Goal: Task Accomplishment & Management: Complete application form

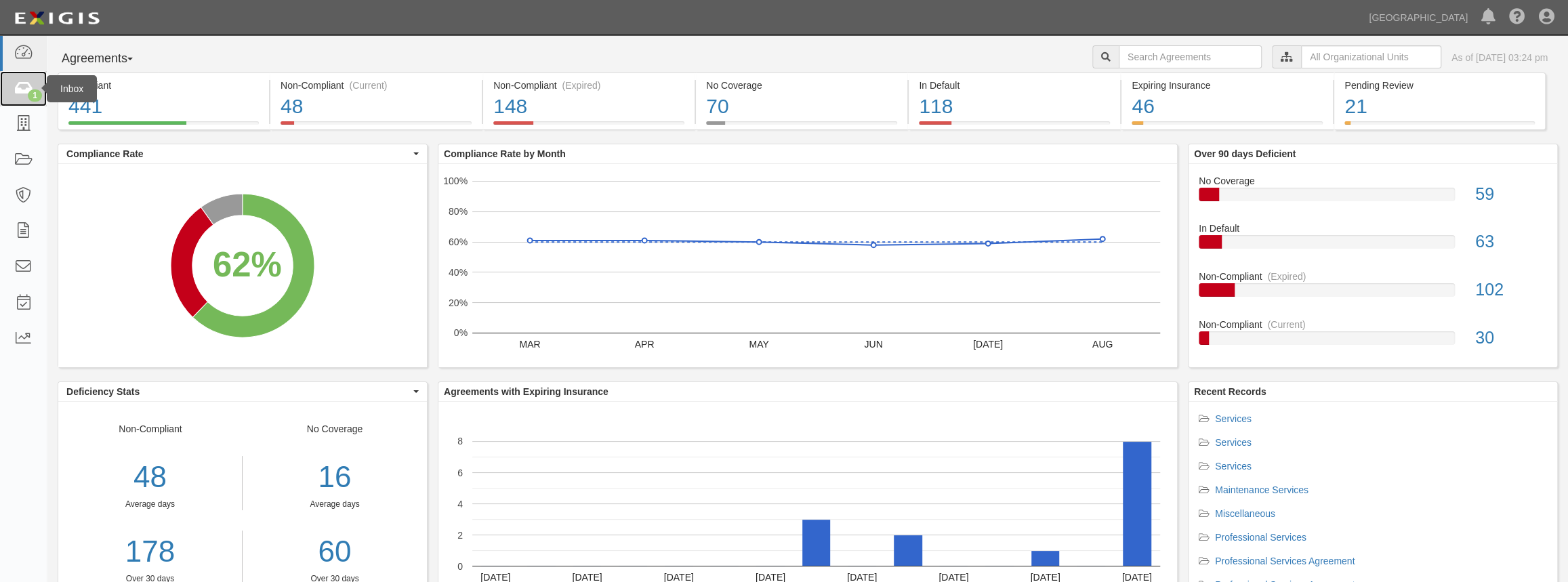
click at [23, 99] on link "1" at bounding box center [23, 89] width 47 height 36
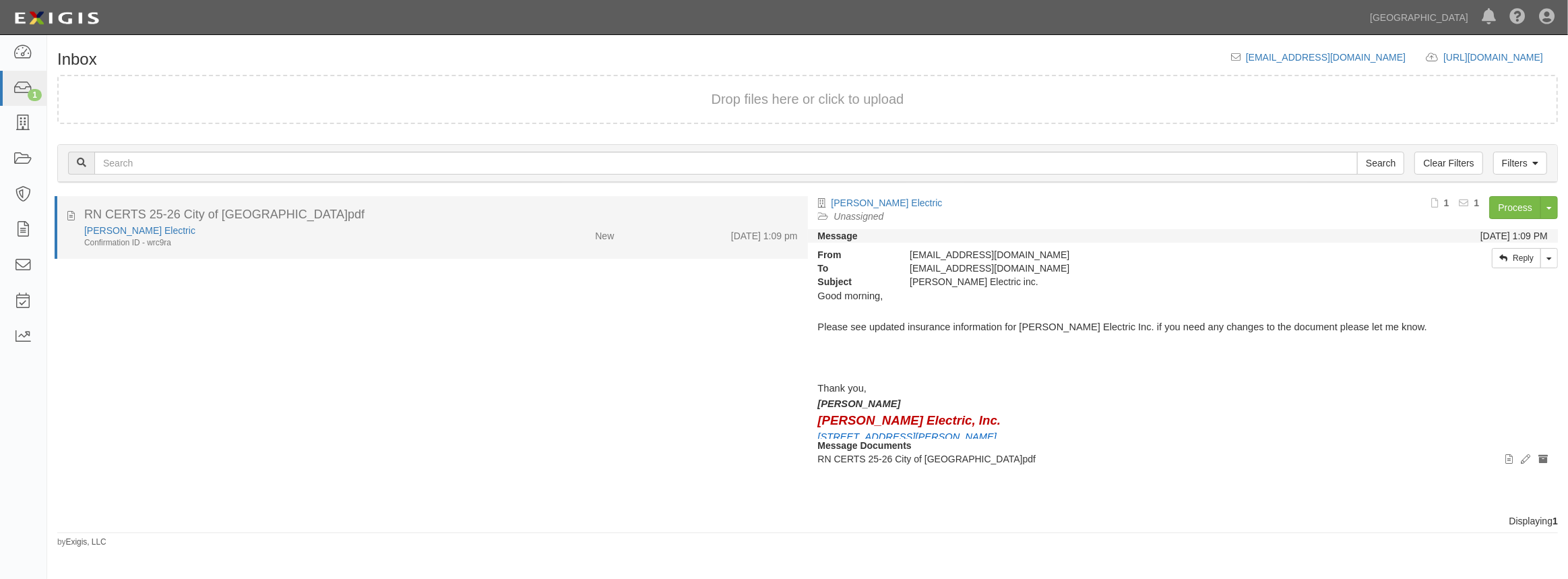
click at [225, 222] on div "RN CERTS 25-26 City of Chino.pdf" at bounding box center [441, 215] width 713 height 18
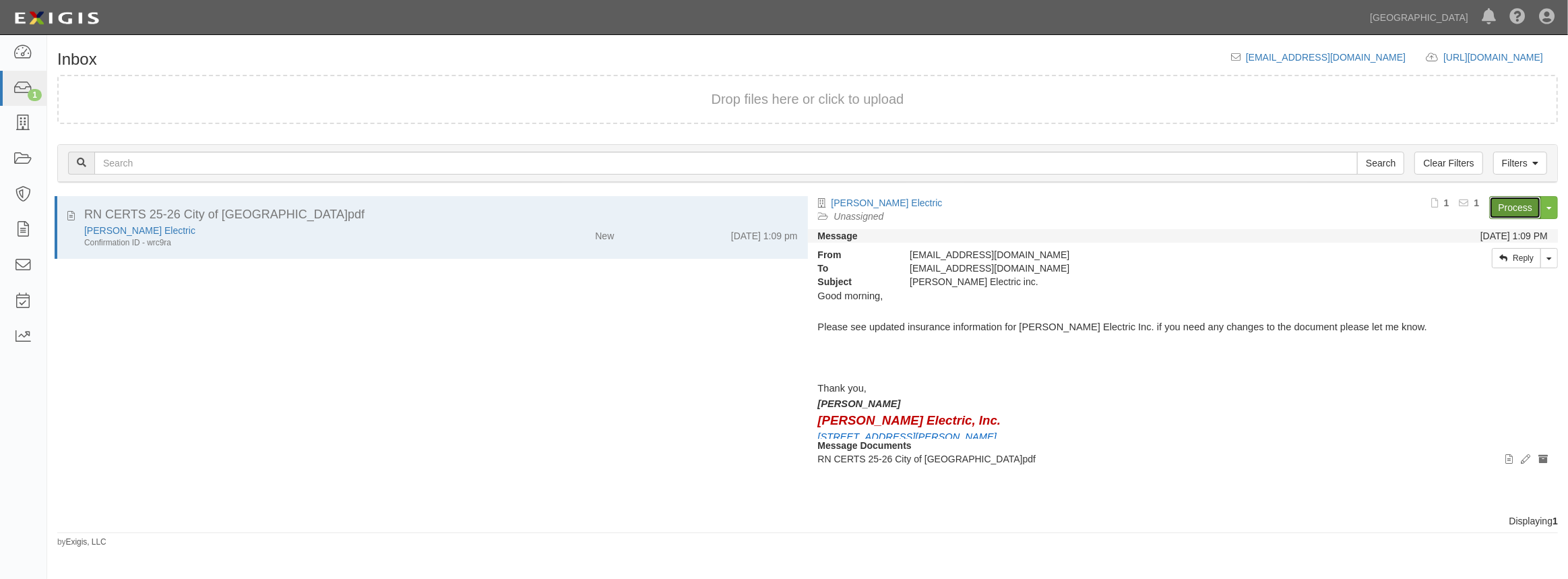
click at [1499, 213] on link "Process" at bounding box center [1515, 208] width 52 height 23
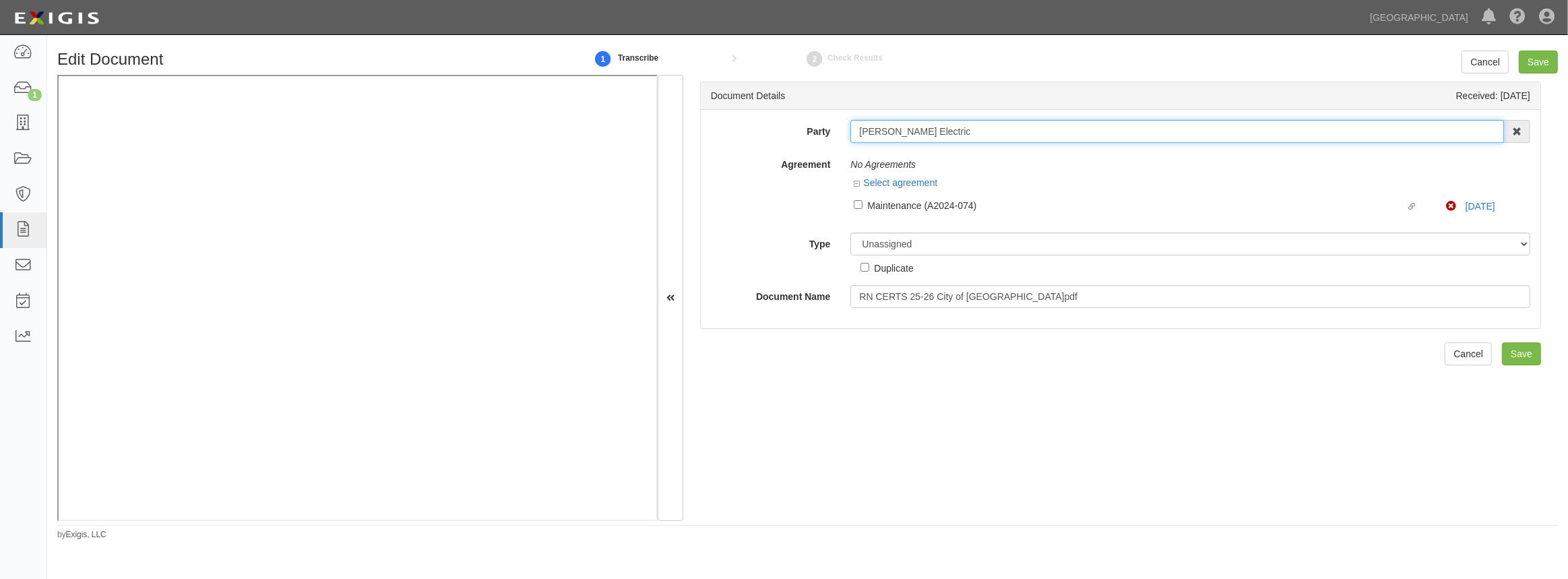
drag, startPoint x: 941, startPoint y: 131, endPoint x: 759, endPoint y: 112, distance: 183.0
click at [759, 112] on div "Party McDonald Electric 4LEAF, Inc. Abba Termite & Pest Control Abound Food Car…" at bounding box center [1121, 219] width 840 height 219
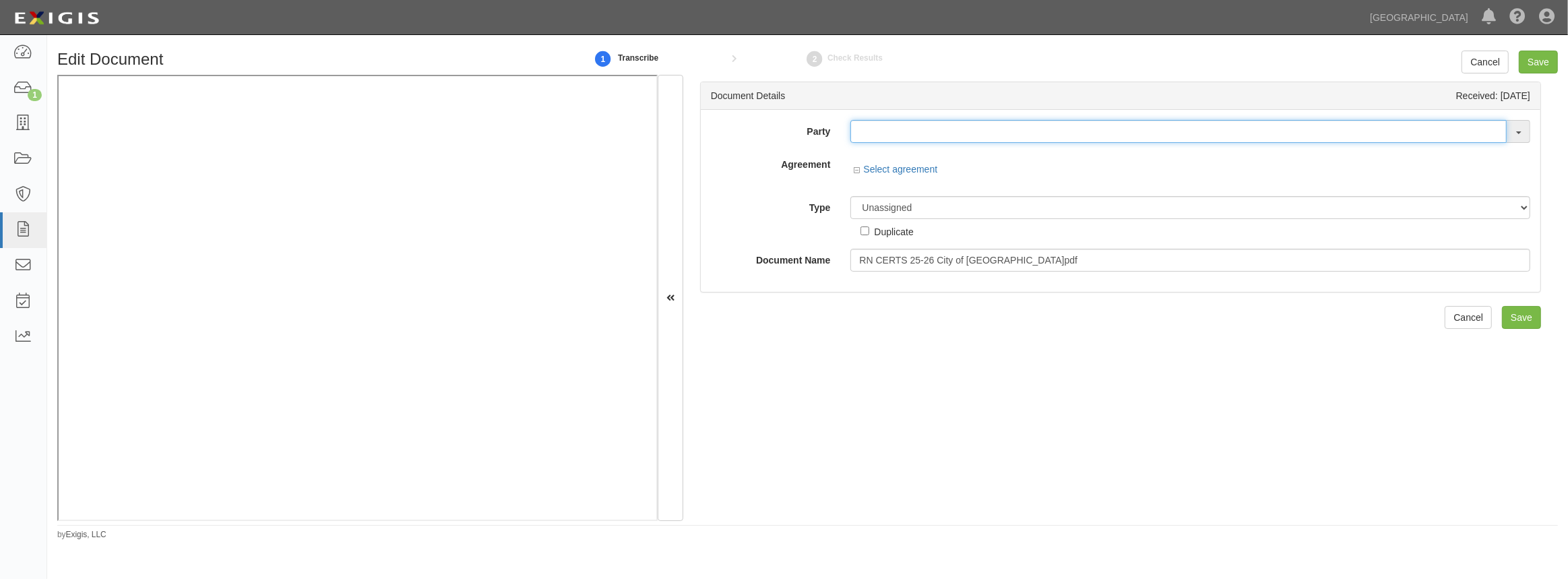
click at [950, 136] on input "text" at bounding box center [1179, 131] width 657 height 23
paste input "[PERSON_NAME] Electric"
type input "[PERSON_NAME] Electric"
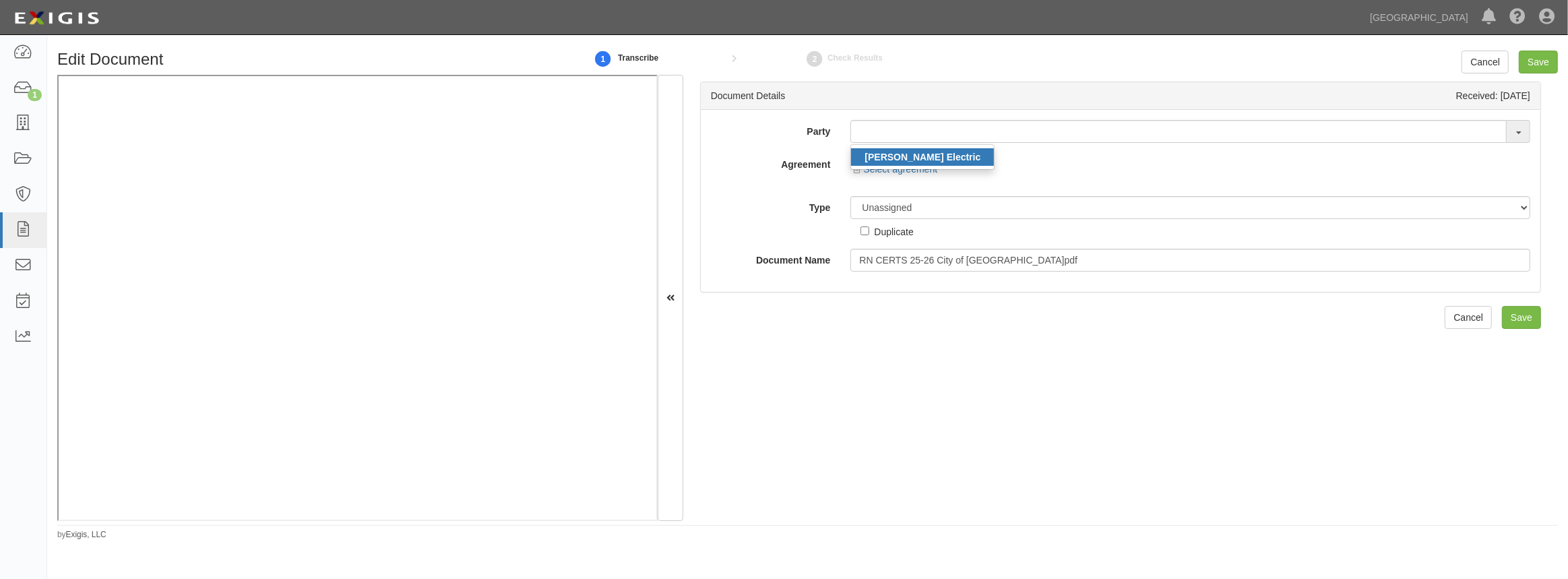
click at [947, 160] on link "[PERSON_NAME] Electric" at bounding box center [923, 156] width 143 height 18
type input "[PERSON_NAME] Electric"
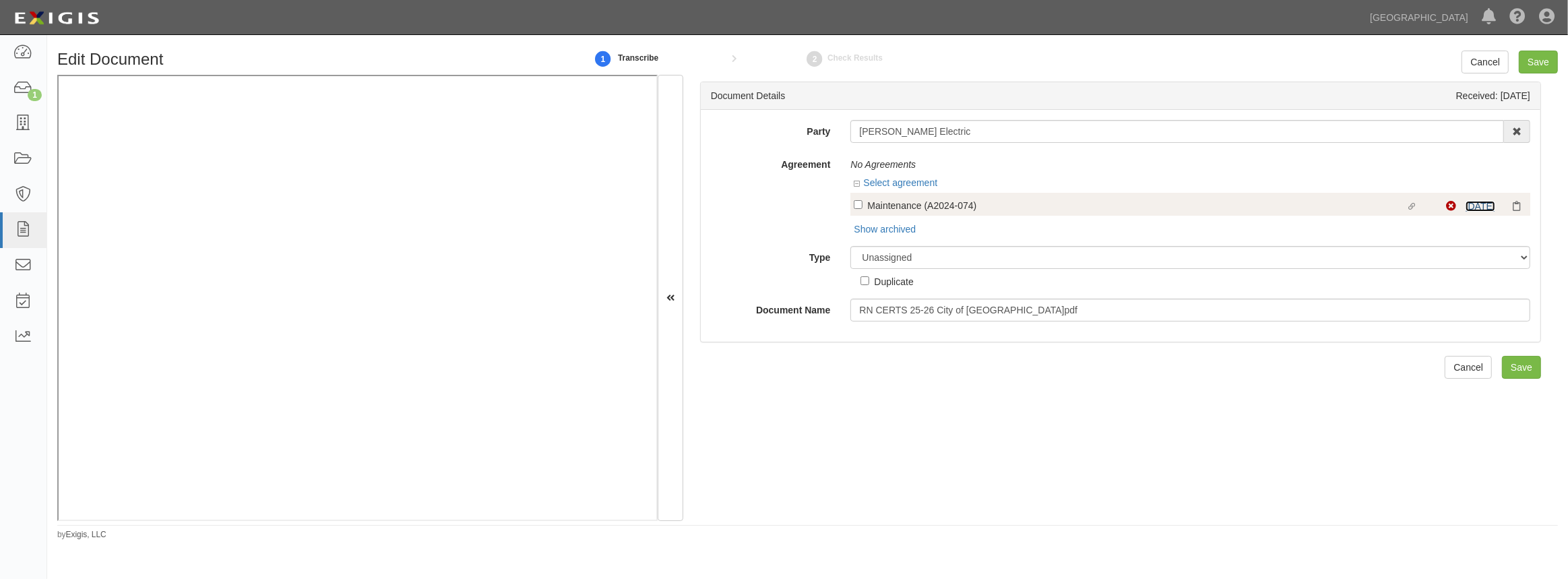
click at [1471, 203] on link "9/1/25" at bounding box center [1481, 206] width 30 height 11
click at [857, 208] on input "Linked agreement Maintenance (A2024-074) Linked agreement" at bounding box center [858, 204] width 8 height 8
checkbox input "true"
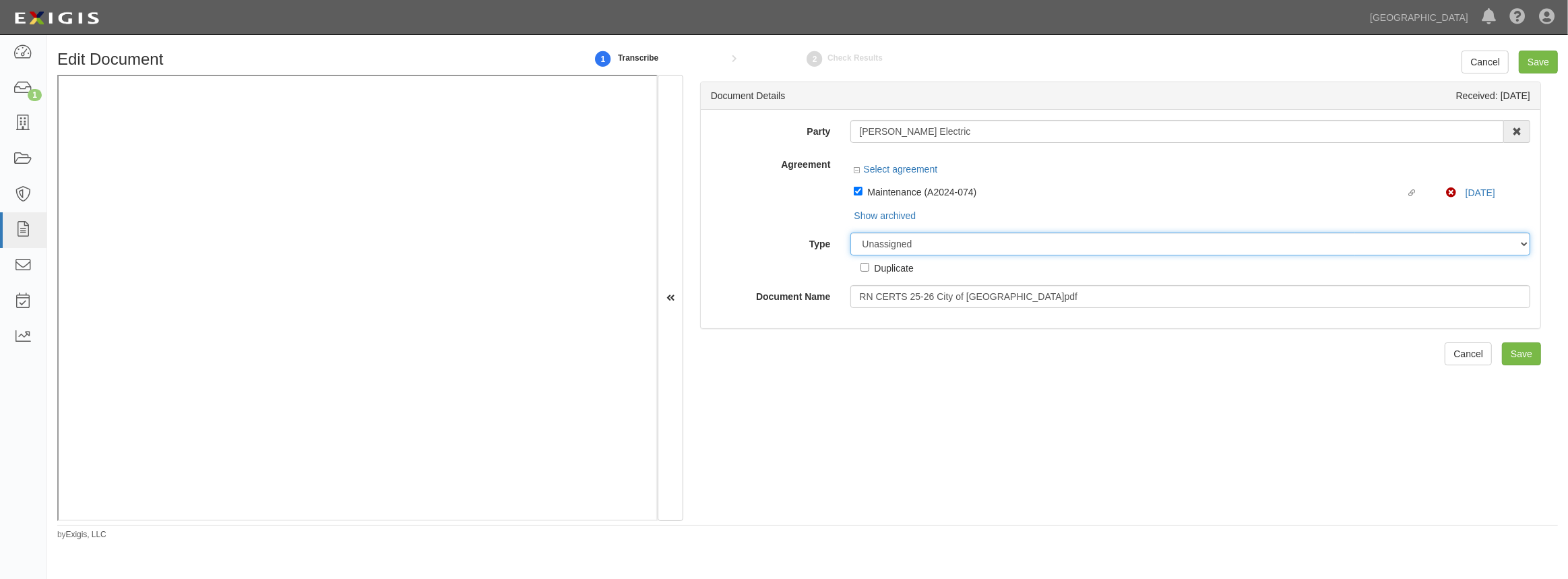
click at [885, 245] on select "Unassigned Binder Cancellation Notice Certificate Contract Endorsement Insuranc…" at bounding box center [1191, 244] width 680 height 23
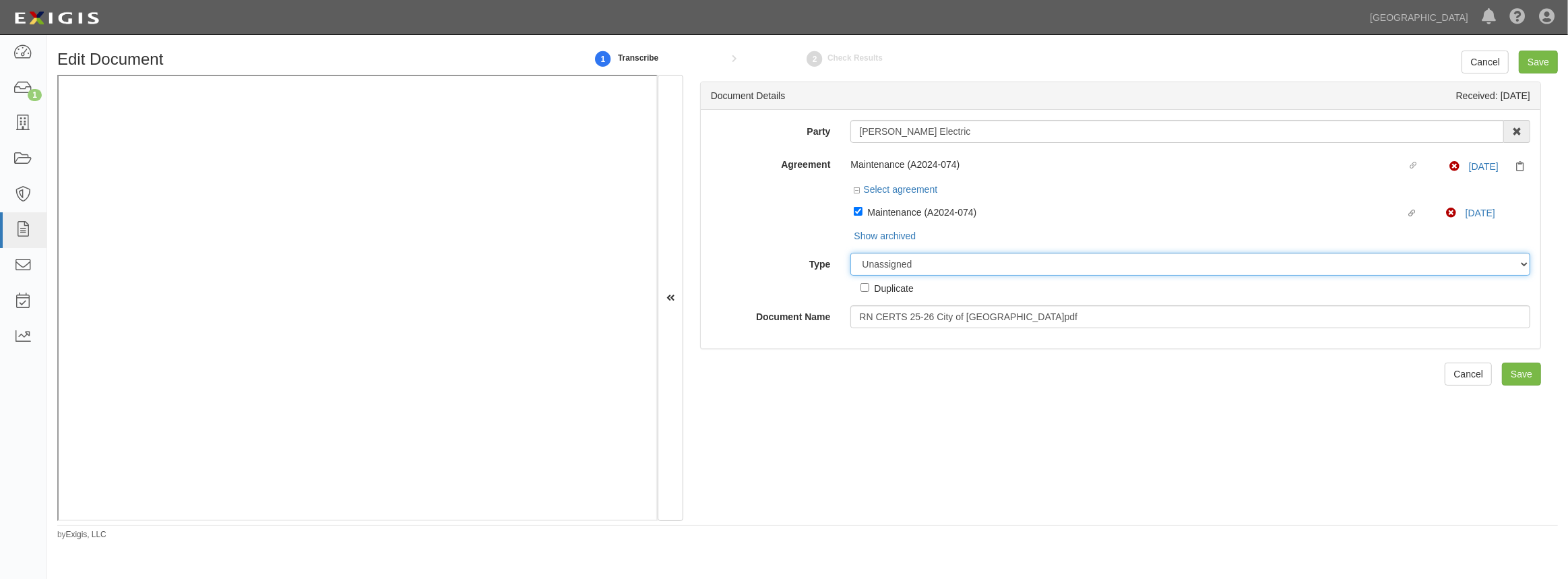
select select "CertificateDetail"
click at [851, 253] on select "Unassigned Binder Cancellation Notice Certificate Contract Endorsement Insuranc…" at bounding box center [1191, 264] width 680 height 23
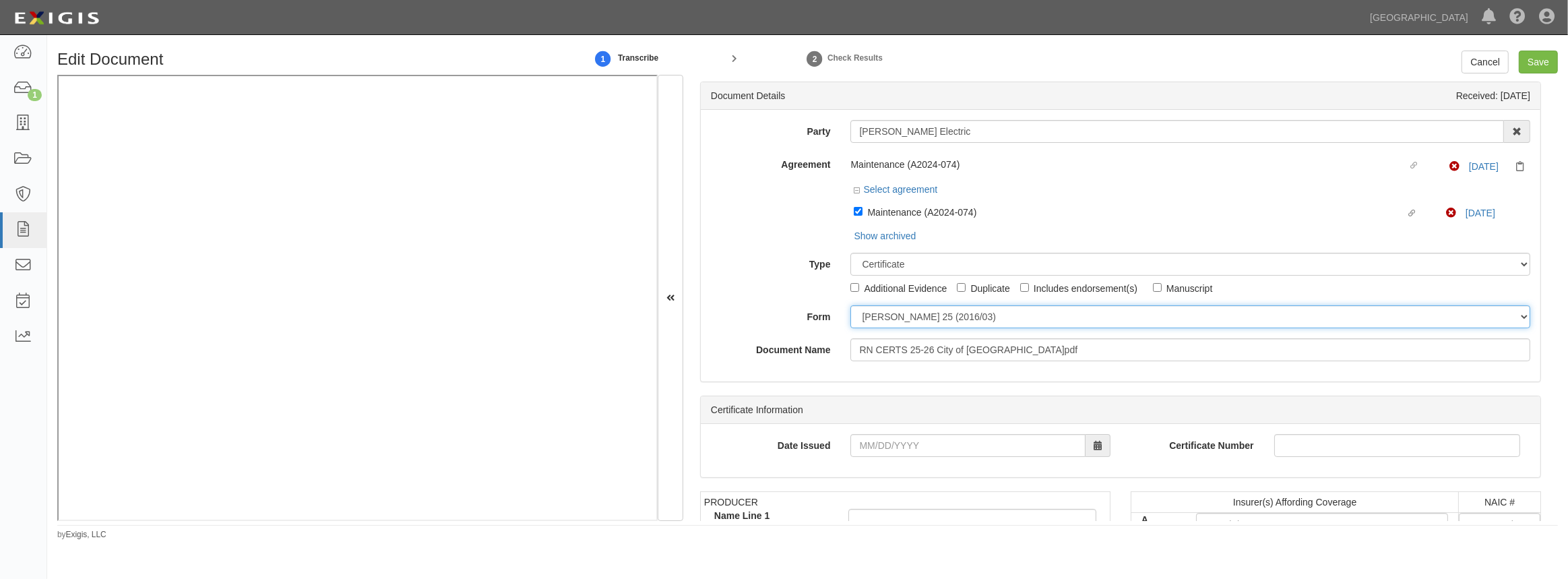
click at [901, 323] on select "ACORD 25 (2016/03) ACORD 101 ACORD 855 NY (2014/05) General" at bounding box center [1191, 317] width 680 height 23
select select "GeneralFormDetail"
click at [851, 306] on select "ACORD 25 (2016/03) ACORD 101 ACORD 855 NY (2014/05) General" at bounding box center [1191, 317] width 680 height 23
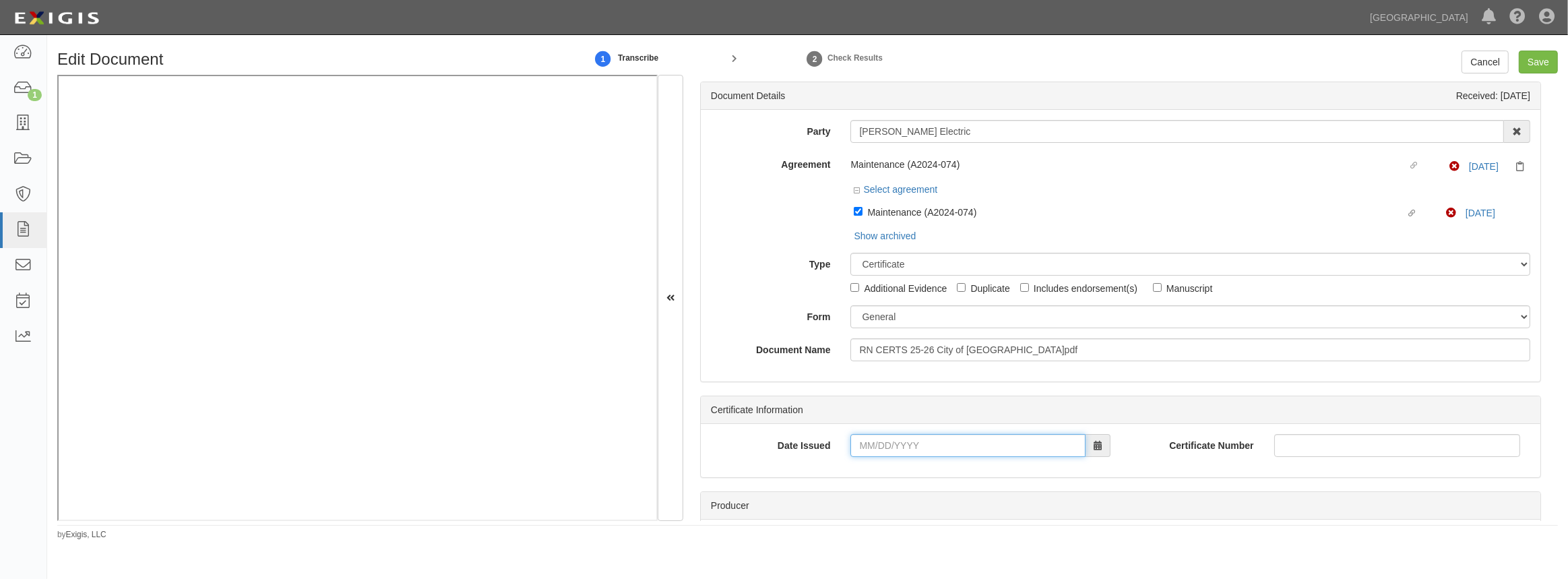
click at [863, 446] on input "Date Issued" at bounding box center [968, 446] width 235 height 23
type input "09/08/2025"
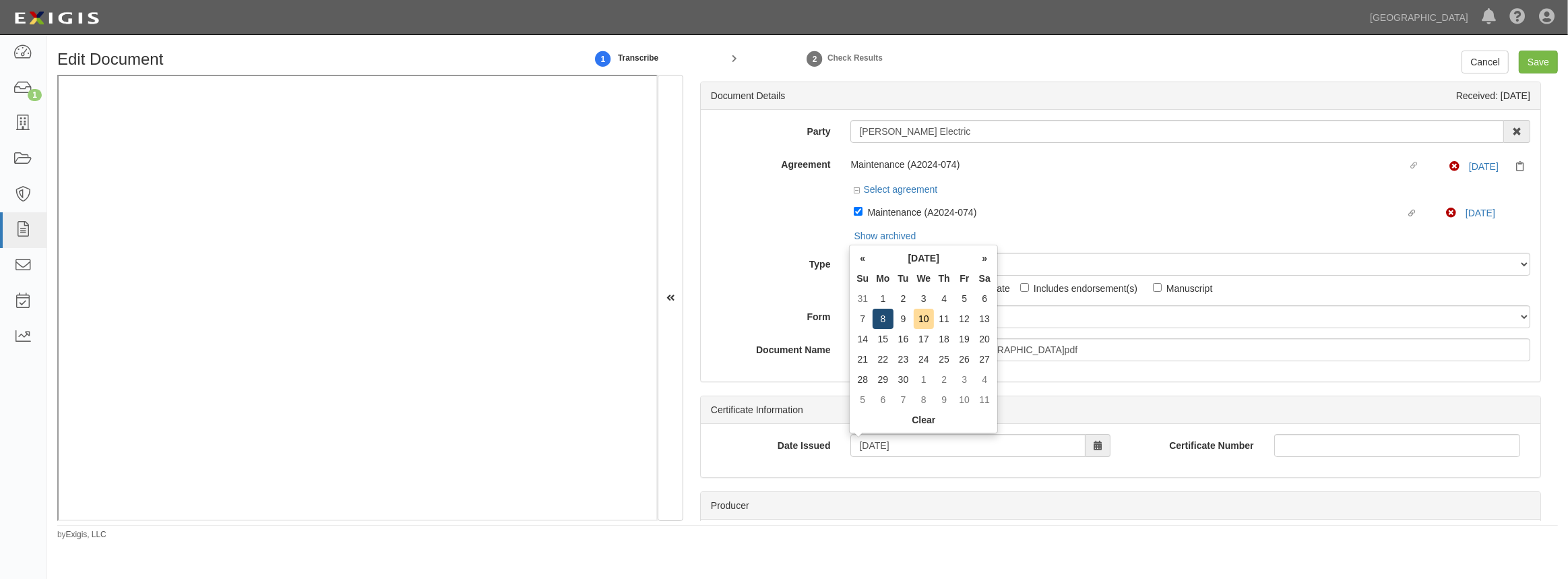
click at [884, 321] on td "8" at bounding box center [883, 318] width 20 height 20
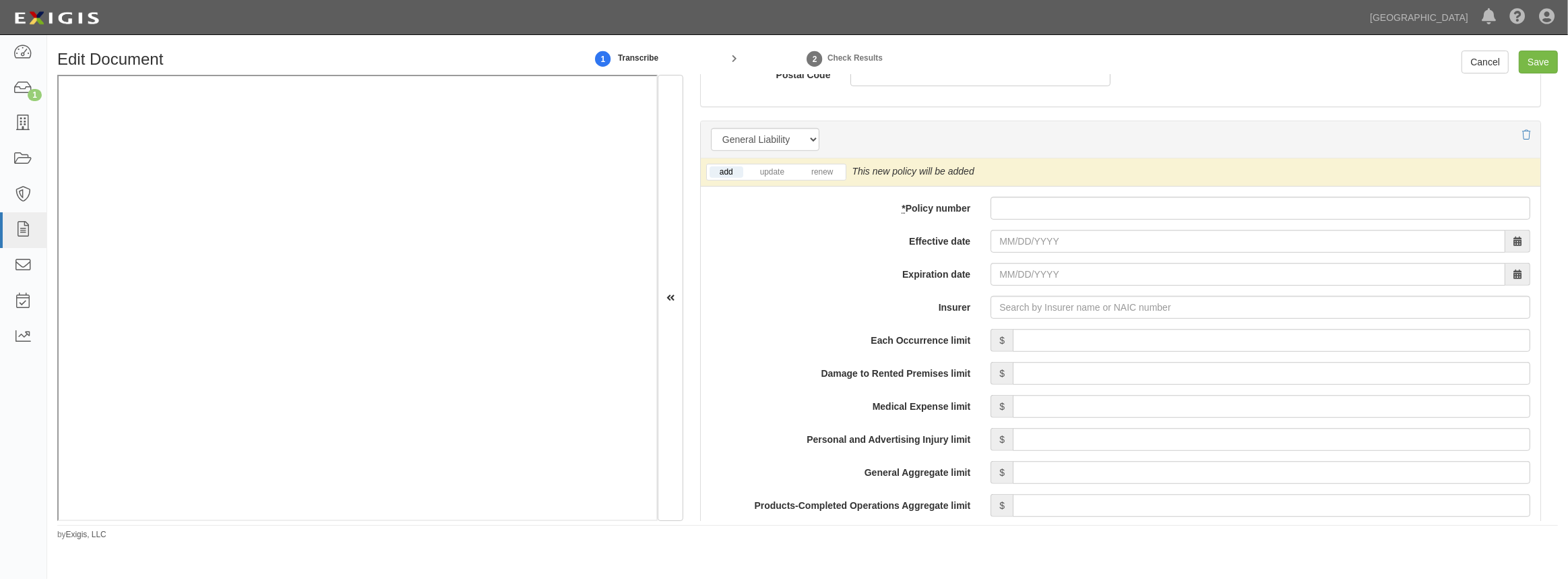
scroll to position [979, 0]
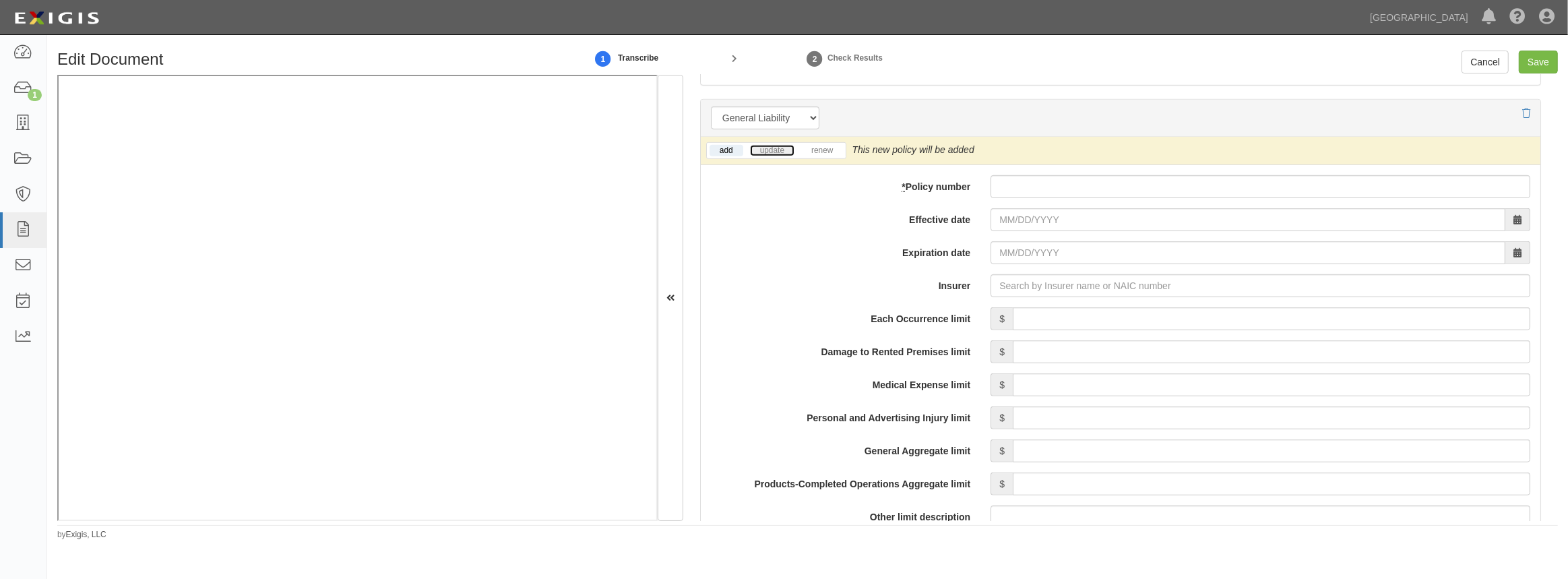
click at [759, 150] on link "update" at bounding box center [772, 150] width 44 height 12
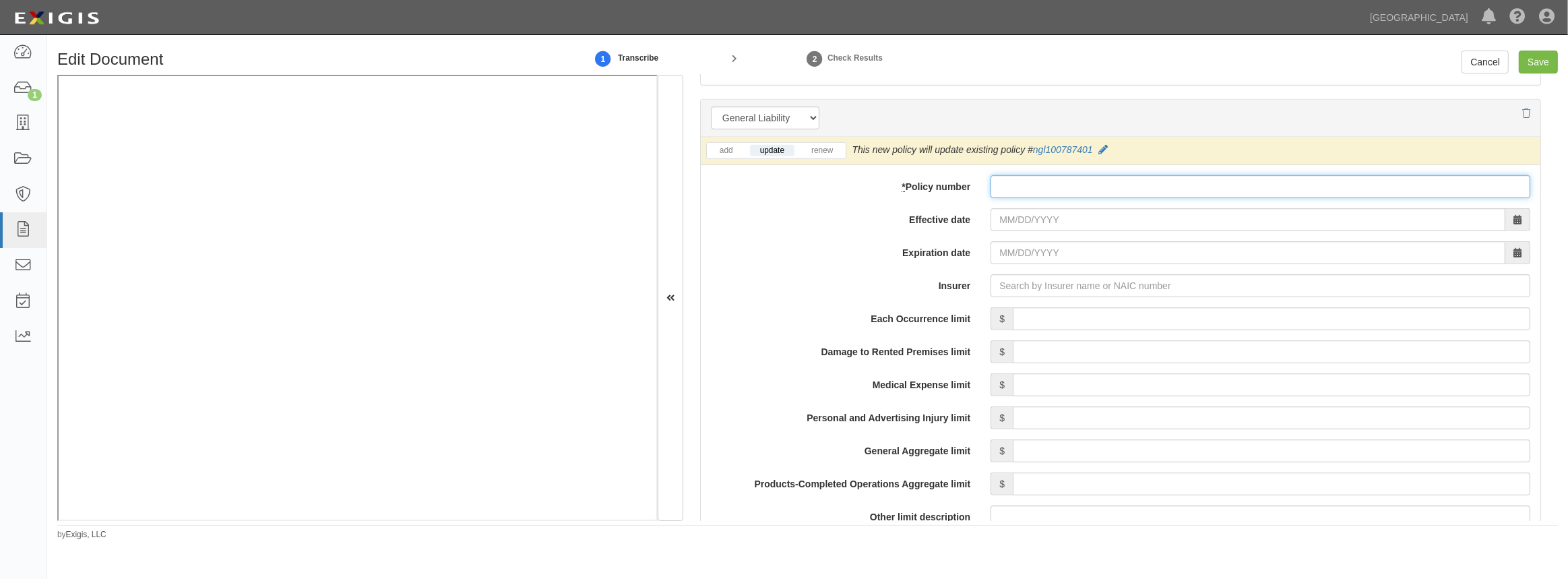
click at [1072, 191] on input "* Policy number" at bounding box center [1260, 186] width 540 height 23
paste input "[PERSON_NAME] Electric"
type input "[PERSON_NAME] Electric"
drag, startPoint x: 1079, startPoint y: 182, endPoint x: 728, endPoint y: 163, distance: 351.5
click at [730, 163] on div "add update renew This new policy will be added This new policy will update exis…" at bounding box center [1121, 551] width 840 height 831
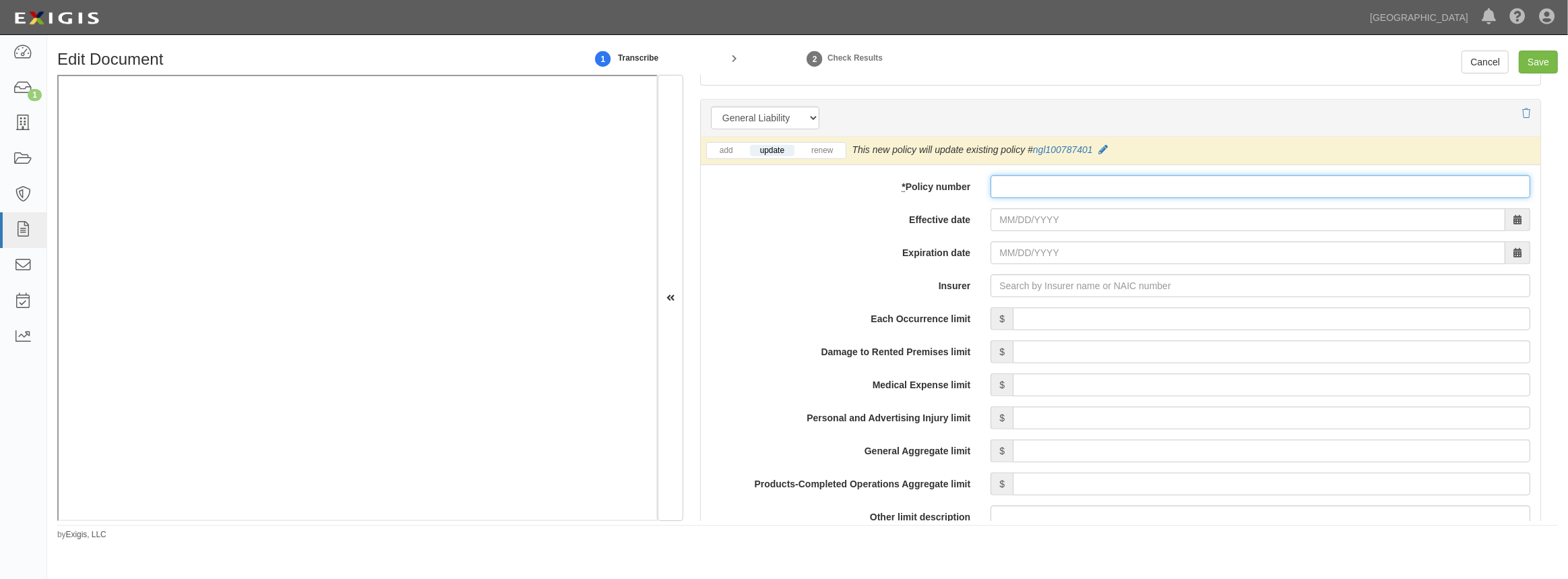
click at [1043, 189] on input "* Policy number" at bounding box center [1260, 186] width 540 height 23
paste input "NGL100787402"
type input "NGL100787402"
click at [1027, 219] on input "Effective date" at bounding box center [1247, 219] width 515 height 23
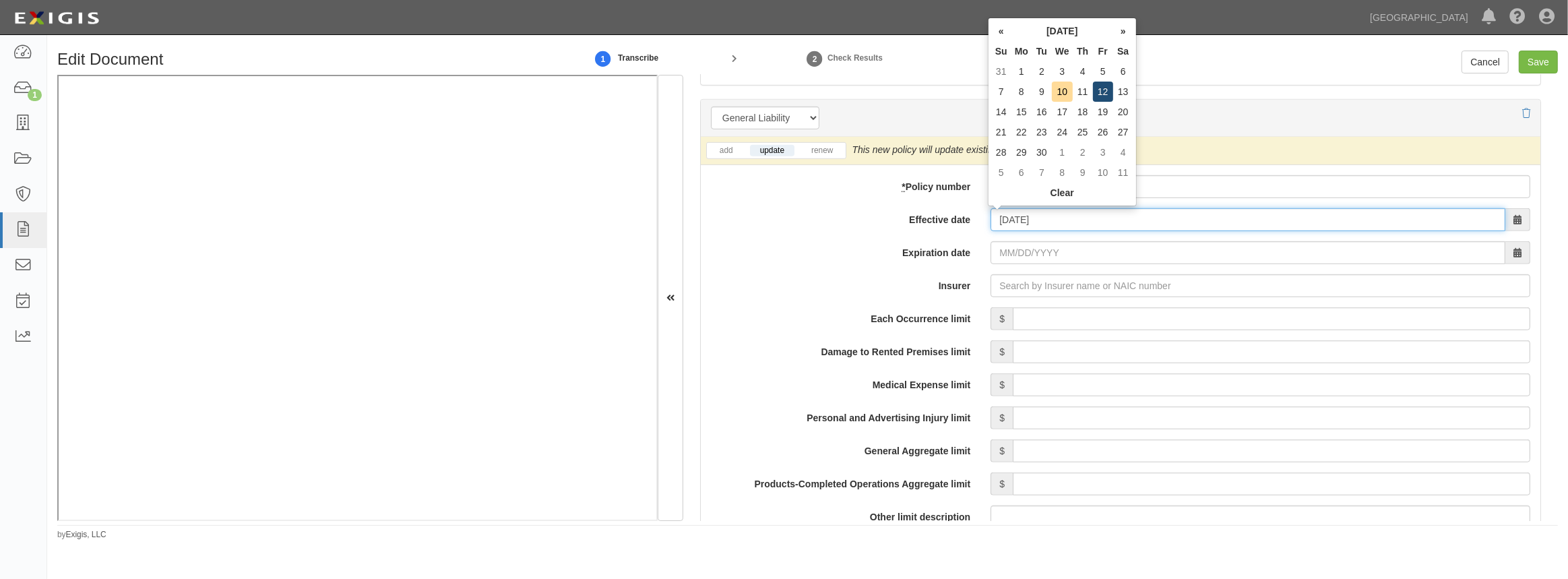
type input "09/12/2025"
type input "09/12/2026"
click at [1102, 96] on td "12" at bounding box center [1103, 91] width 20 height 20
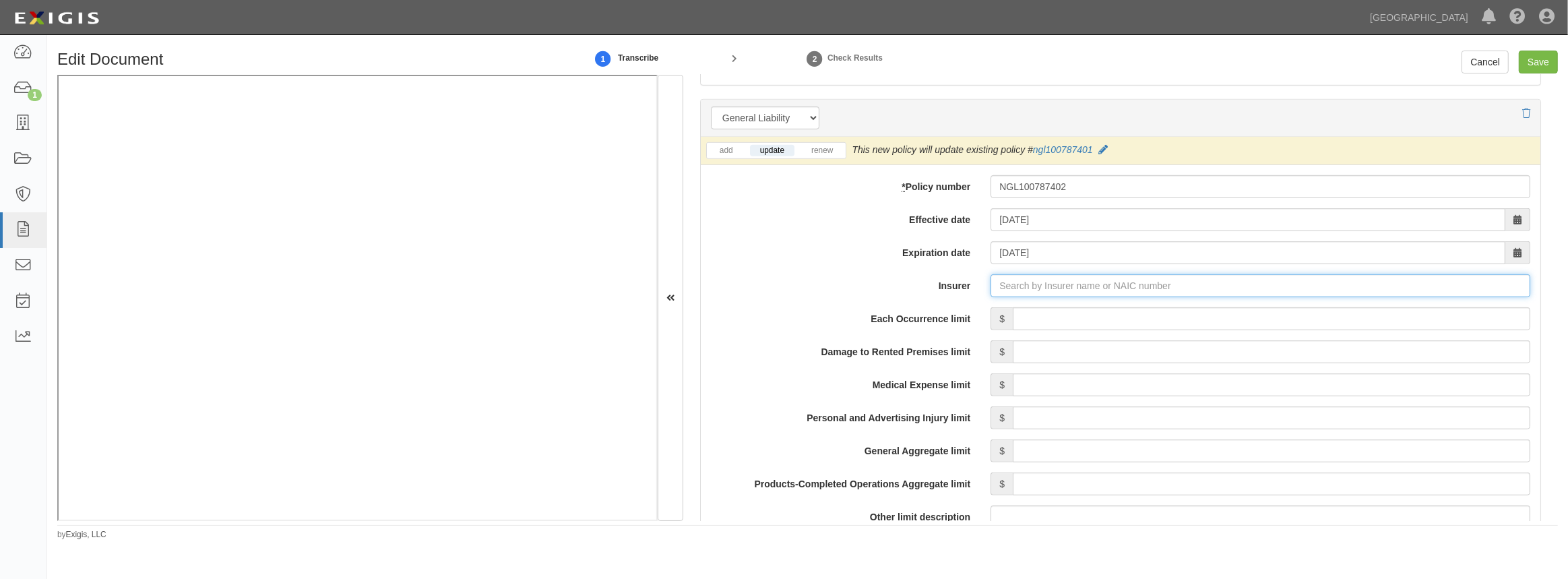
click at [1039, 291] on input "Insurer" at bounding box center [1260, 286] width 540 height 23
type input "21st Century Advantage Insurance Company (25232) NR Rating"
type input "2"
click at [1037, 315] on div "Greenwich Insurance Company ( 22322 ) A+ XV Rating" at bounding box center [1030, 311] width 253 height 18
type input "Greenwich Insurance Company (22322) A+ XV Rating"
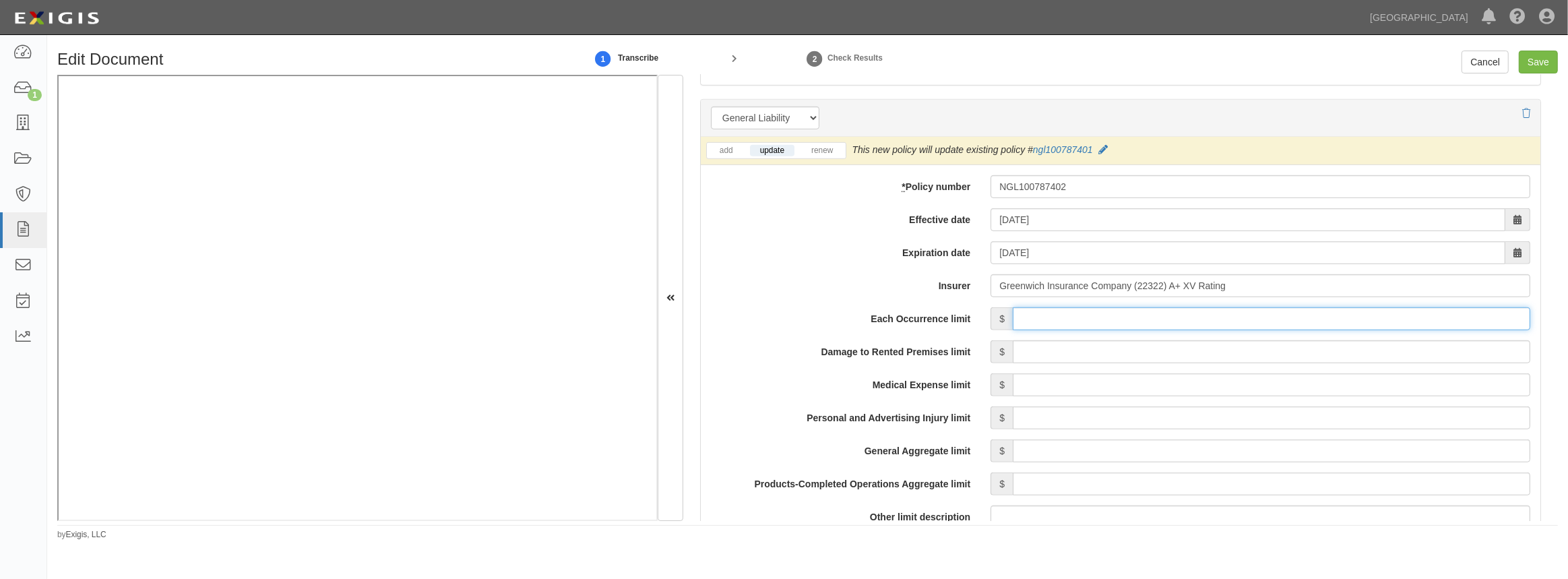
click at [1035, 318] on input "Each Occurrence limit" at bounding box center [1271, 319] width 518 height 23
type input "1,000,000"
click at [1123, 350] on input "Damage to Rented Premises limit" at bounding box center [1271, 352] width 518 height 23
type input "100,000"
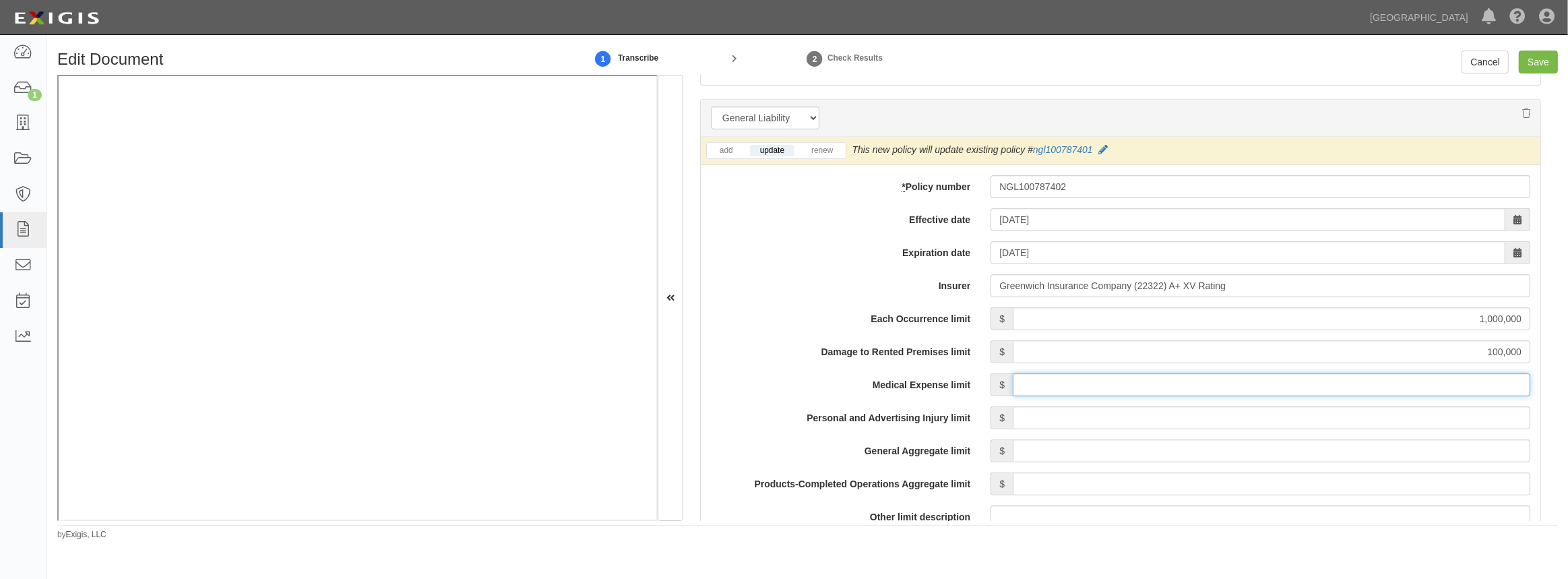
click at [1215, 386] on input "Medical Expense limit" at bounding box center [1271, 385] width 518 height 23
type input "5,000"
click at [1119, 424] on input "Personal and Advertising Injury limit" at bounding box center [1271, 418] width 518 height 23
type input "1,000,000"
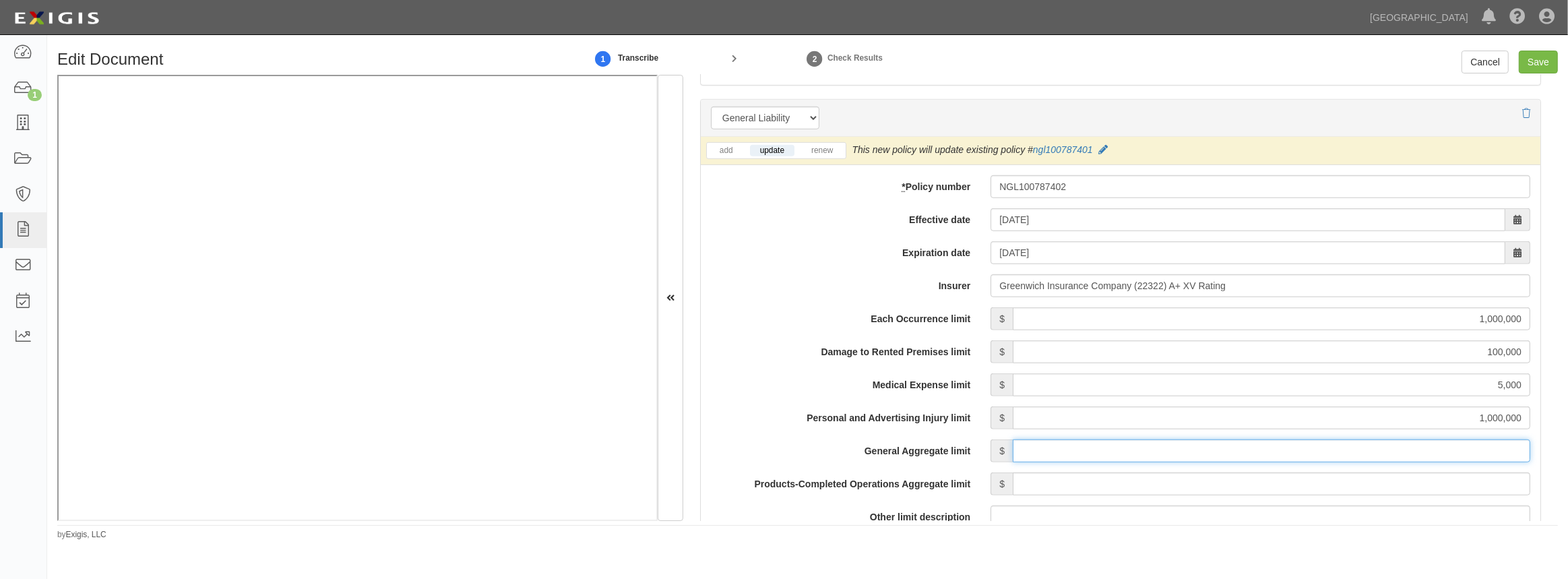
click at [1085, 445] on input "General Aggregate limit" at bounding box center [1271, 451] width 518 height 23
type input "2,000,000"
click at [1078, 490] on input "Products-Completed Operations Aggregate limit" at bounding box center [1271, 484] width 518 height 23
type input "2,000,000"
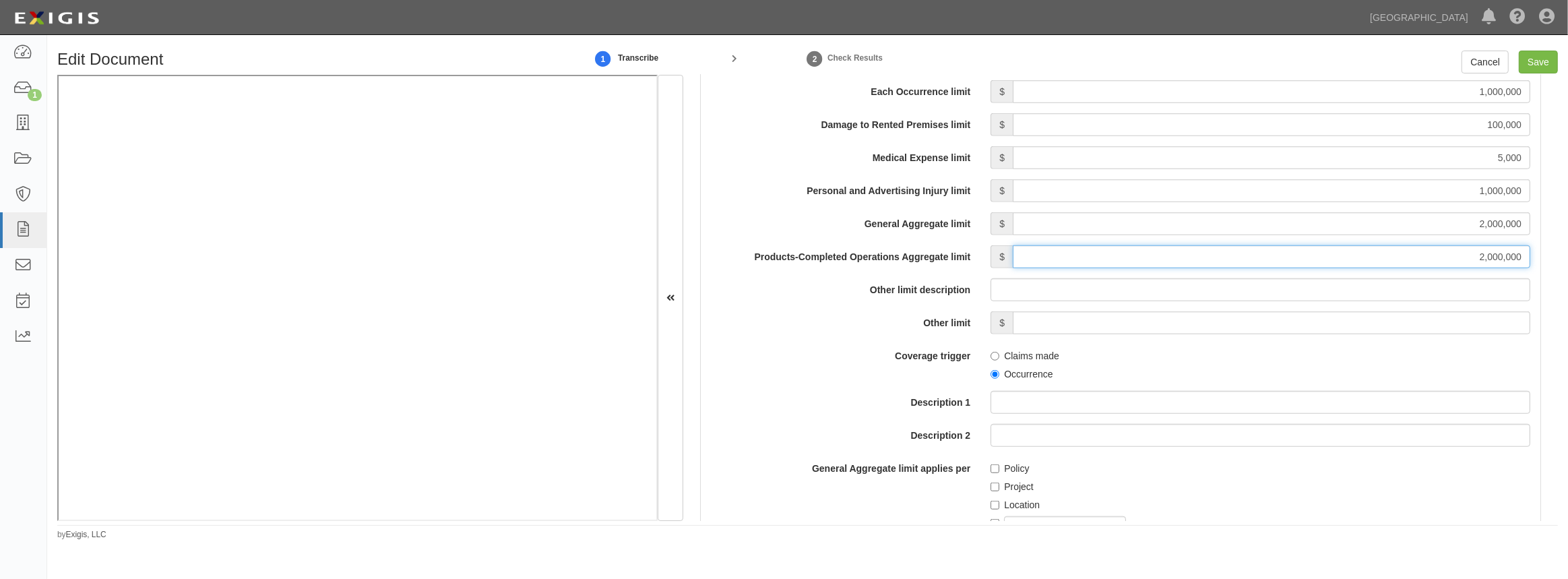
scroll to position [1225, 0]
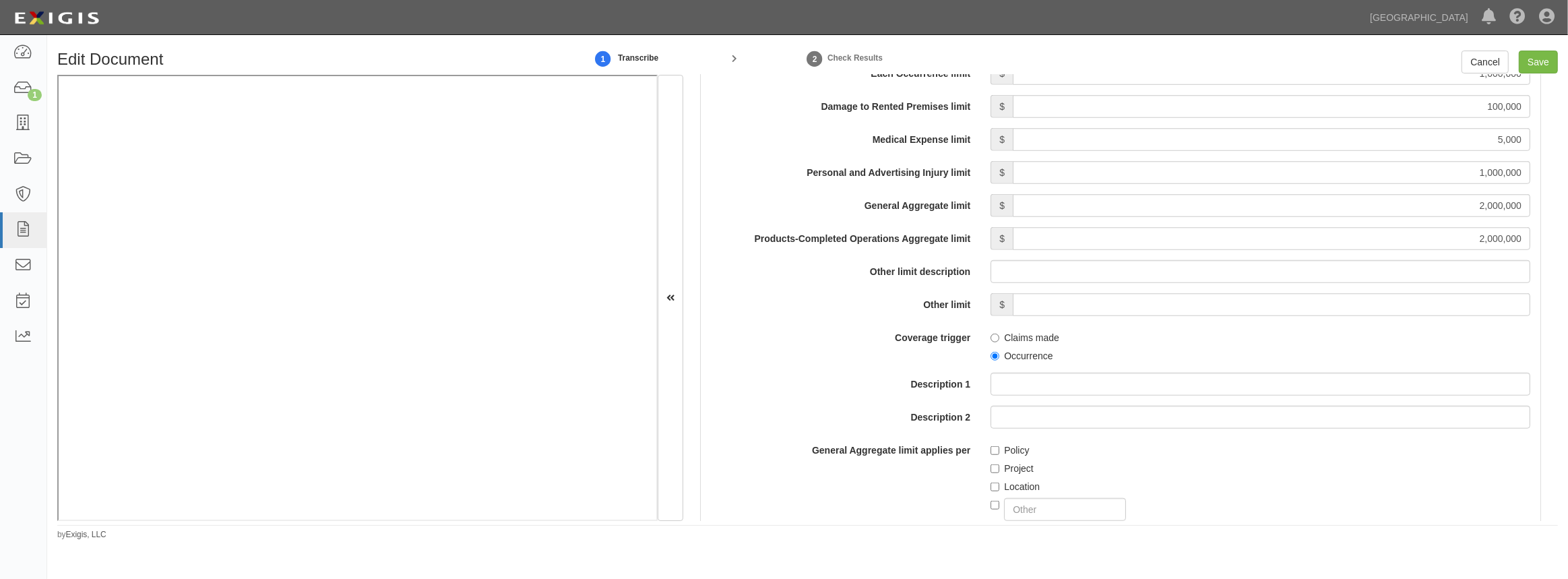
click at [996, 359] on label "Occurrence" at bounding box center [1021, 356] width 62 height 14
click at [996, 359] on input "Occurrence" at bounding box center [994, 356] width 8 height 8
radio input "true"
click at [993, 469] on input "Project" at bounding box center [994, 468] width 8 height 8
checkbox input "true"
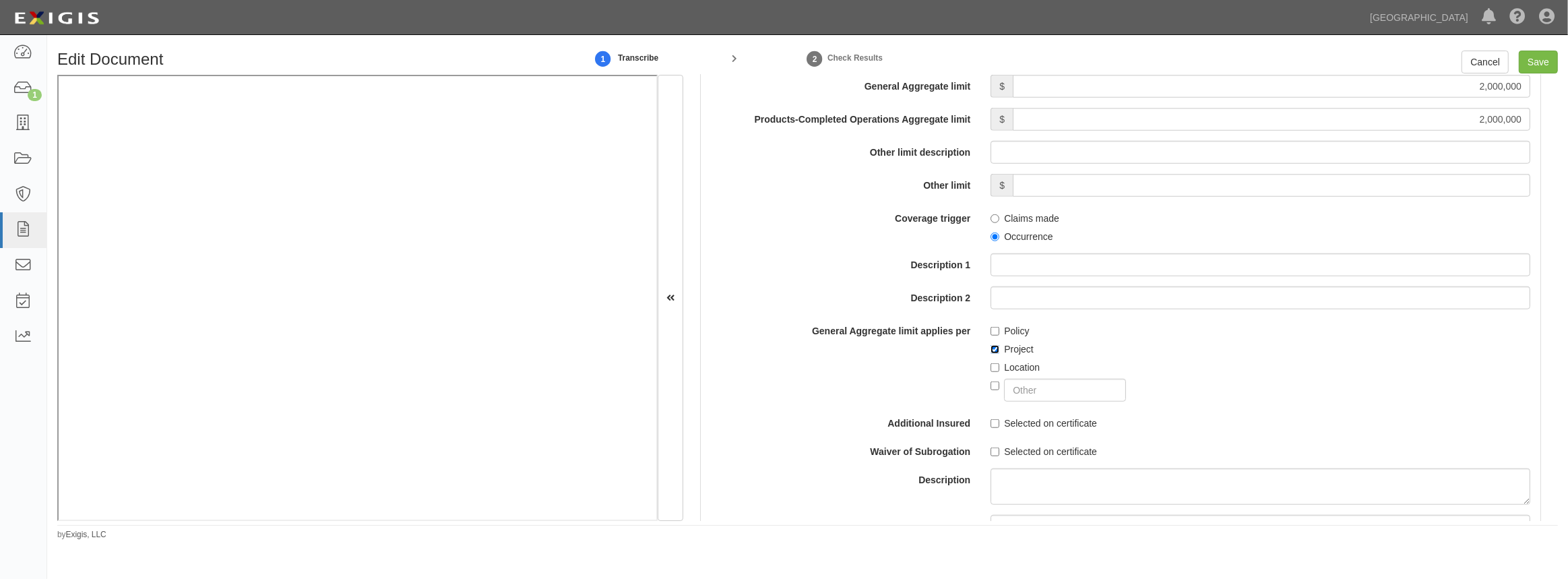
scroll to position [1347, 0]
drag, startPoint x: 997, startPoint y: 416, endPoint x: 992, endPoint y: 440, distance: 24.5
click at [996, 418] on label "Selected on certificate" at bounding box center [1043, 420] width 107 height 14
click at [996, 418] on input "Selected on certificate" at bounding box center [994, 419] width 8 height 8
checkbox input "true"
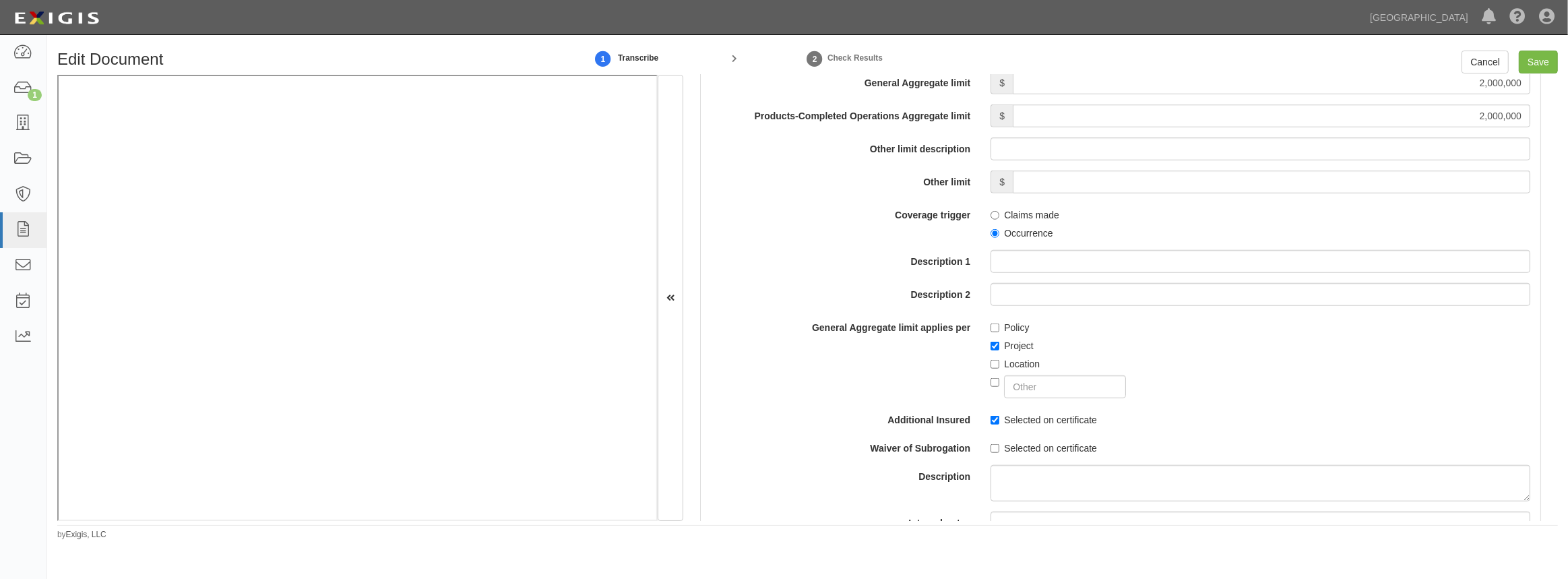
click at [992, 441] on label "Selected on certificate" at bounding box center [1043, 448] width 107 height 14
click at [992, 444] on input "Selected on certificate" at bounding box center [994, 448] width 8 height 8
checkbox input "true"
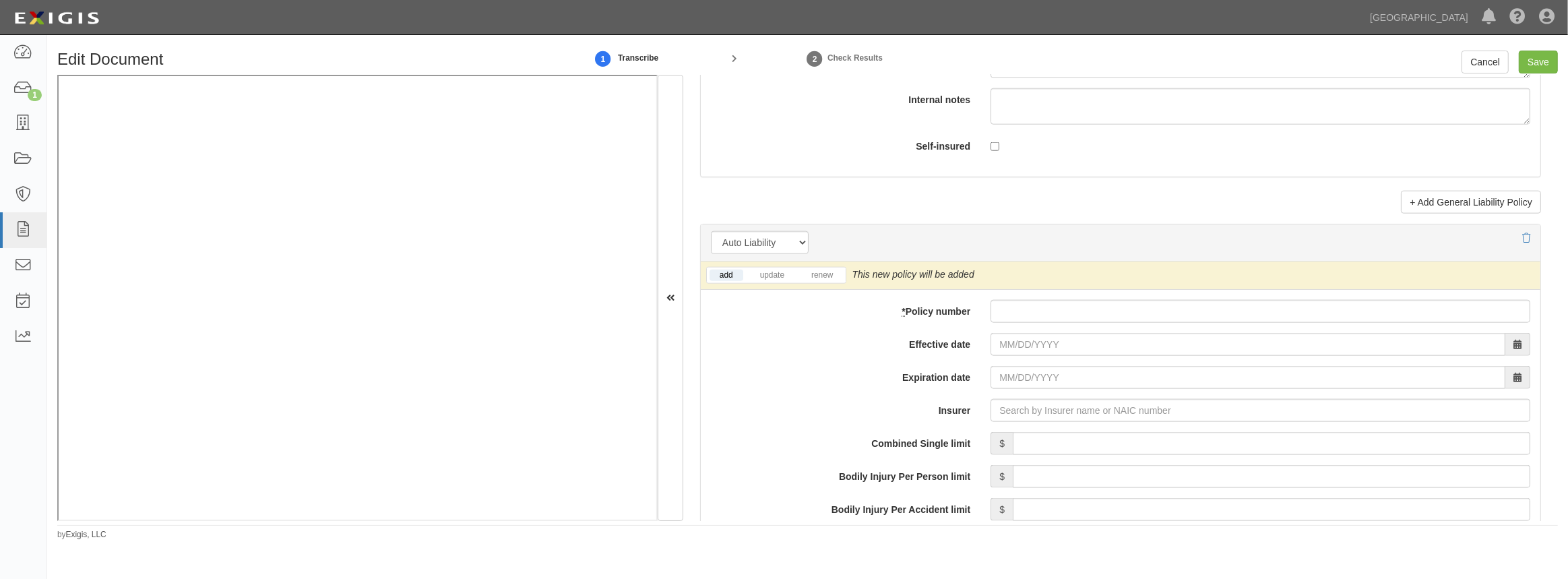
scroll to position [1837, 0]
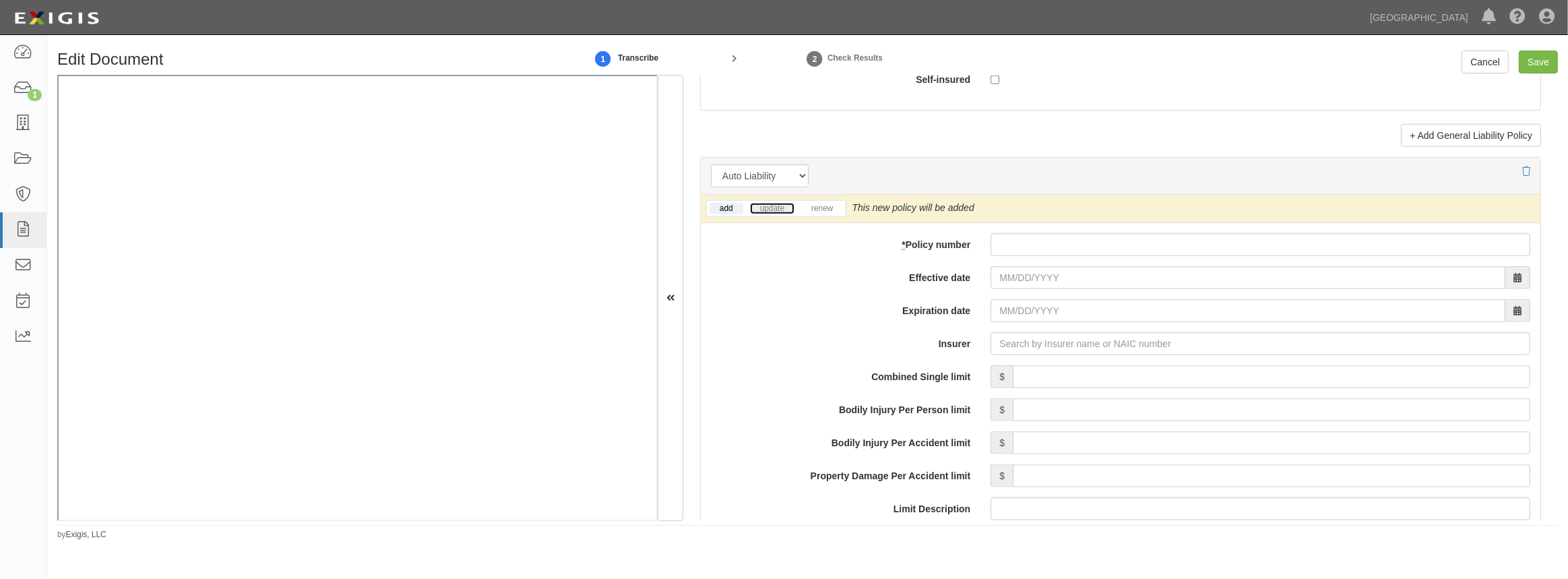
click at [779, 209] on link "update" at bounding box center [772, 208] width 44 height 12
click at [1023, 247] on input "* Policy number" at bounding box center [1260, 245] width 540 height 23
paste input "NBA100787502"
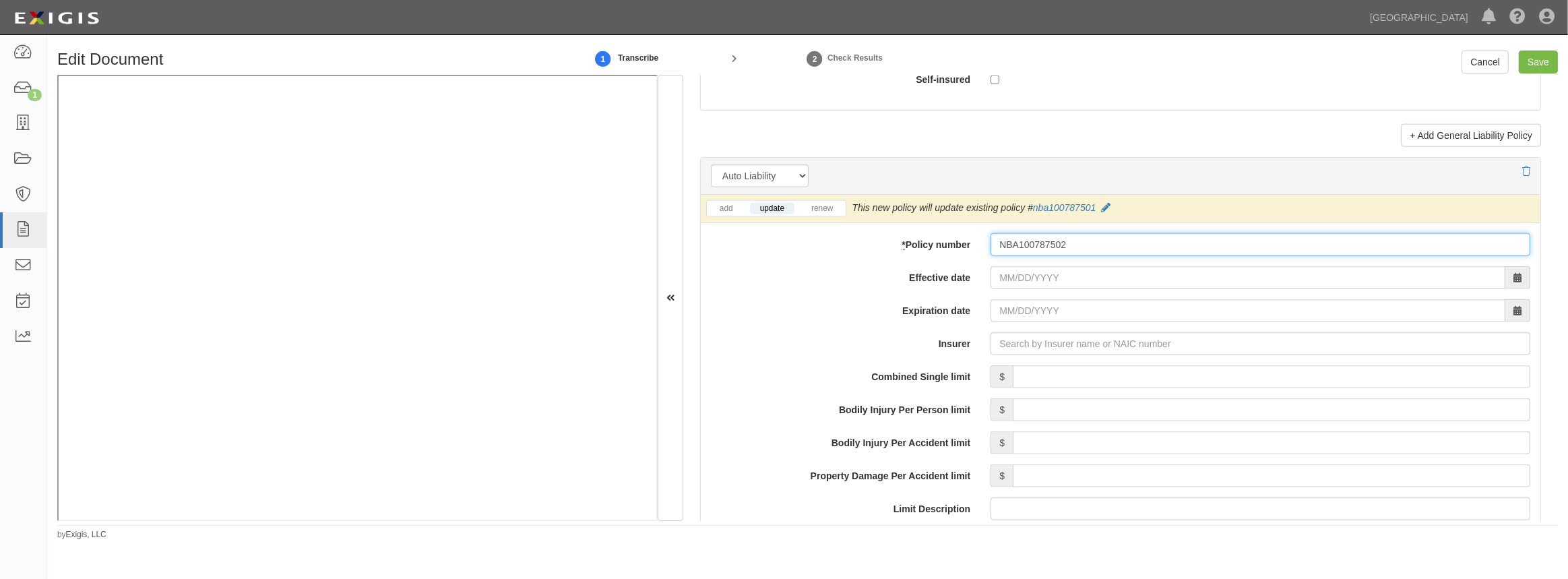
type input "NBA100787502"
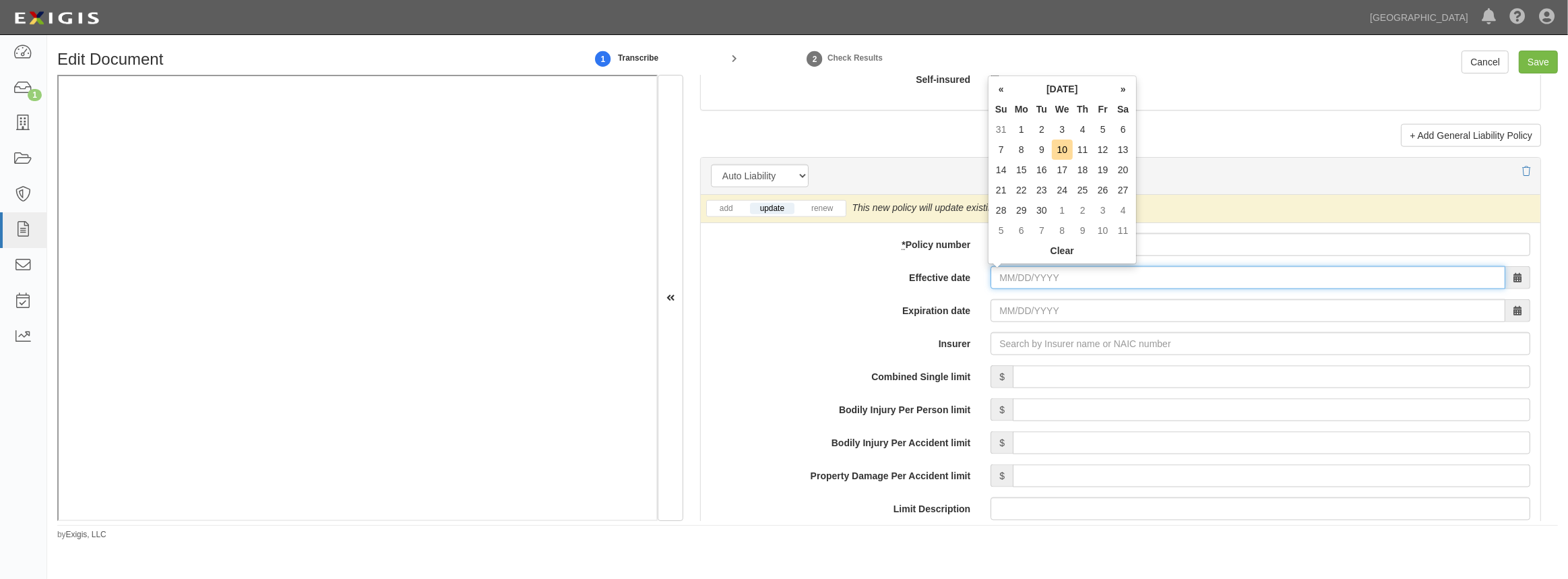
click at [1012, 274] on input "Effective date" at bounding box center [1247, 278] width 515 height 23
click at [922, 340] on label "Insurer" at bounding box center [841, 341] width 280 height 18
click at [990, 340] on input "Insurer" at bounding box center [1260, 344] width 540 height 23
click at [1002, 279] on input "Effective date" at bounding box center [1247, 278] width 515 height 23
type input "09/12/2025"
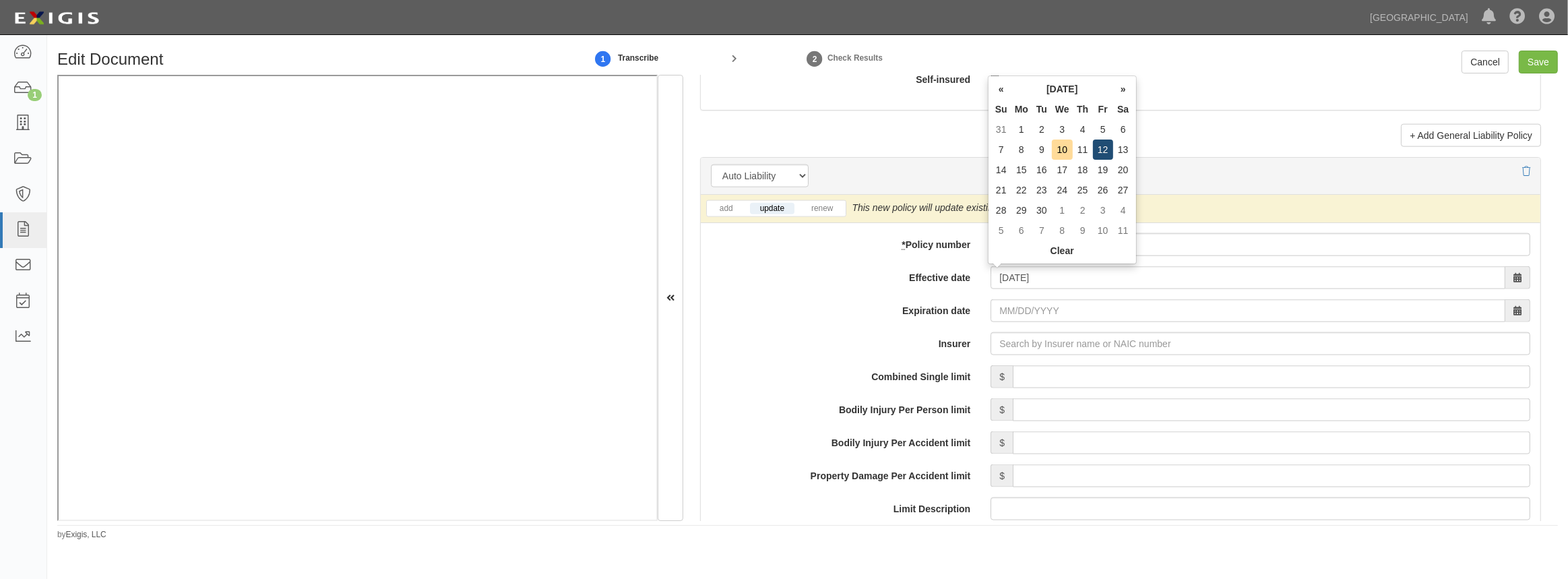
type input "09/12/2026"
click at [1100, 152] on td "12" at bounding box center [1103, 150] width 20 height 20
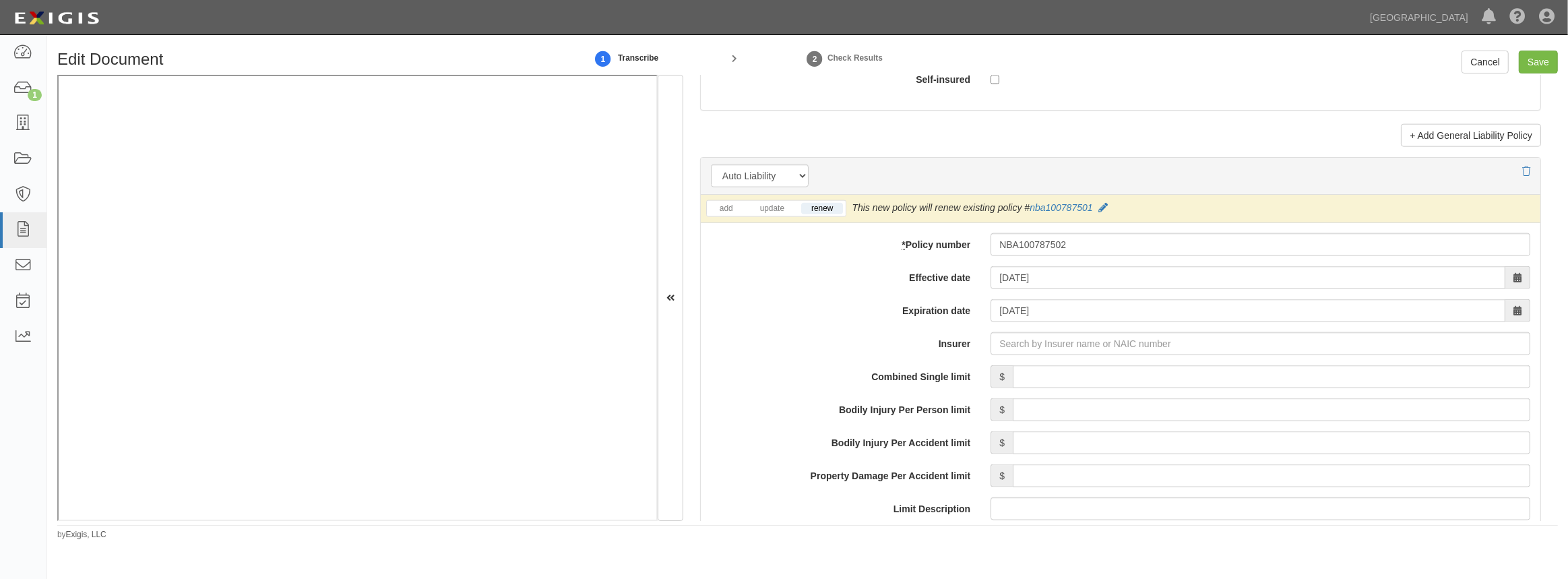
click at [786, 215] on div "add update renew" at bounding box center [777, 209] width 141 height 17
click at [775, 212] on link "update" at bounding box center [772, 208] width 44 height 12
click at [999, 345] on input "Insurer" at bounding box center [1260, 344] width 540 height 23
type input "21st Century Advantage Insurance Company (25232) NR Rating"
type input "2"
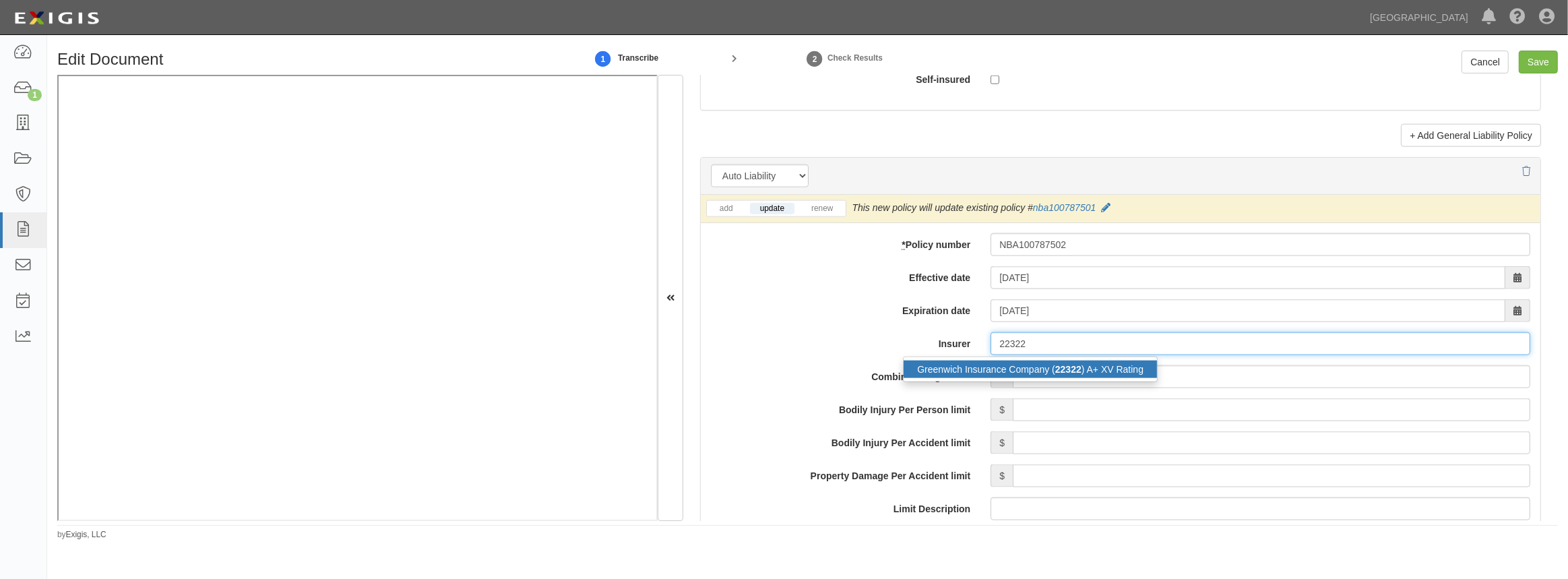
click at [935, 368] on div "Greenwich Insurance Company ( 22322 ) A+ XV Rating" at bounding box center [1030, 369] width 253 height 18
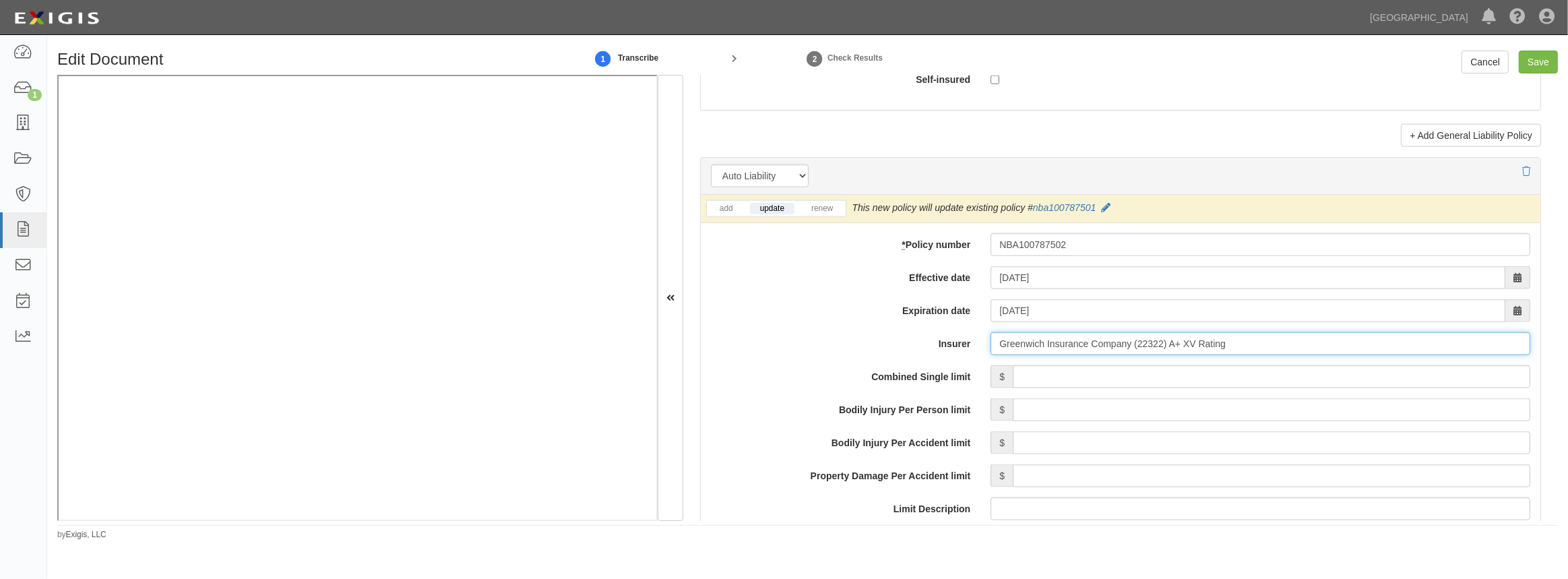
type input "Greenwich Insurance Company (22322) A+ XV Rating"
click at [1045, 377] on input "Combined Single limit" at bounding box center [1271, 377] width 518 height 23
type input "1,000,000"
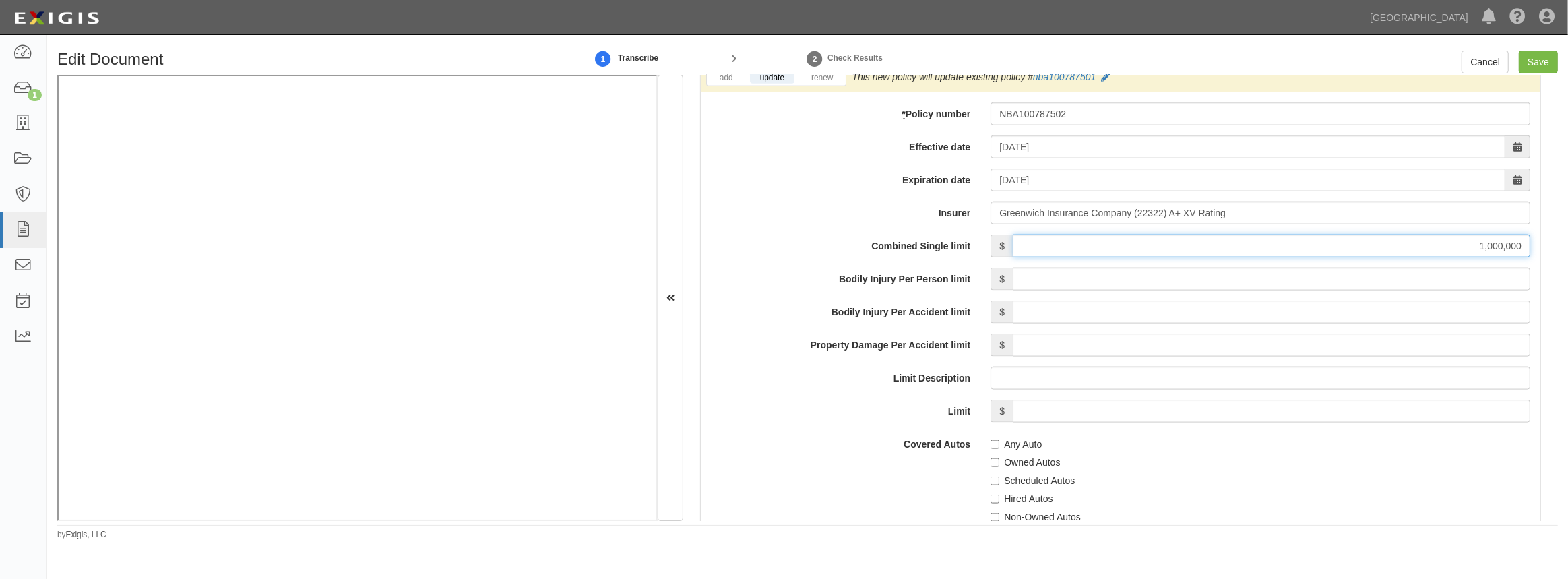
scroll to position [2021, 0]
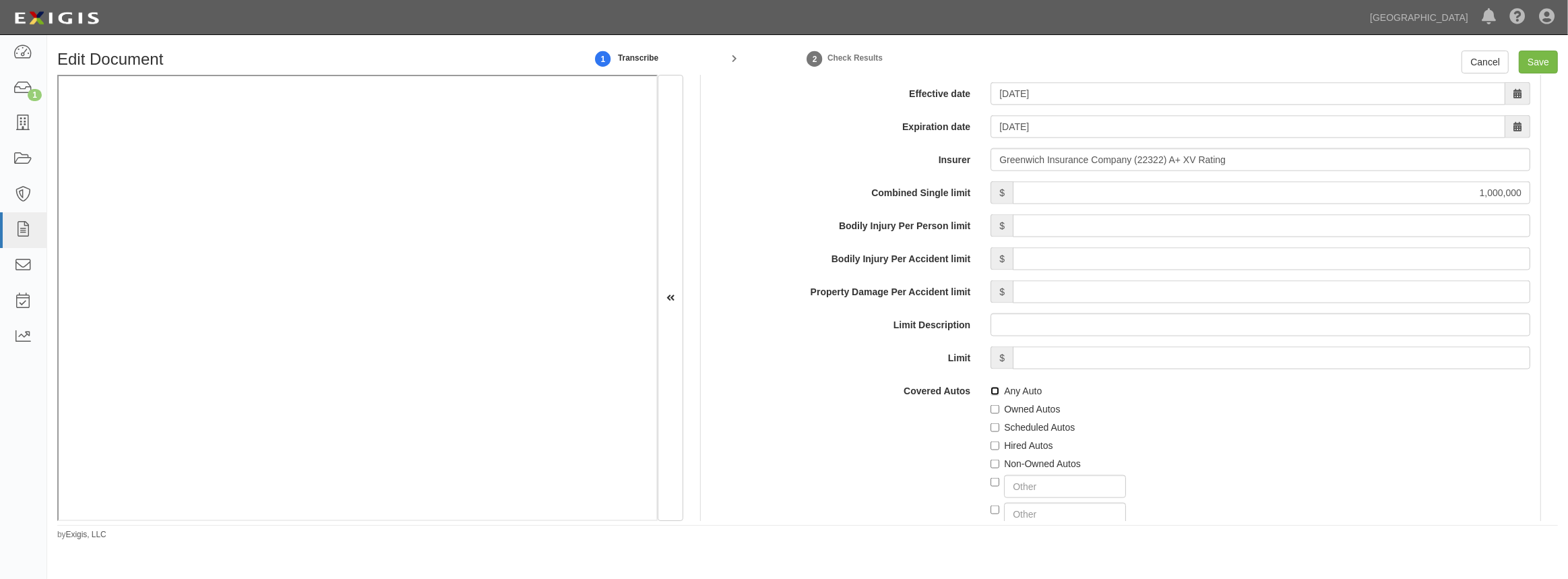
click at [990, 393] on input "Any Auto" at bounding box center [994, 390] width 8 height 8
checkbox input "true"
click at [996, 445] on label "Hired Autos" at bounding box center [1021, 446] width 62 height 14
click at [996, 445] on input "Hired Autos" at bounding box center [994, 445] width 8 height 8
checkbox input "true"
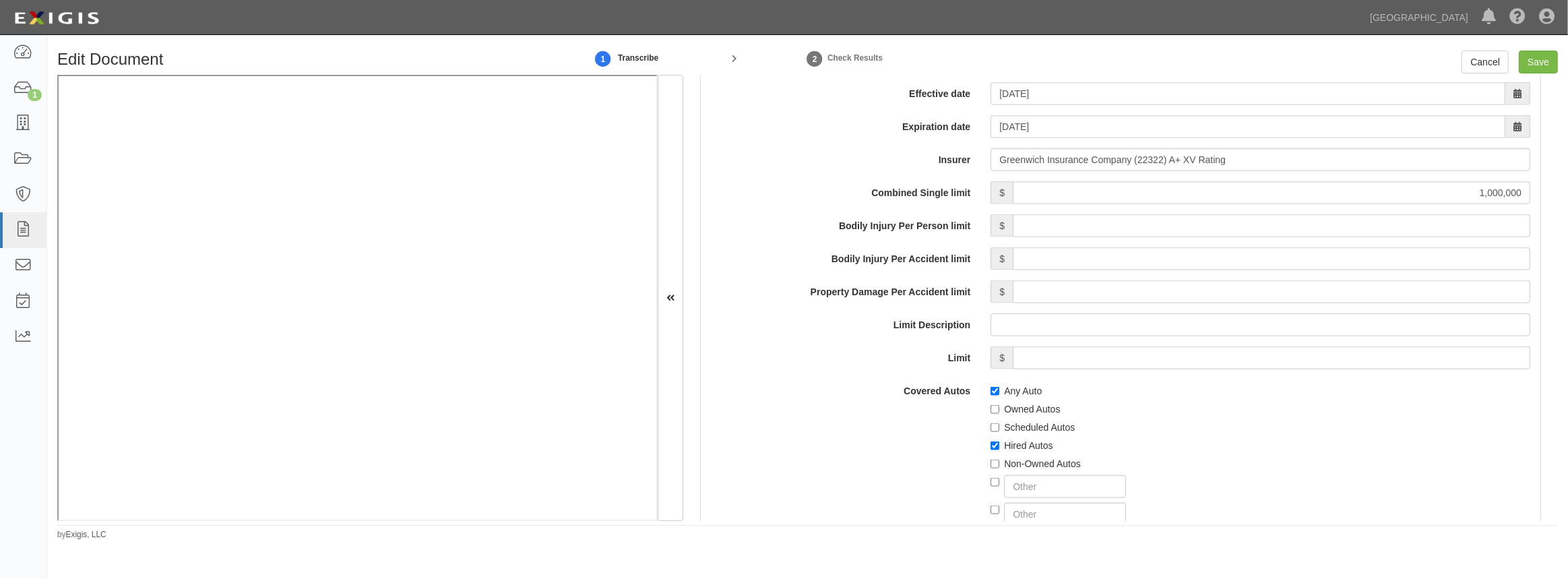
click at [999, 472] on div at bounding box center [1260, 484] width 540 height 28
click at [994, 463] on input "Non-Owned Autos" at bounding box center [994, 463] width 8 height 8
checkbox input "true"
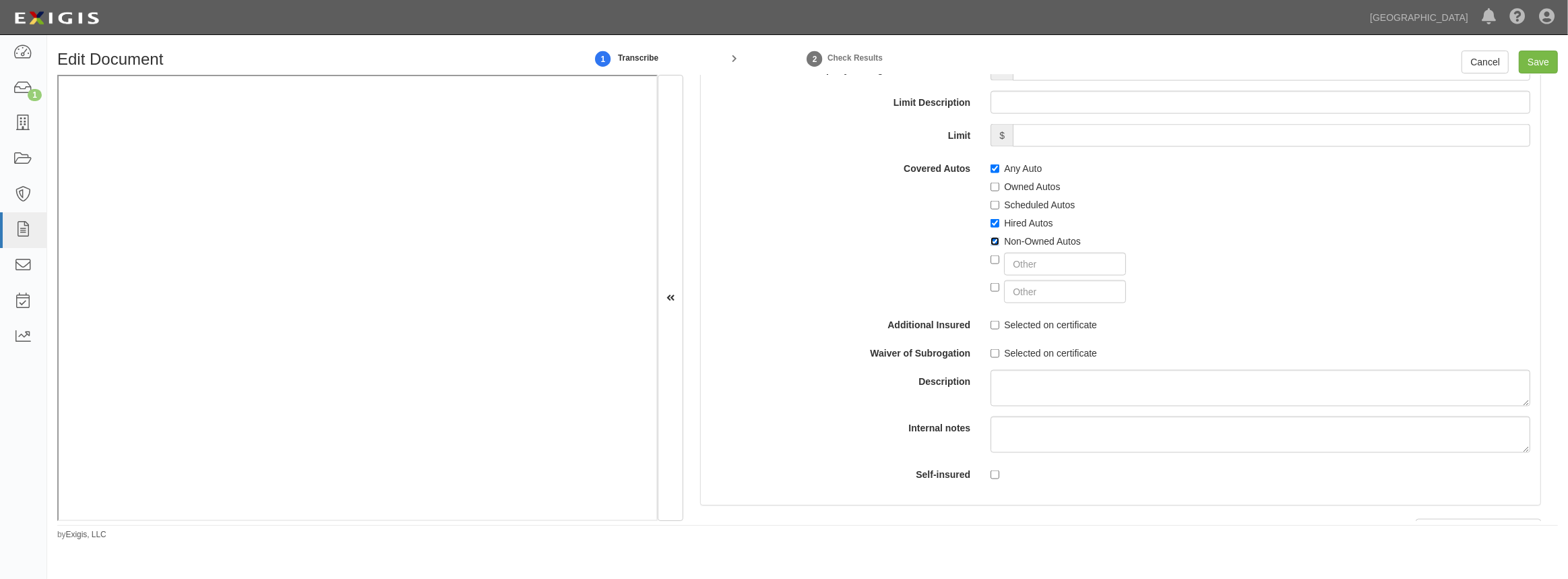
scroll to position [2265, 0]
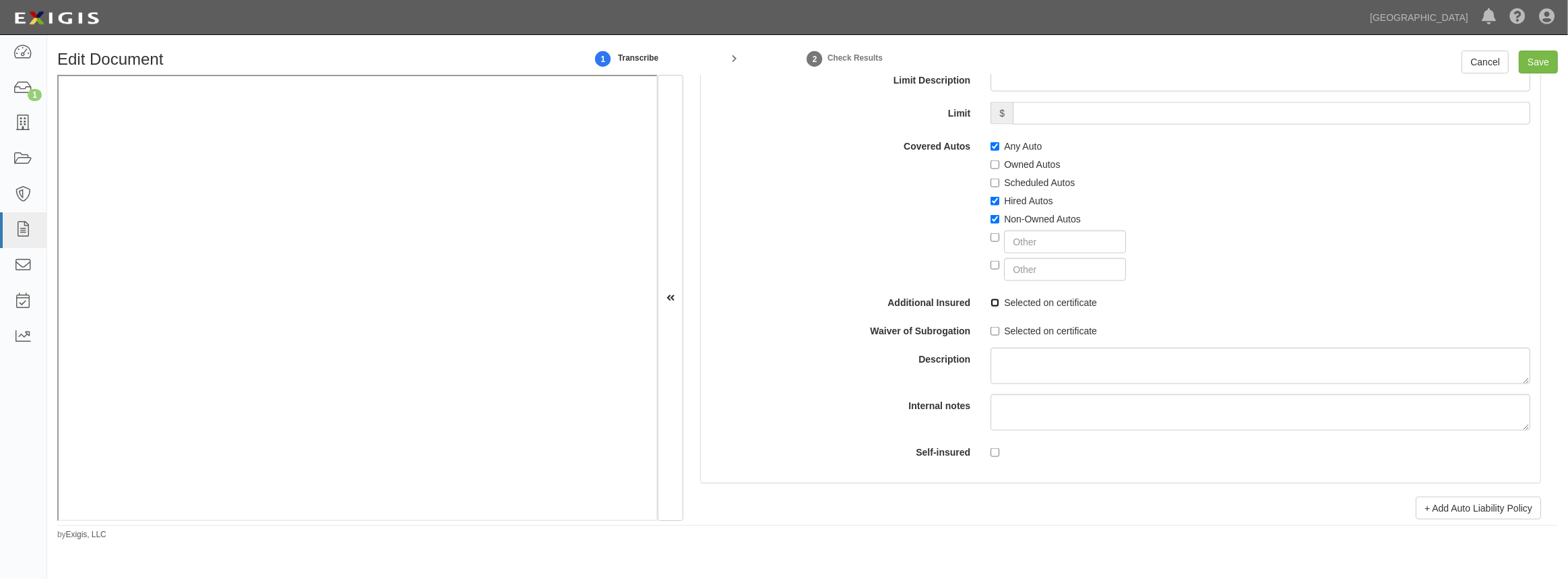
click at [990, 298] on input "Selected on certificate" at bounding box center [994, 302] width 8 height 8
checkbox input "true"
click at [986, 331] on div "Selected on certificate" at bounding box center [1260, 328] width 560 height 18
click at [993, 329] on input "Selected on certificate" at bounding box center [994, 331] width 8 height 8
checkbox input "true"
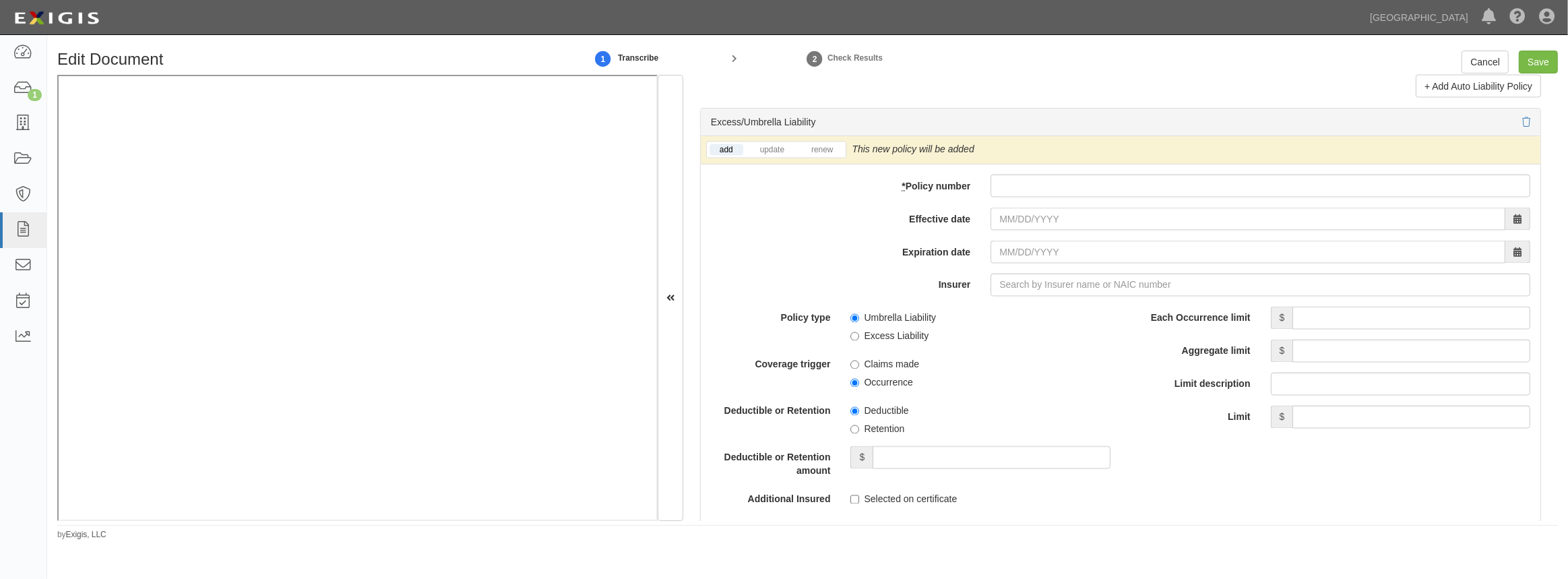
scroll to position [2695, 0]
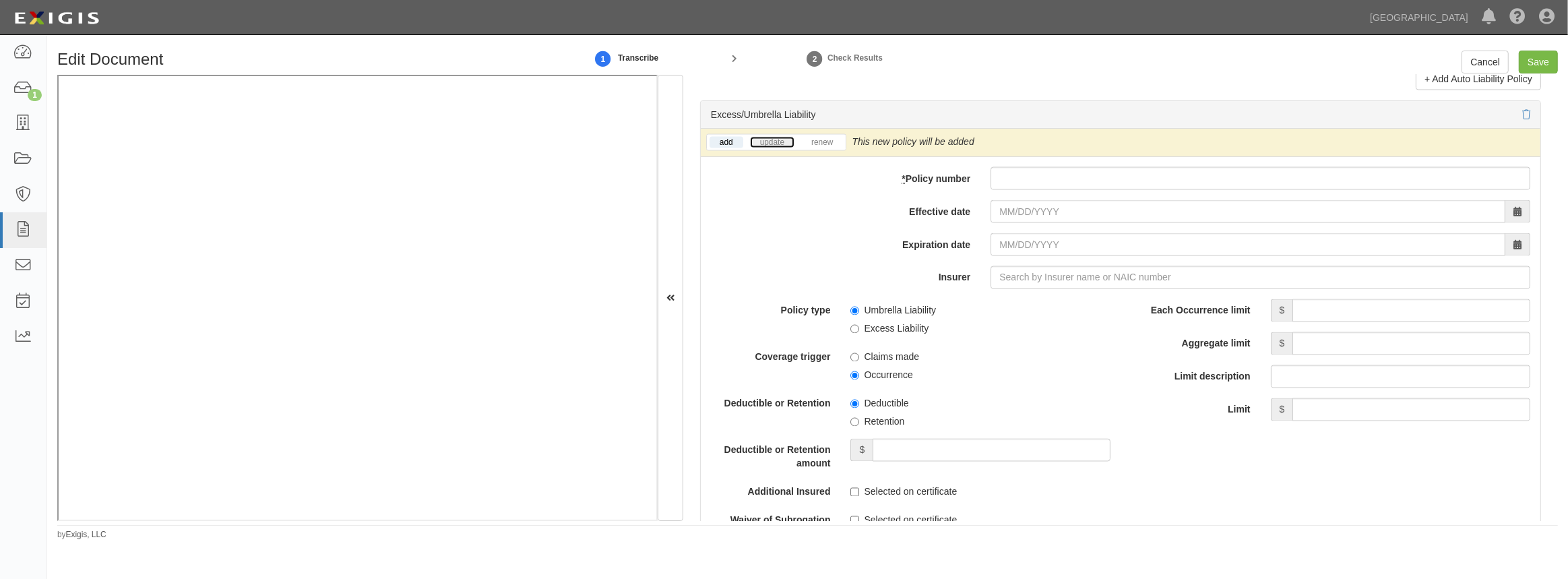
drag, startPoint x: 778, startPoint y: 141, endPoint x: 749, endPoint y: 187, distance: 54.4
click at [778, 141] on link "update" at bounding box center [772, 142] width 44 height 12
click at [1047, 180] on input "* Policy number" at bounding box center [1260, 179] width 540 height 23
paste input "NEC700141600"
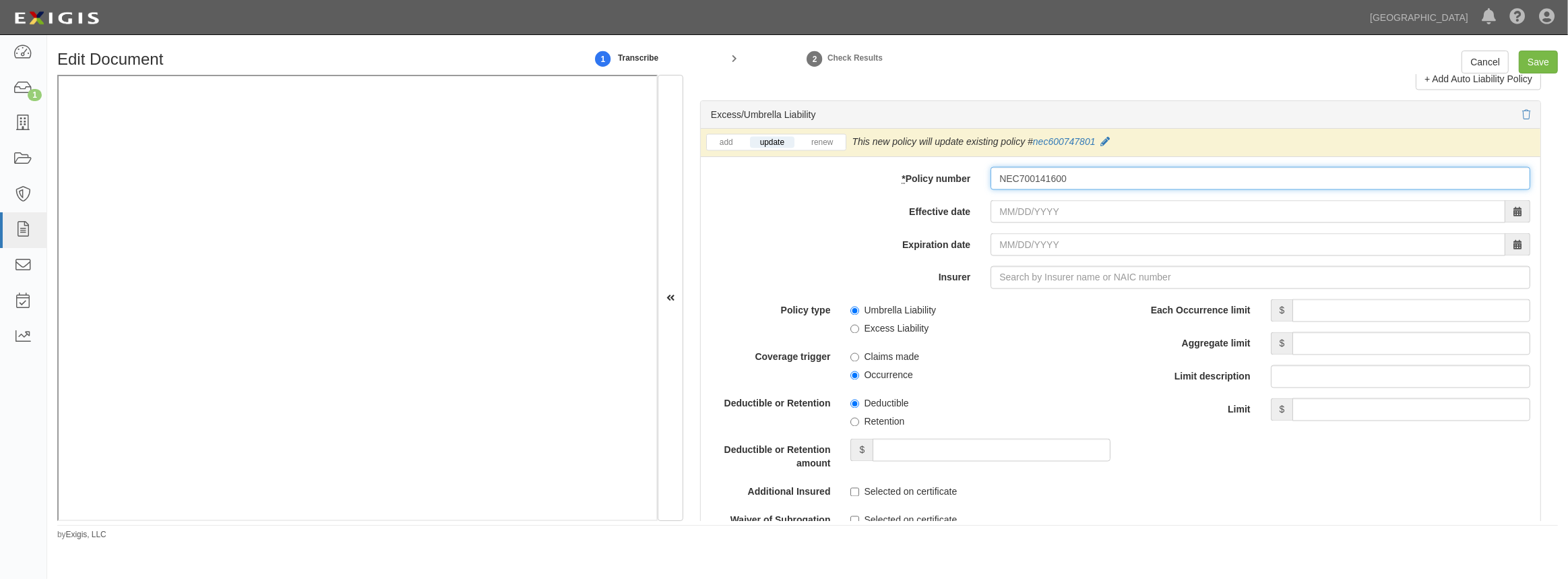
type input "NEC700141600"
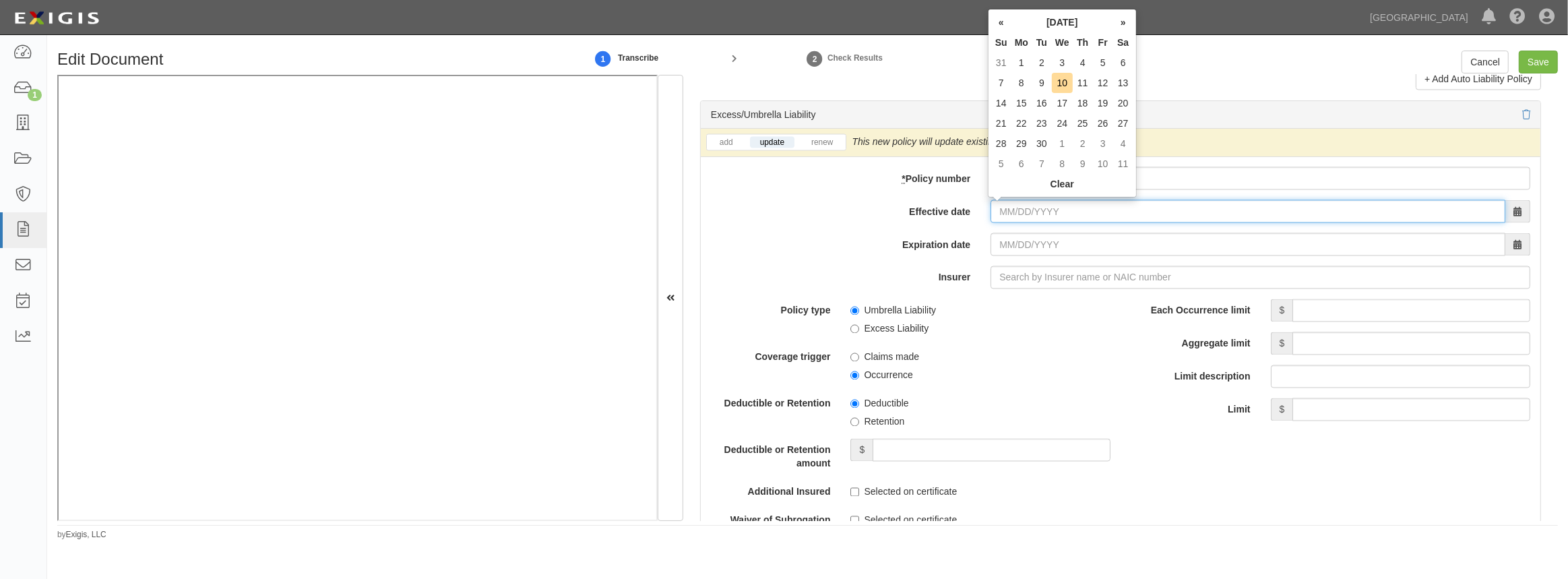
click at [1038, 212] on input "Effective date" at bounding box center [1247, 212] width 515 height 23
type input "09/12/2025"
type input "09/12/2026"
click at [1106, 84] on td "12" at bounding box center [1103, 83] width 20 height 20
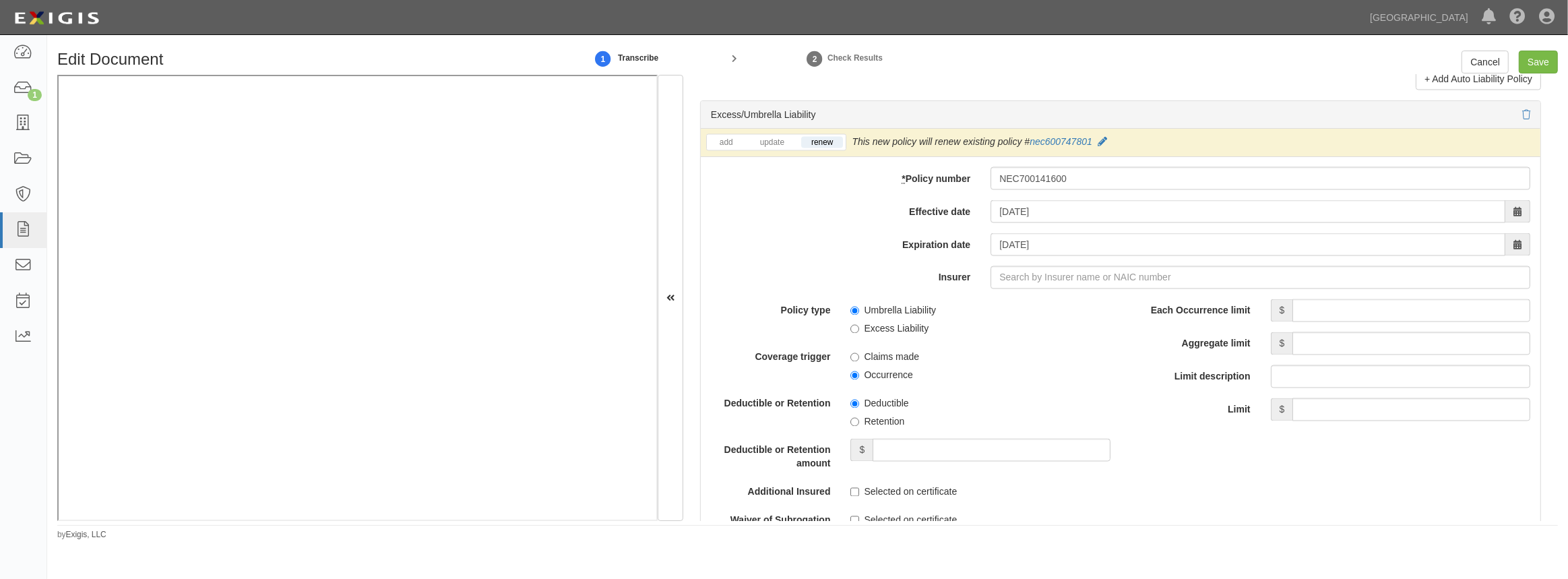
click at [755, 135] on li "update" at bounding box center [772, 143] width 50 height 15
click at [760, 137] on link "update" at bounding box center [772, 142] width 44 height 12
click at [1039, 269] on input "Insurer" at bounding box center [1260, 278] width 540 height 23
type input "21st Century Advantage Insurance Company (25232) NR Rating"
type input "2"
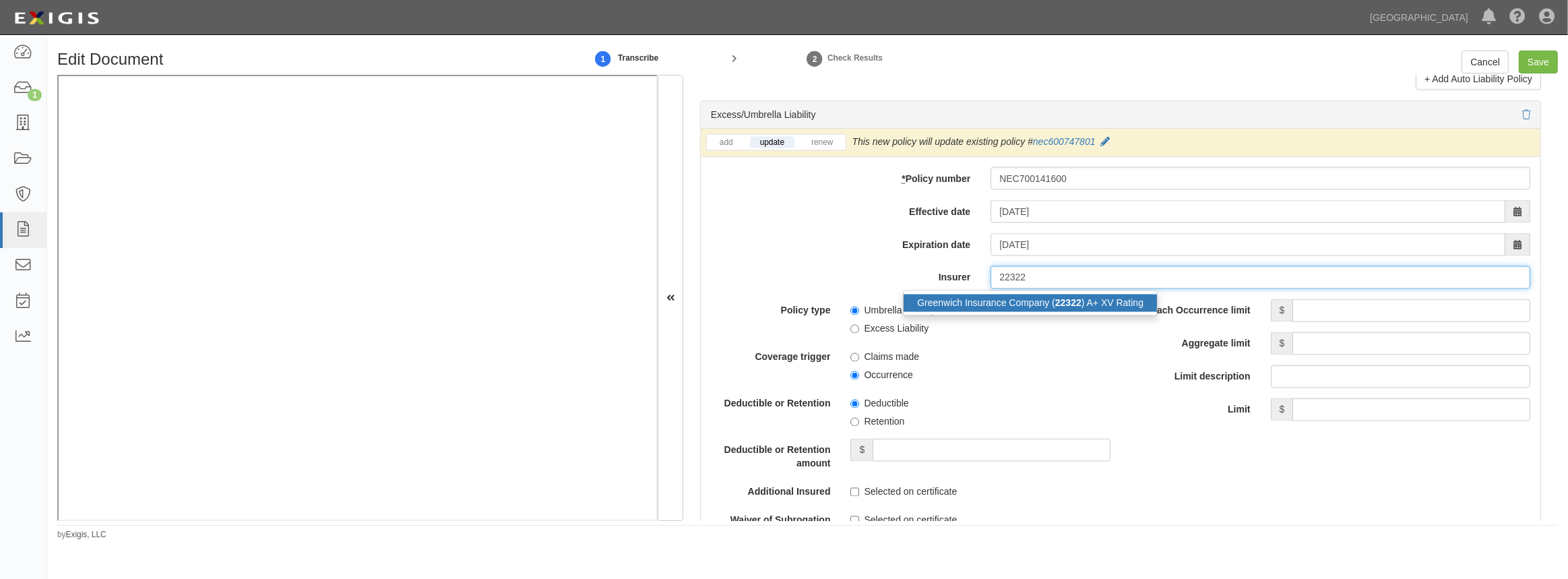
click at [1034, 297] on div "Greenwich Insurance Company ( 22322 ) A+ XV Rating" at bounding box center [1030, 303] width 253 height 18
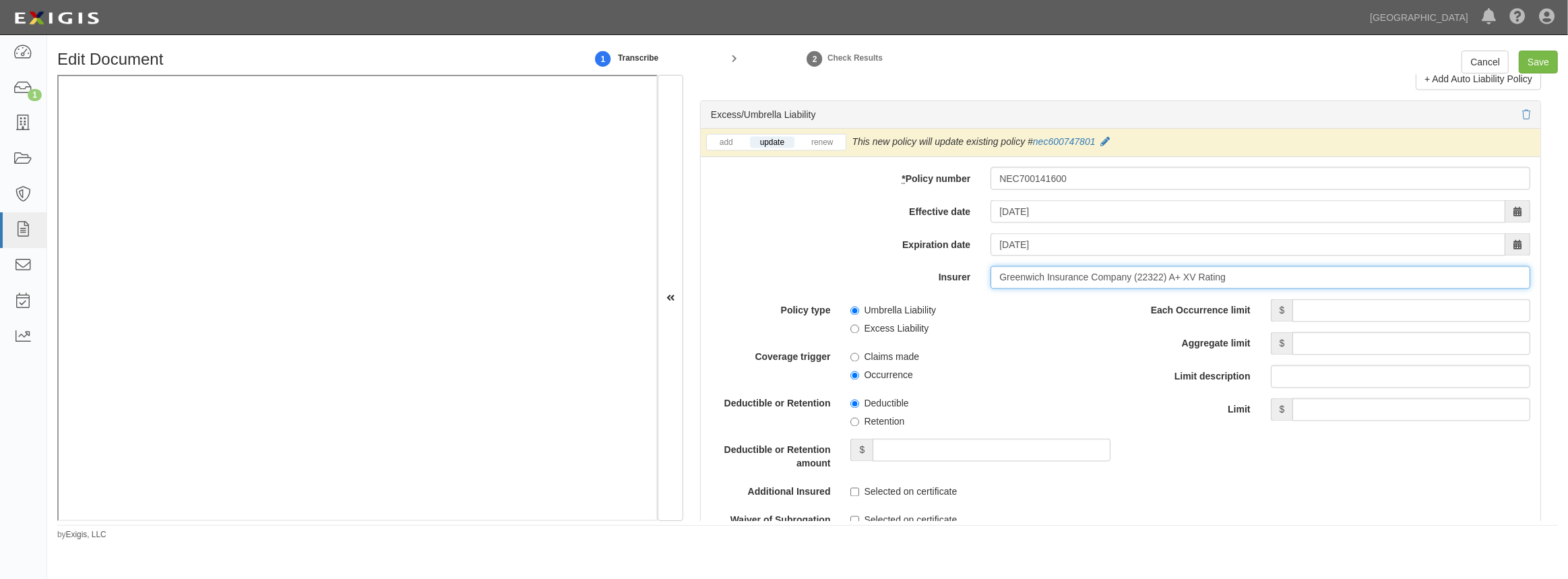
type input "Greenwich Insurance Company (22322) A+ XV Rating"
click at [1306, 304] on input "Each Occurrence limit" at bounding box center [1412, 311] width 238 height 23
type input "5,000,000"
click at [1348, 345] on input "Aggregate limit" at bounding box center [1412, 344] width 238 height 23
type input "5,000,000"
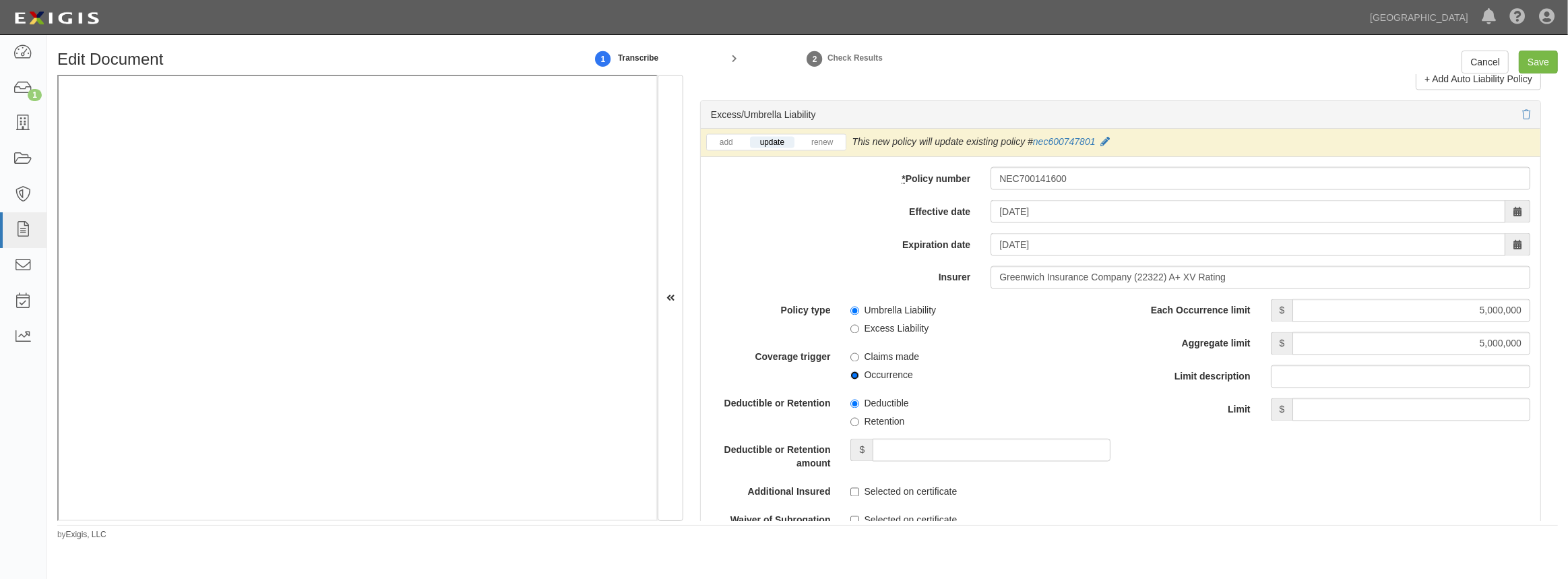
click at [852, 375] on input "Occurrence" at bounding box center [855, 375] width 8 height 8
radio input "true"
click at [859, 328] on label "Excess Liability" at bounding box center [890, 329] width 78 height 14
click at [859, 328] on input "Excess Liability" at bounding box center [855, 328] width 8 height 8
radio input "true"
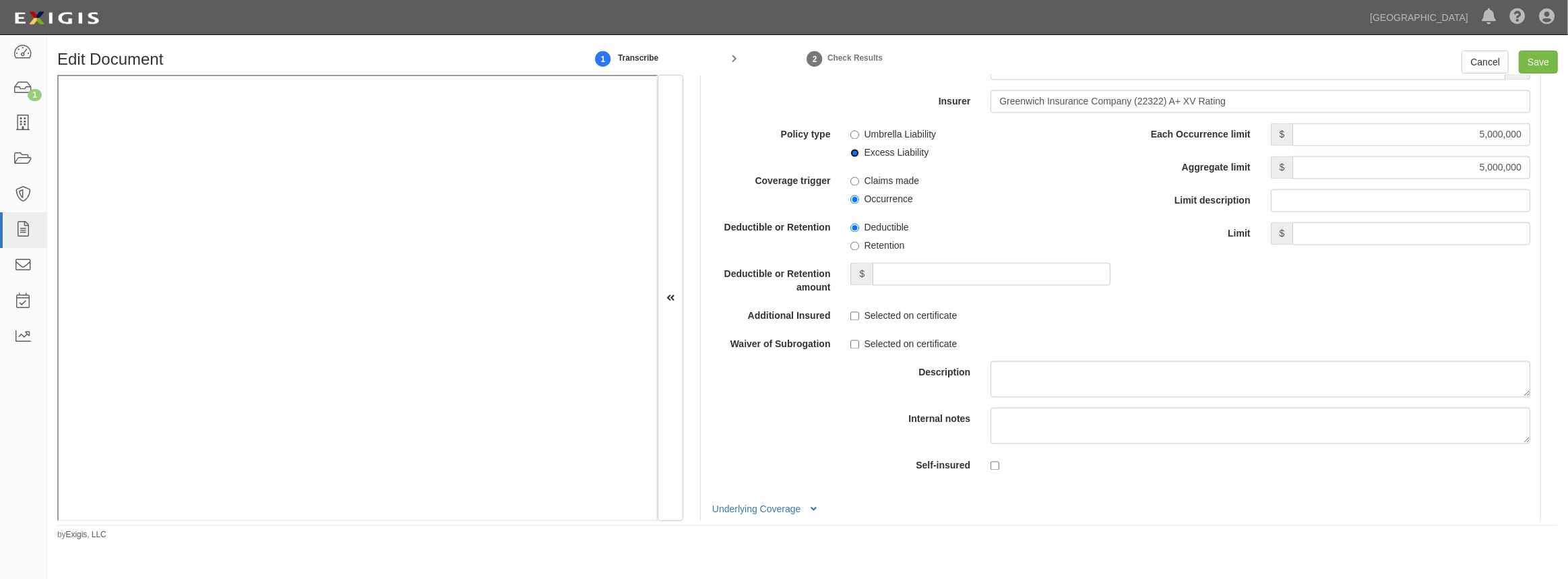
scroll to position [2878, 0]
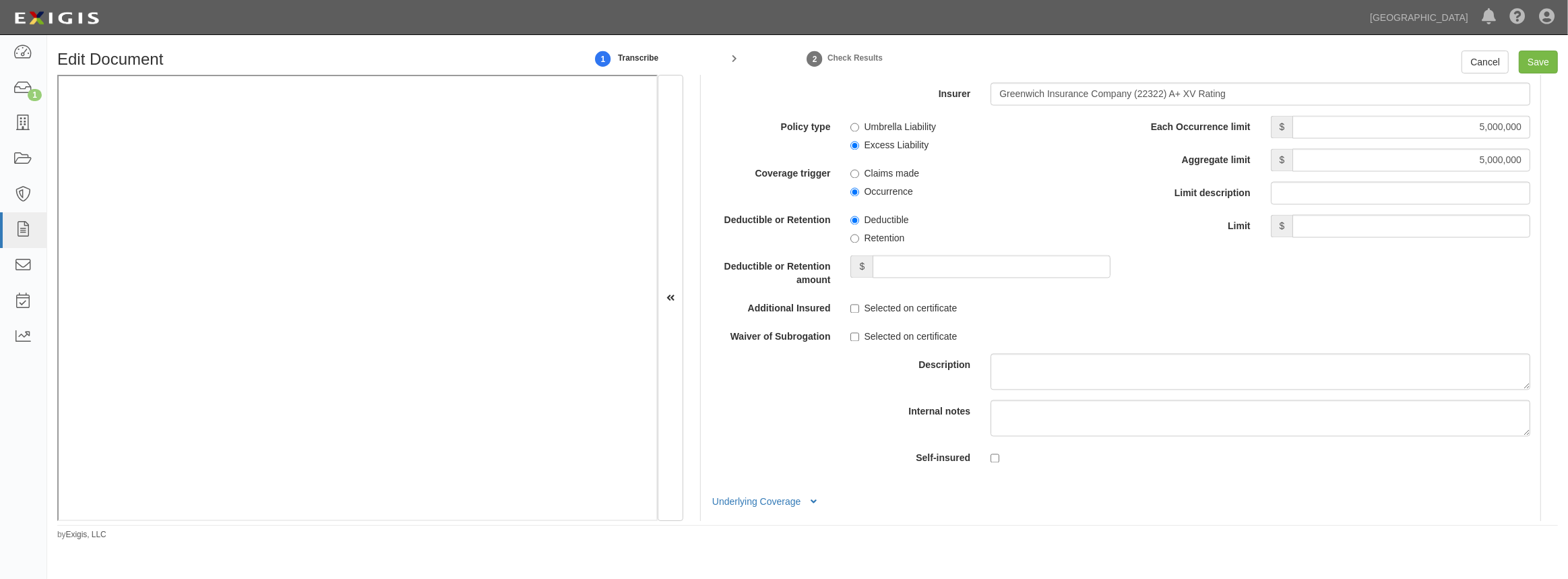
click at [848, 304] on div "Selected on certificate" at bounding box center [980, 306] width 280 height 18
drag, startPoint x: 856, startPoint y: 303, endPoint x: 852, endPoint y: 319, distance: 16.5
click at [855, 306] on input "Selected on certificate" at bounding box center [855, 308] width 8 height 8
checkbox input "true"
click at [853, 337] on input "Selected on certificate" at bounding box center [855, 337] width 8 height 8
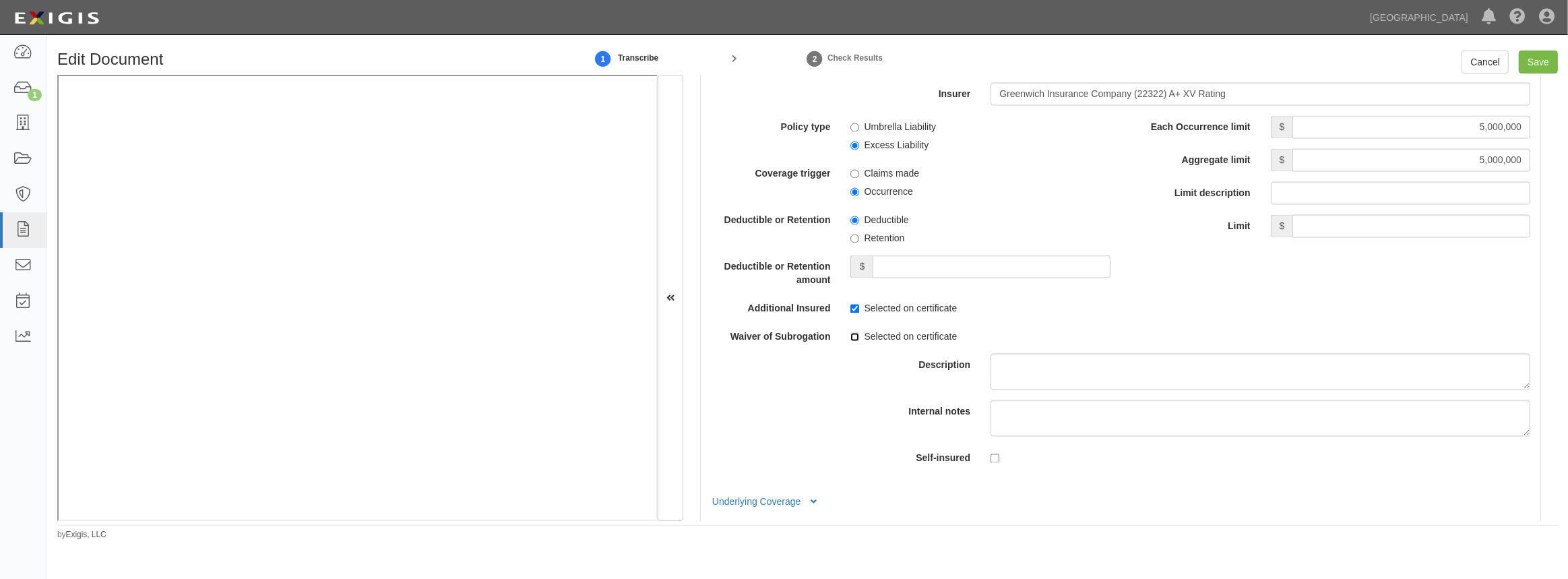
checkbox input "true"
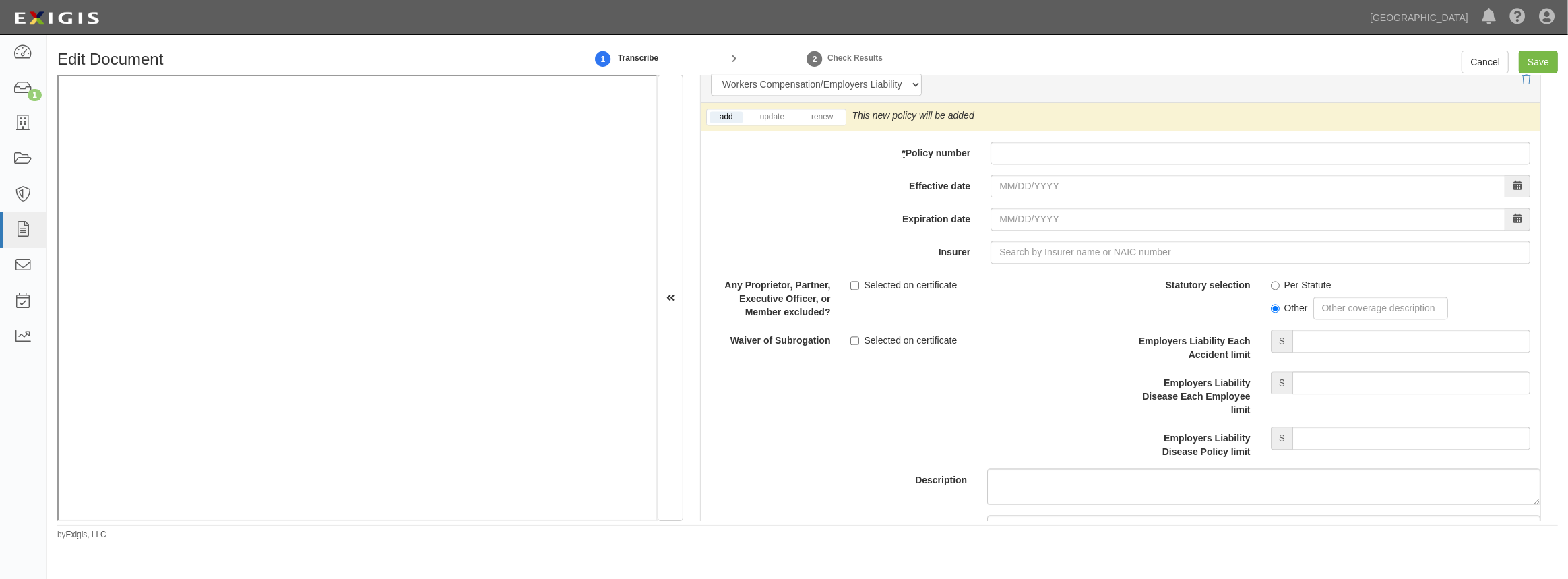
scroll to position [3368, 0]
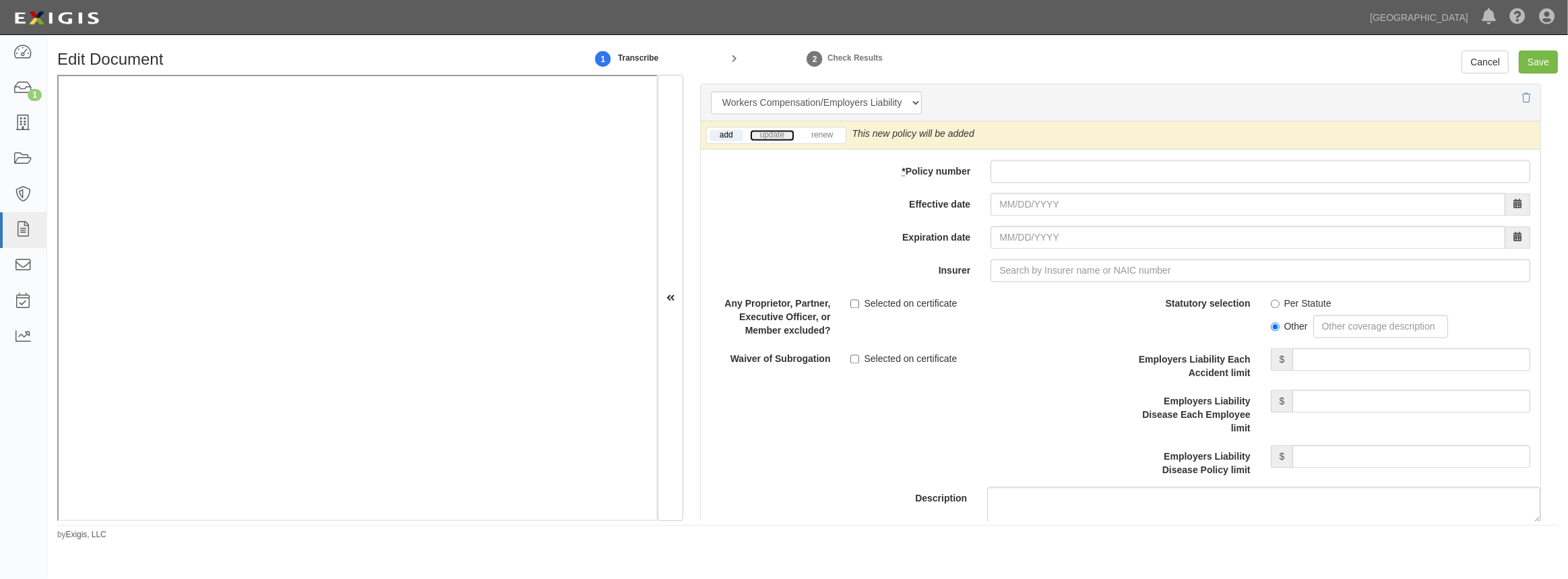
click at [768, 130] on link "update" at bounding box center [772, 135] width 44 height 12
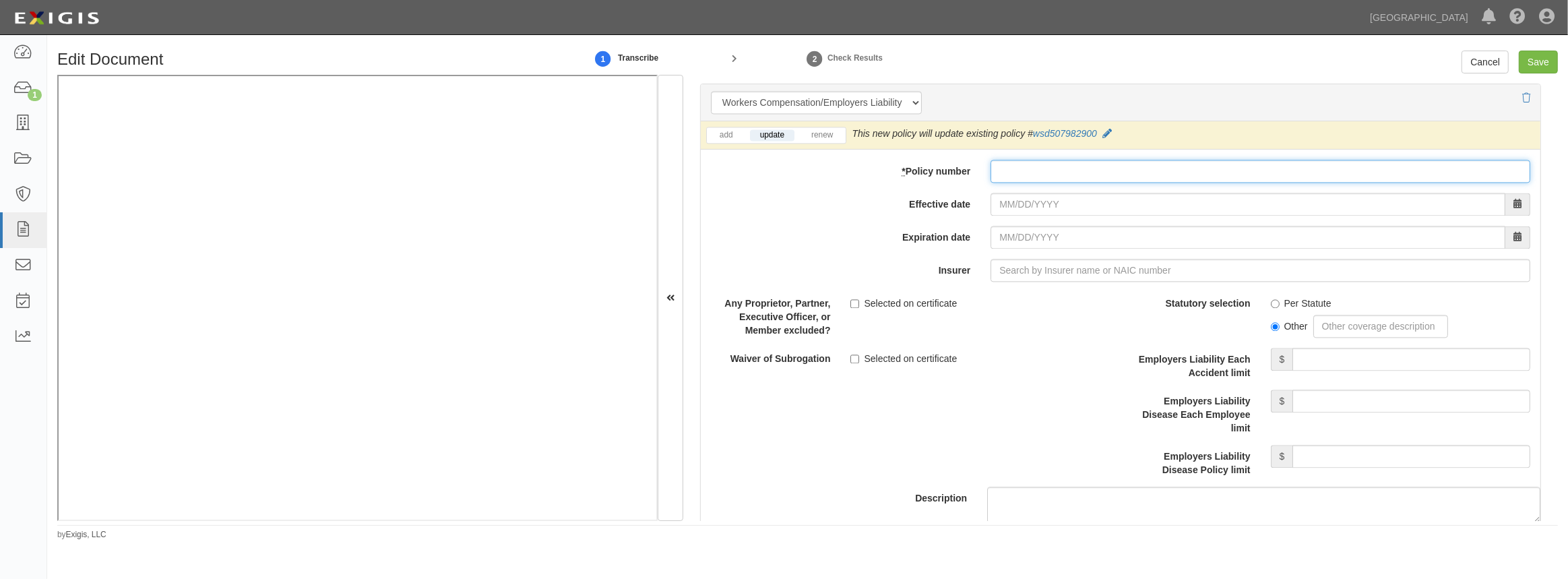
click at [1043, 164] on input "* Policy number" at bounding box center [1260, 171] width 540 height 23
paste input "WSD5079829-01"
type input "WSD5079829-01"
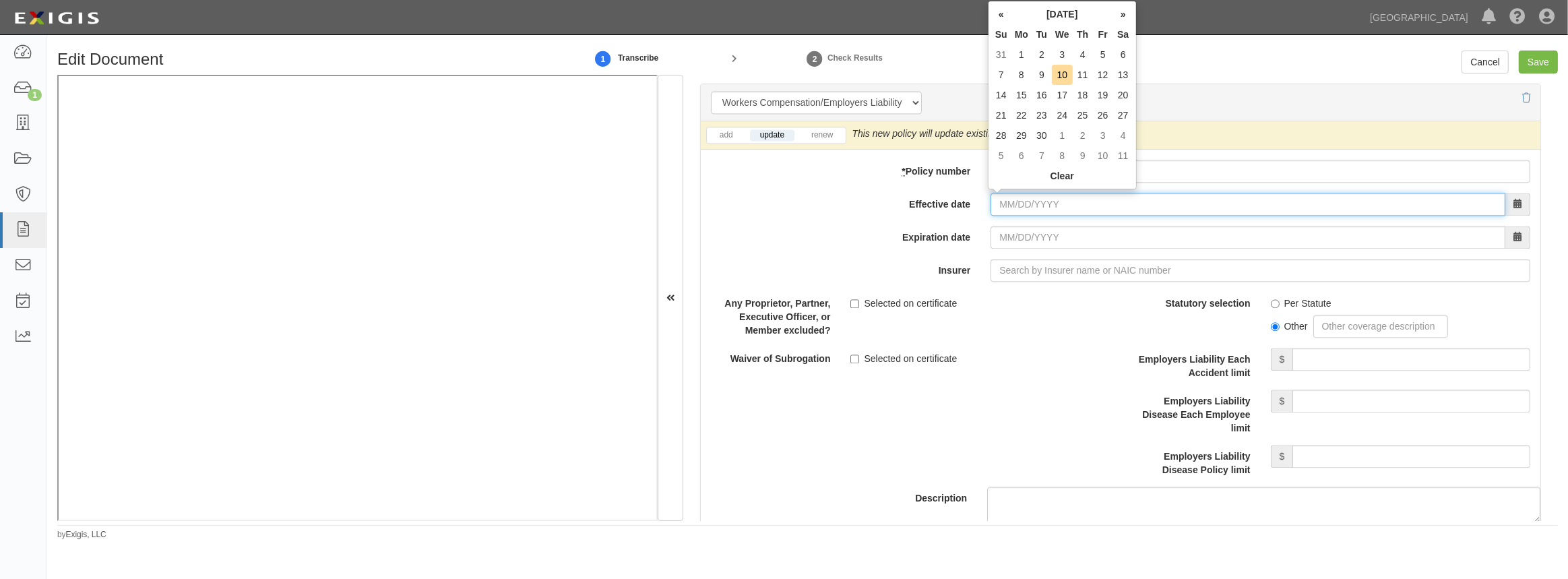
click at [1034, 202] on input "Effective date" at bounding box center [1247, 204] width 515 height 23
type input "09/11/2025"
type input "09/11/2026"
click at [1077, 75] on td "11" at bounding box center [1083, 74] width 20 height 20
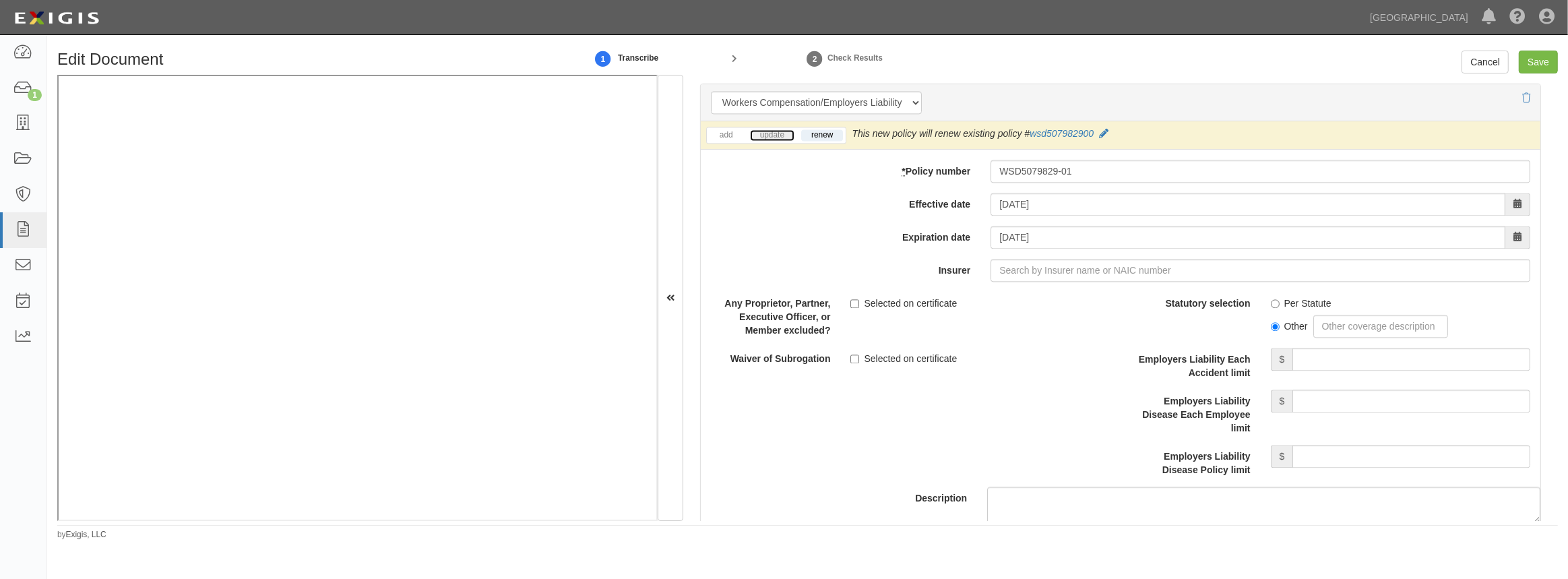
click at [779, 136] on link "update" at bounding box center [772, 135] width 44 height 12
click at [1068, 263] on input "Insurer" at bounding box center [1260, 270] width 540 height 23
type input "21st Century Advantage Insurance Company (25232) NR Rating"
type input "2"
click at [1039, 300] on div "Insurance Company of the West ( 27847 ) A XIV Rating" at bounding box center [1029, 295] width 252 height 18
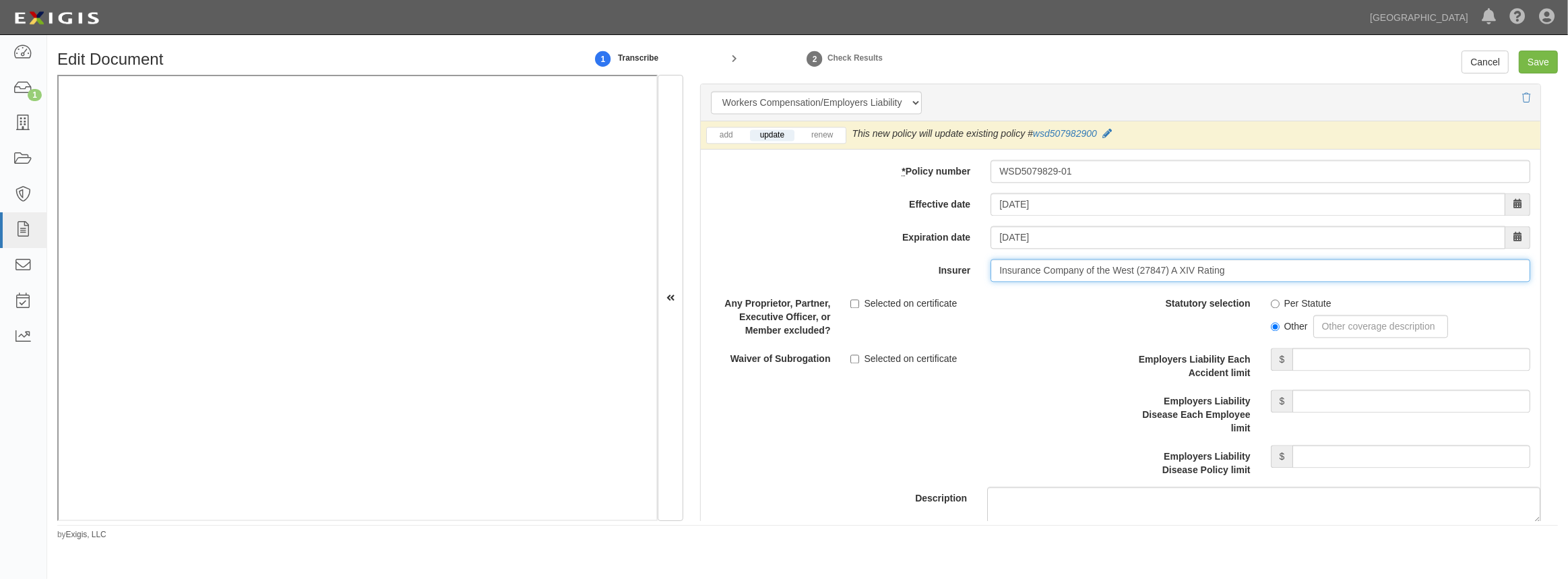
type input "Insurance Company of the West (27847) A XIV Rating"
click at [1272, 302] on input "Per Statute" at bounding box center [1275, 303] width 8 height 8
radio input "true"
click at [1296, 350] on input "Employers Liability Each Accident limit" at bounding box center [1412, 359] width 238 height 23
type input "1,000,000"
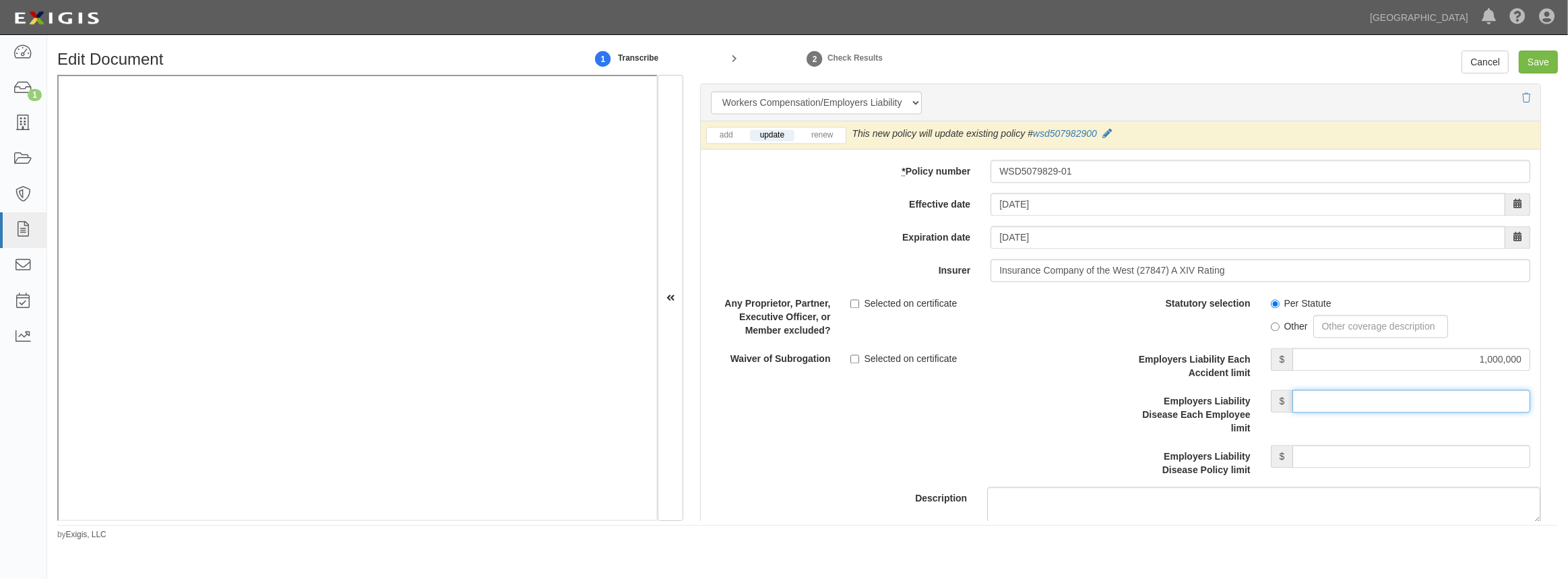
click at [1362, 403] on input "Employers Liability Disease Each Employee limit" at bounding box center [1412, 401] width 238 height 23
type input "1,000,000"
click at [1371, 462] on input "Employers Liability Disease Policy limit" at bounding box center [1412, 456] width 238 height 23
type input "1,000,000"
click at [855, 358] on input "Selected on certificate" at bounding box center [855, 358] width 8 height 8
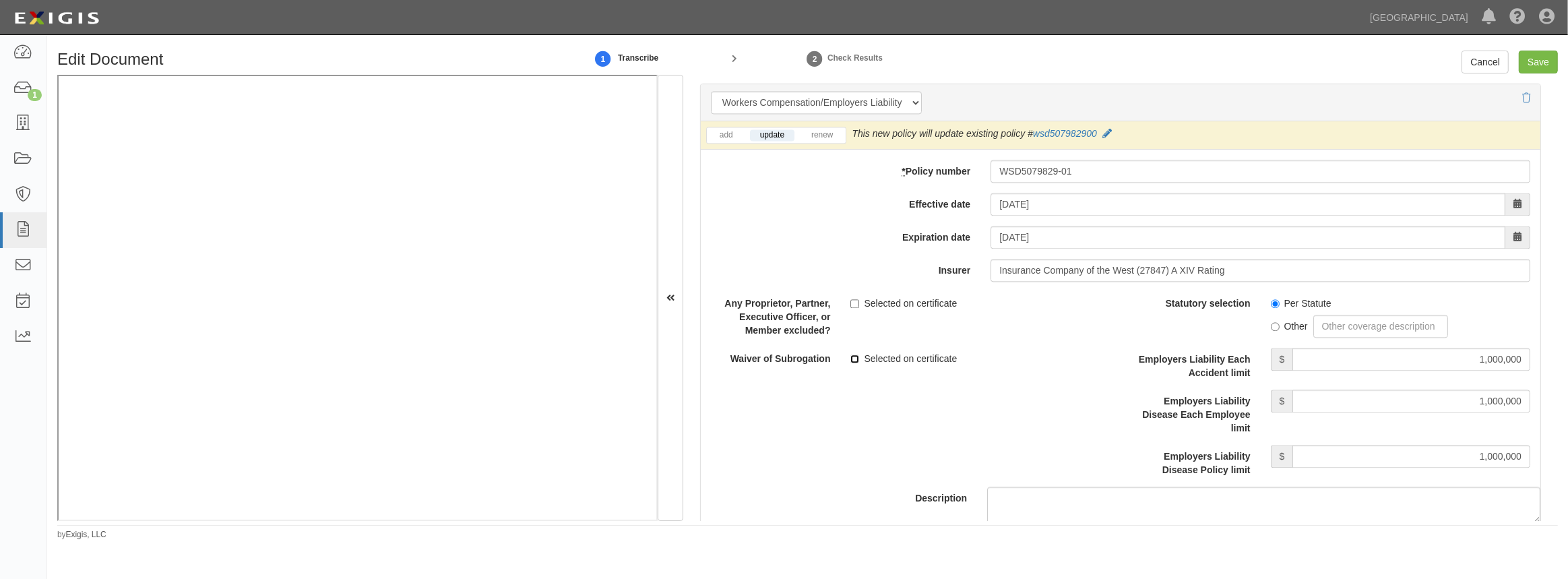
checkbox input "true"
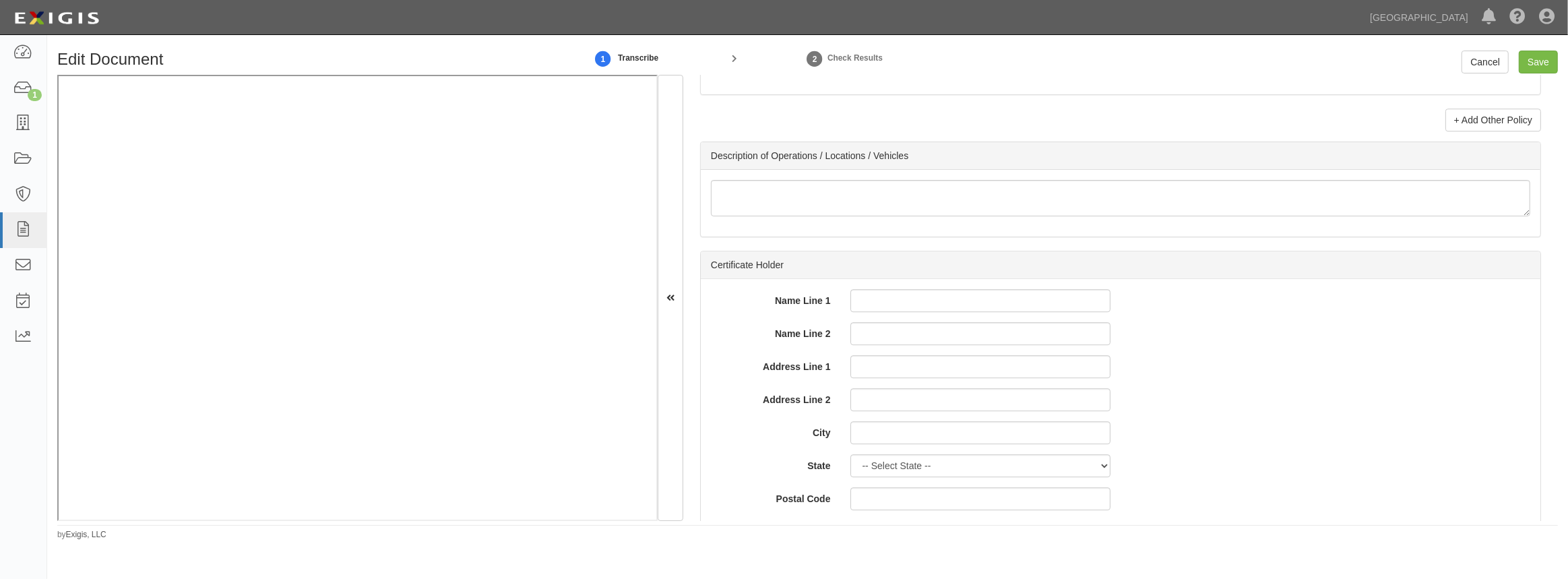
scroll to position [4462, 0]
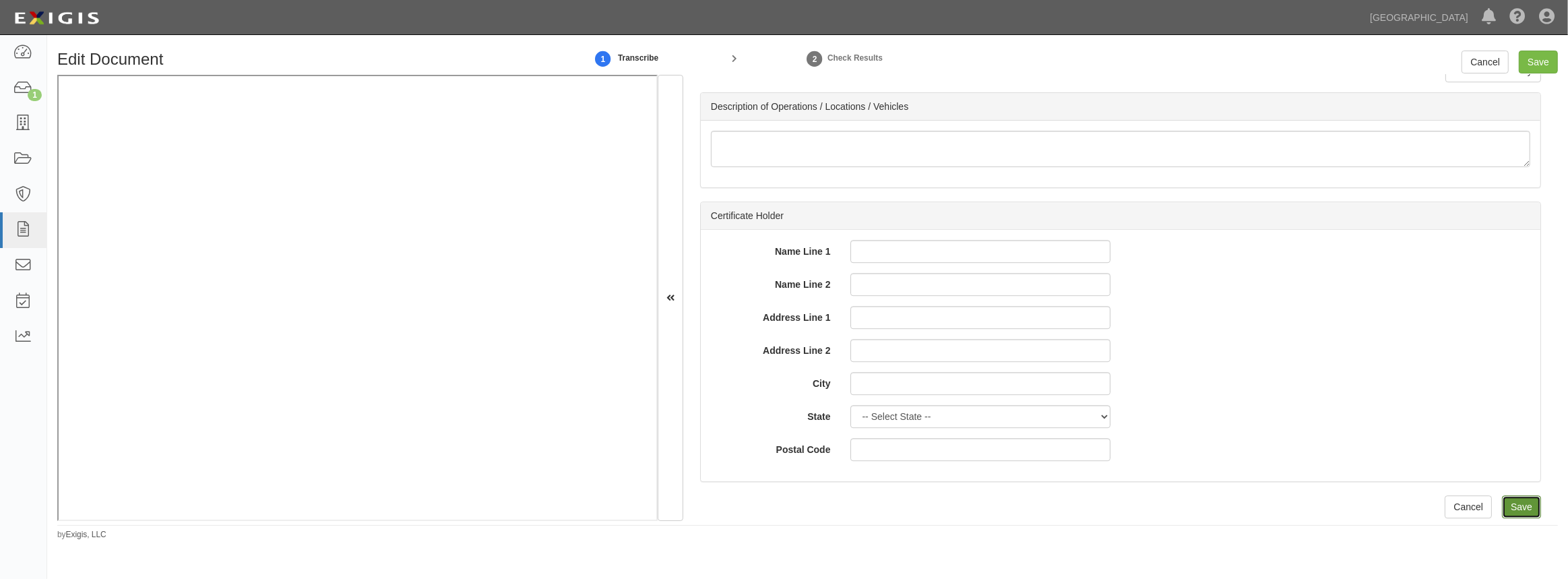
click at [1517, 507] on input "Save" at bounding box center [1521, 507] width 39 height 23
type input "1000000"
type input "100000"
type input "5000"
type input "1000000"
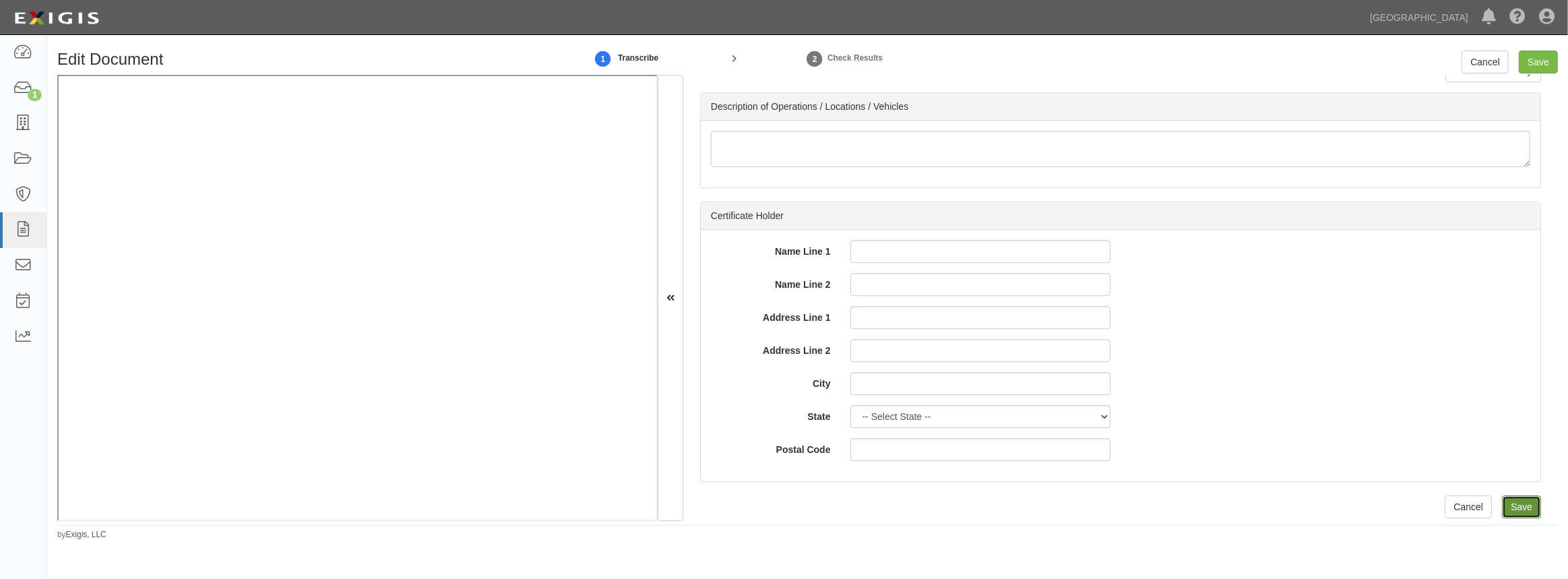
type input "2000000"
type input "1000000"
type input "5000000"
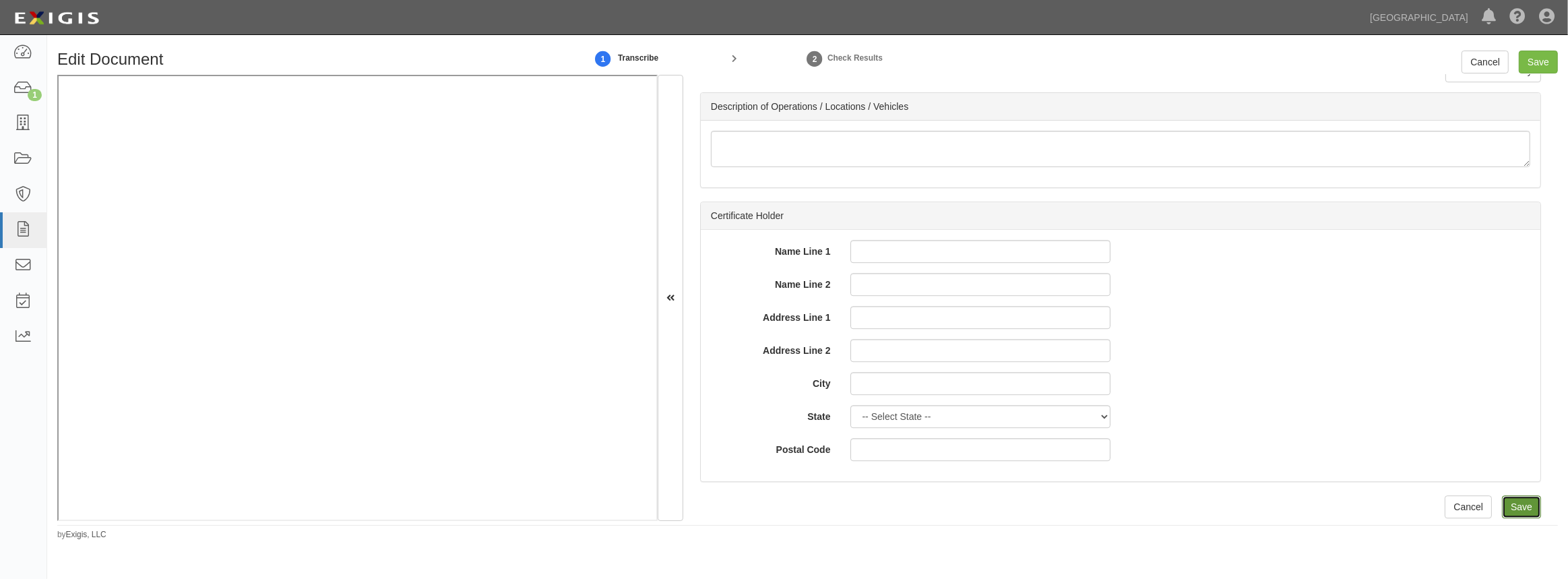
type input "1000000"
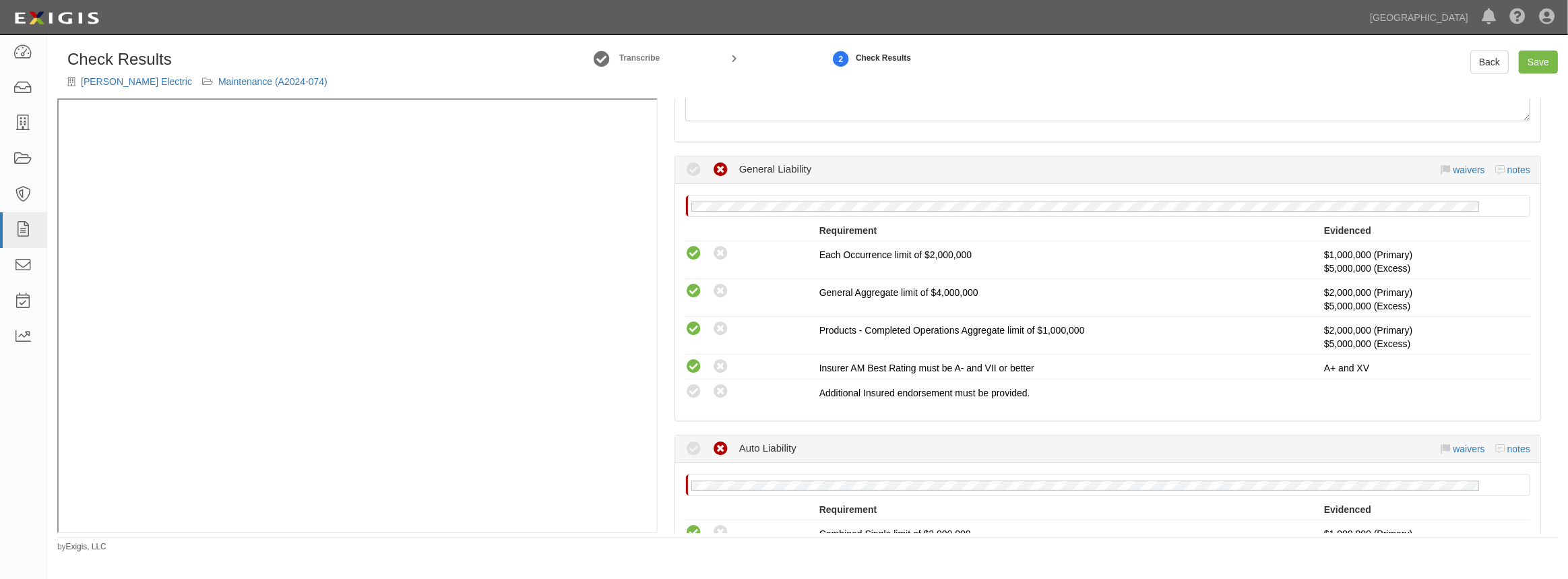
scroll to position [245, 0]
click at [718, 383] on icon at bounding box center [721, 391] width 17 height 17
radio input "true"
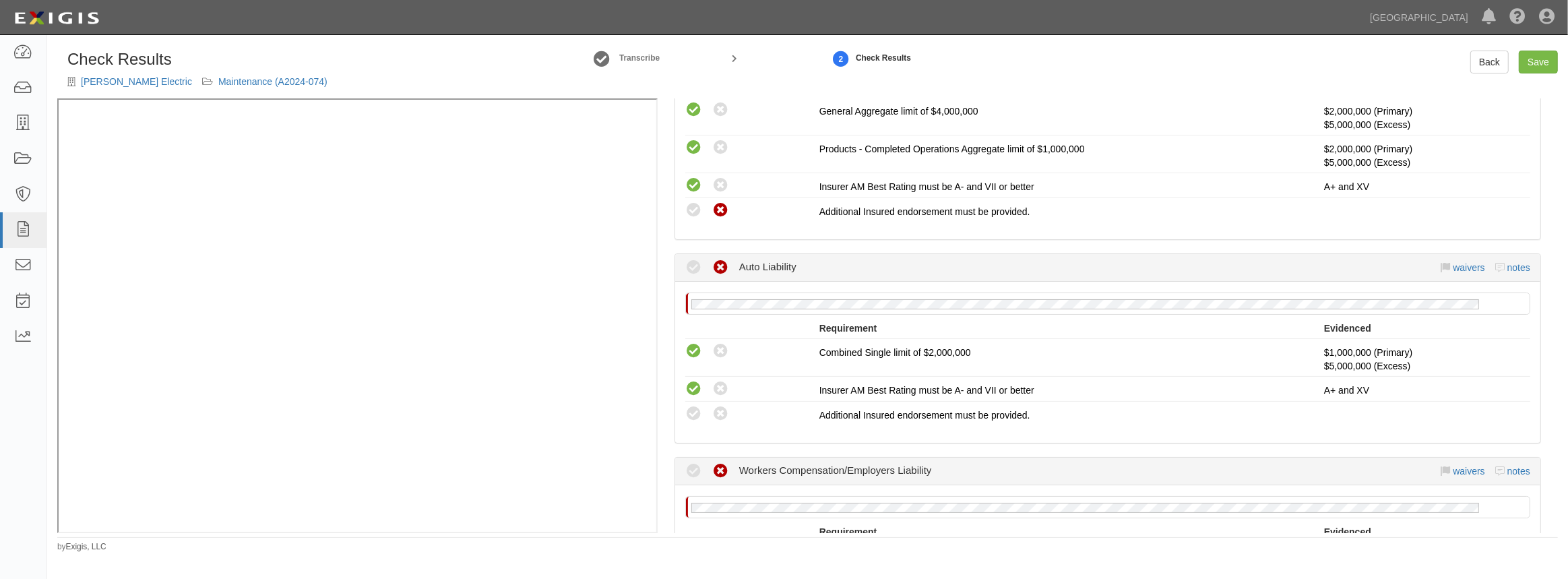
scroll to position [490, 0]
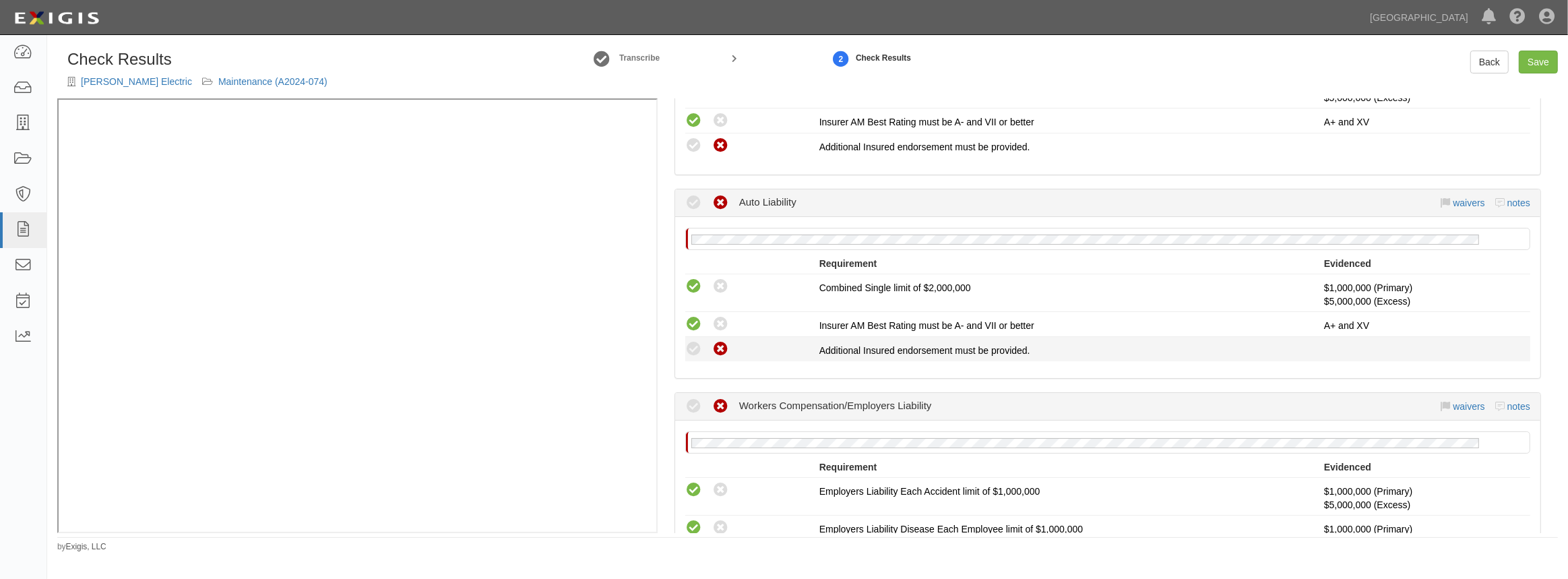
click at [716, 350] on icon at bounding box center [721, 350] width 17 height 17
radio input "true"
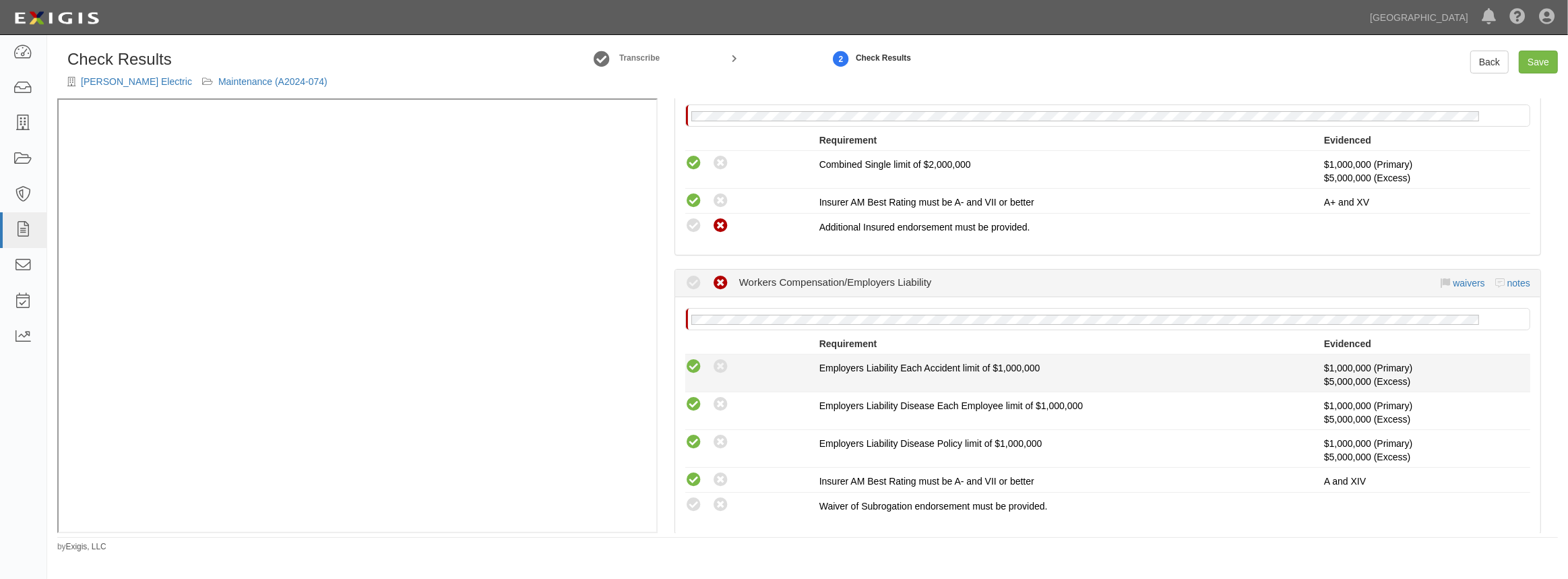
scroll to position [673, 0]
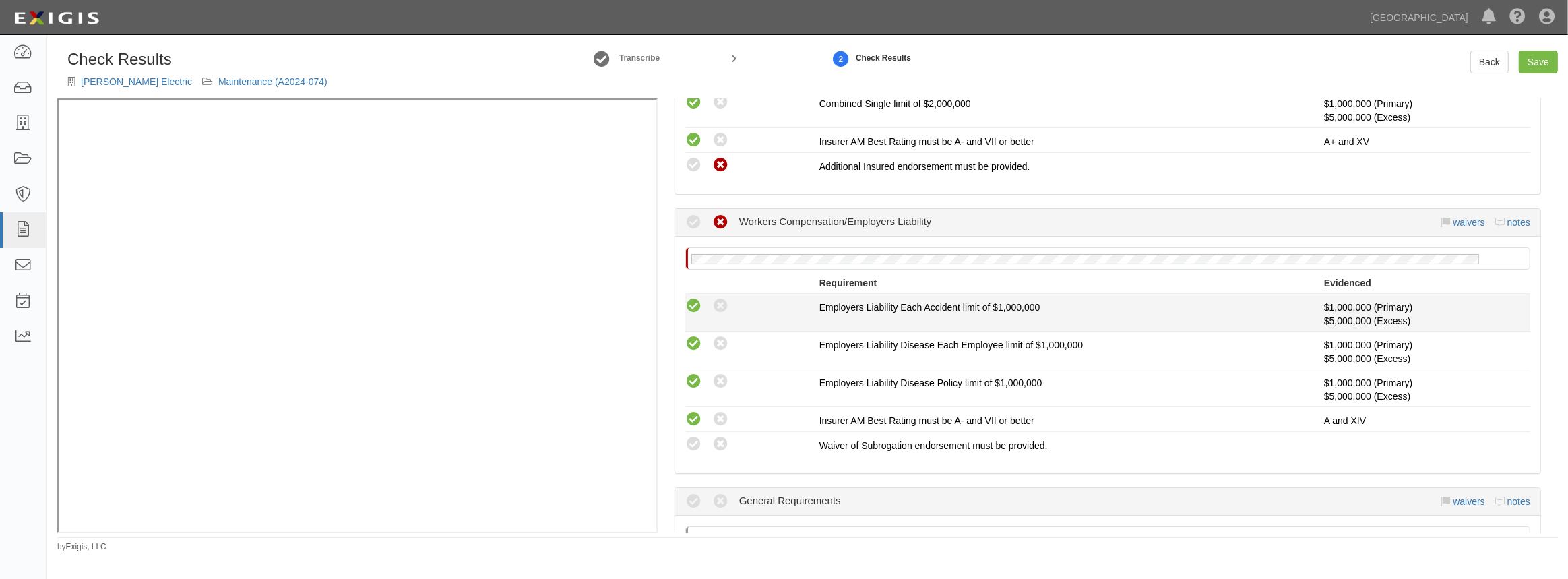
click at [713, 447] on icon at bounding box center [721, 444] width 17 height 17
radio input "true"
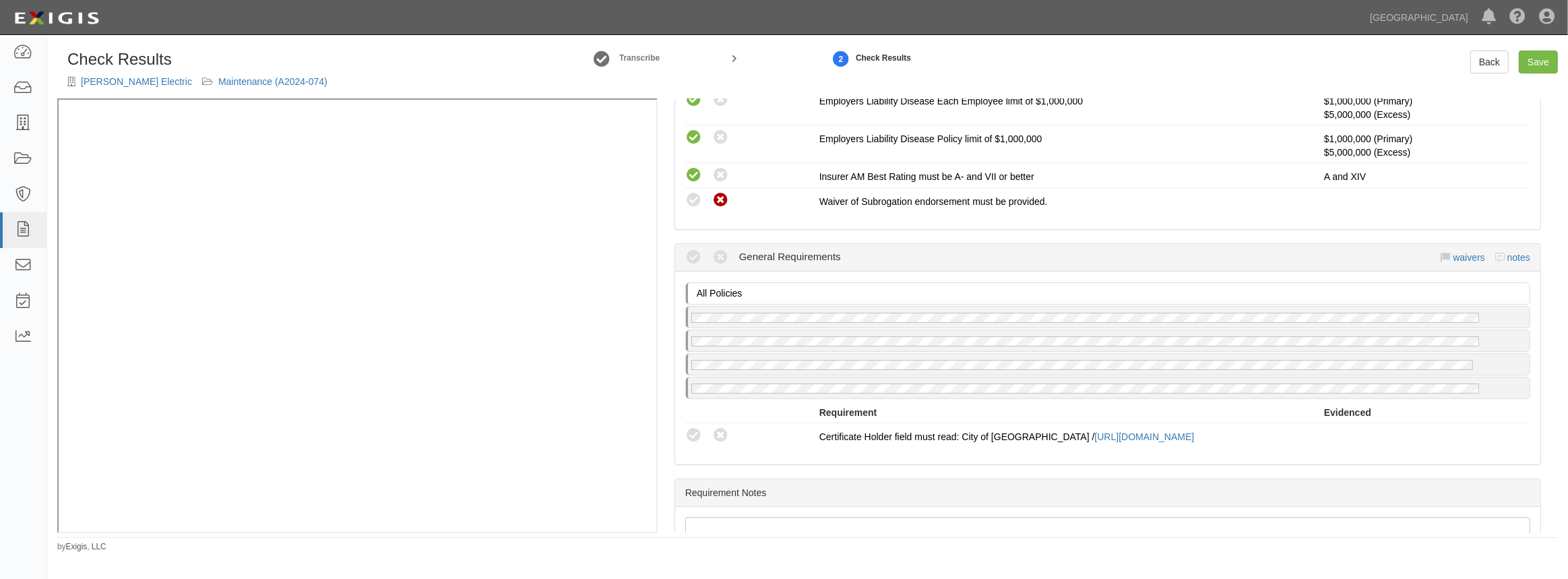
scroll to position [918, 0]
click at [697, 433] on icon at bounding box center [693, 435] width 17 height 17
radio input "true"
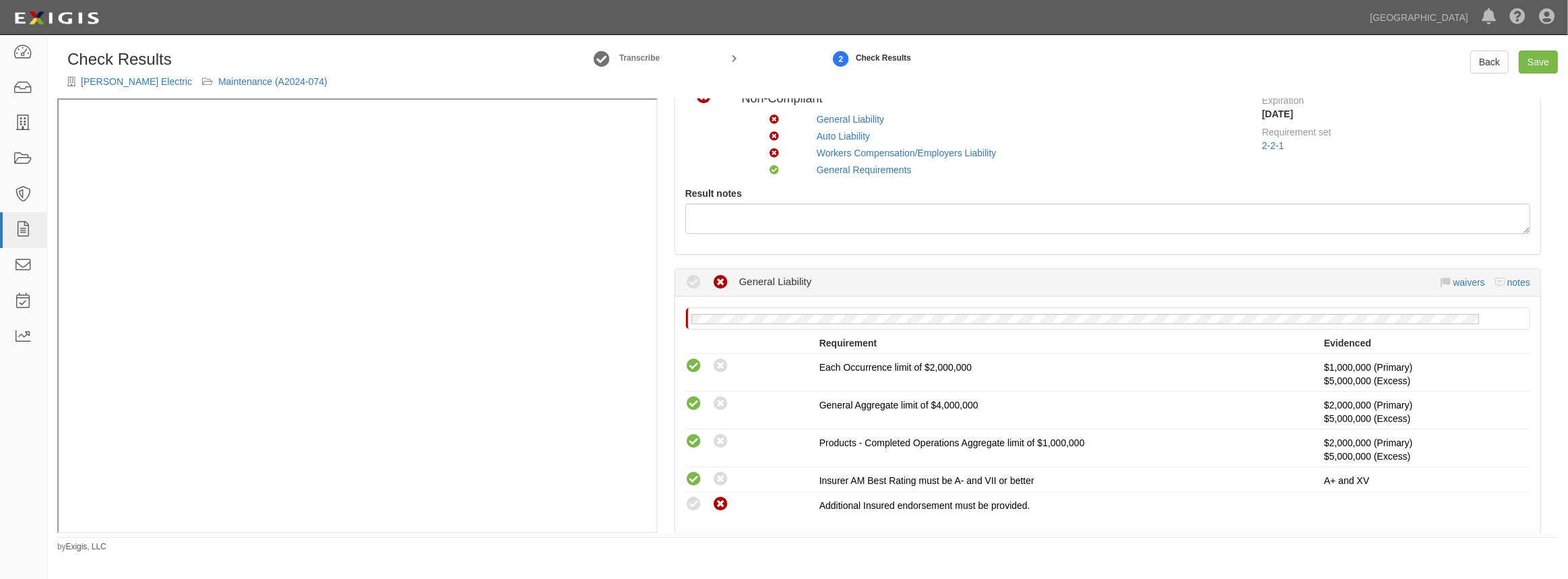
scroll to position [0, 0]
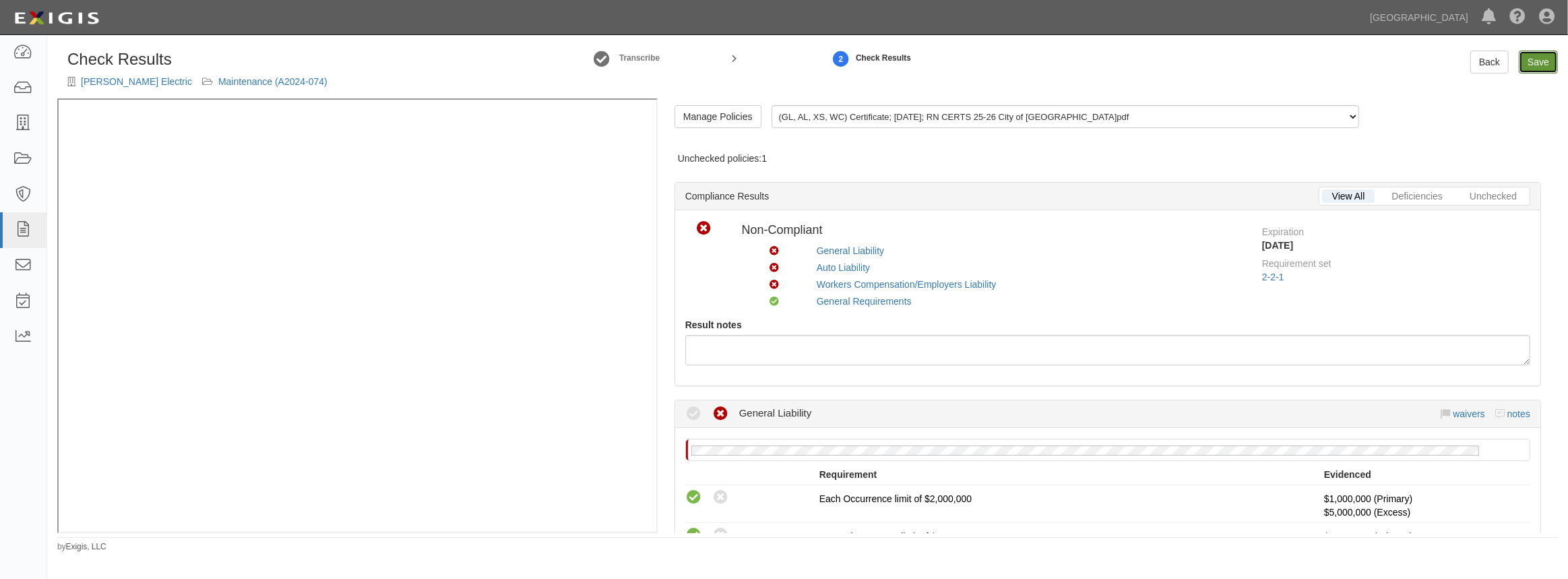
click at [1548, 61] on link "Save" at bounding box center [1538, 62] width 39 height 23
radio input "true"
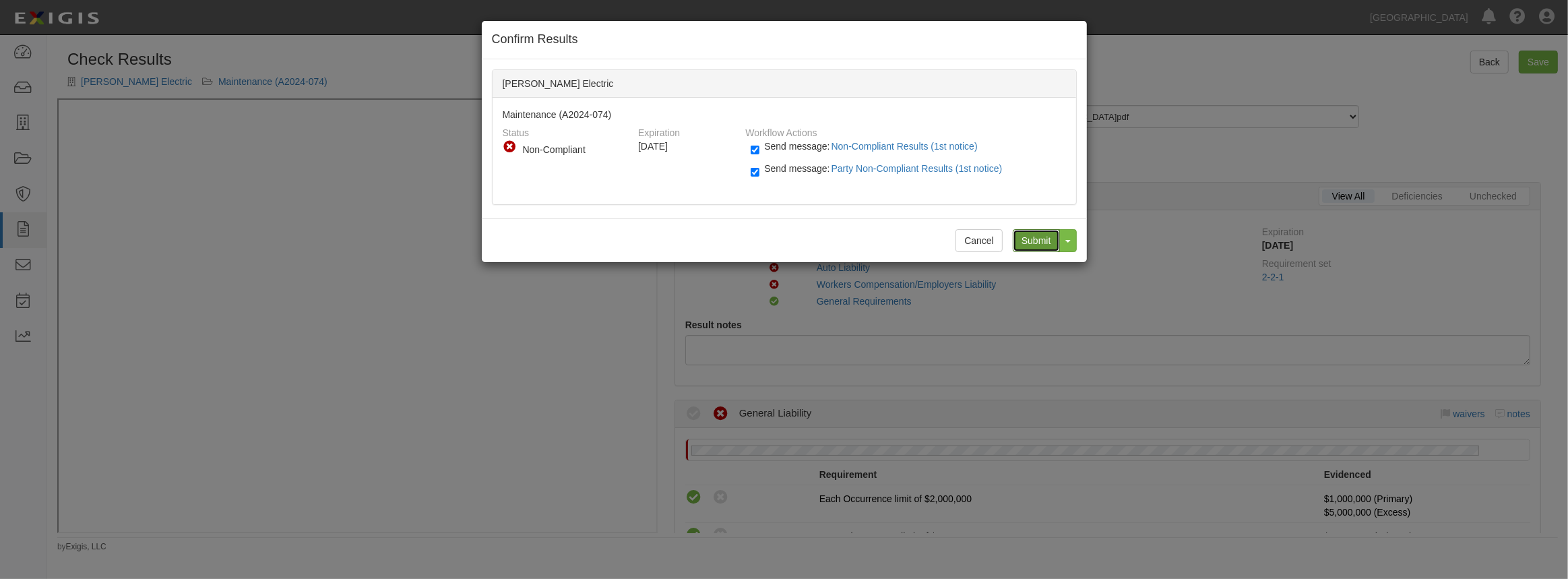
click at [1039, 239] on input "Submit" at bounding box center [1036, 241] width 47 height 23
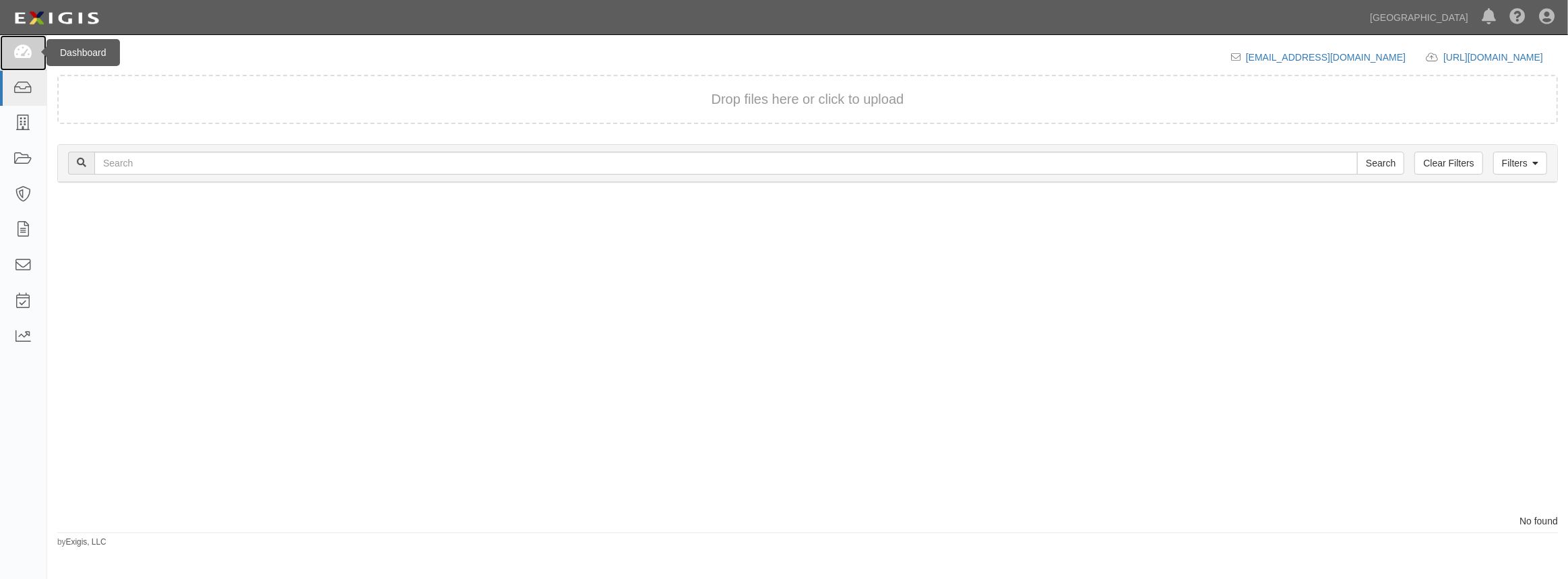
click at [14, 45] on icon at bounding box center [23, 53] width 19 height 15
click at [21, 64] on link at bounding box center [23, 53] width 47 height 36
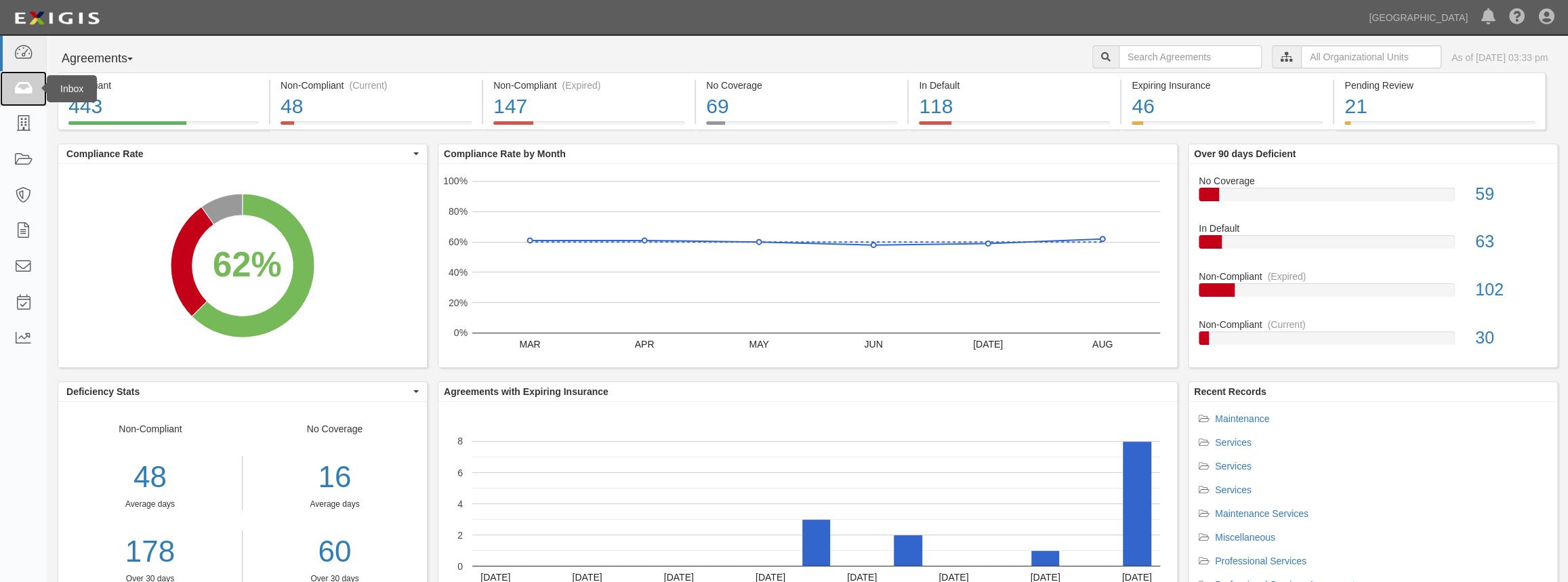
click at [18, 89] on icon at bounding box center [23, 89] width 19 height 15
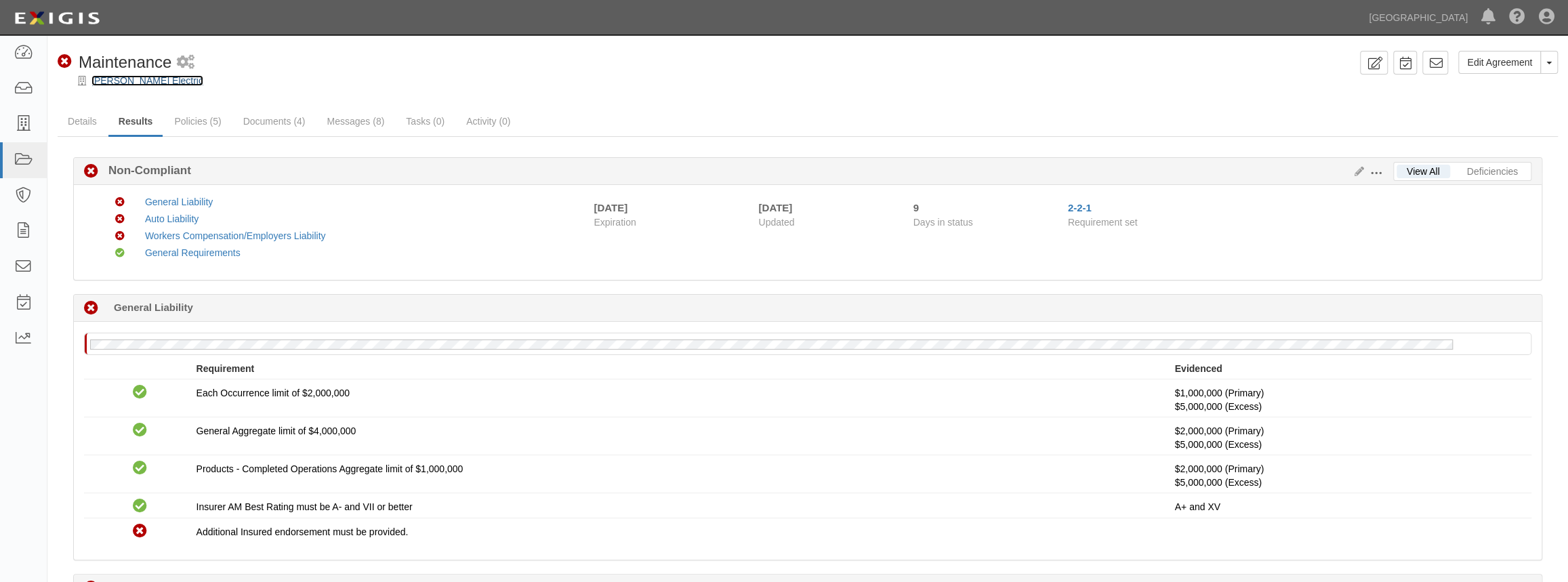
click at [102, 80] on link "[PERSON_NAME] Electric" at bounding box center [147, 81] width 112 height 11
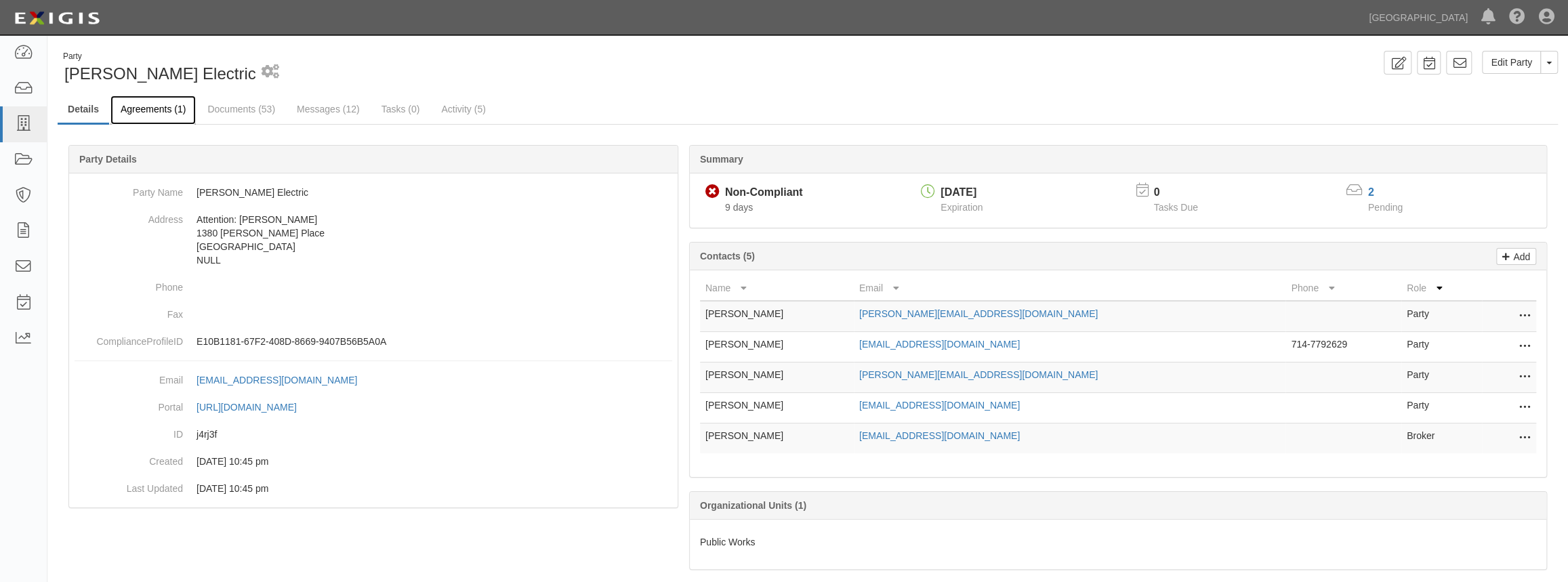
click at [128, 103] on link "Agreements (1)" at bounding box center [153, 110] width 86 height 29
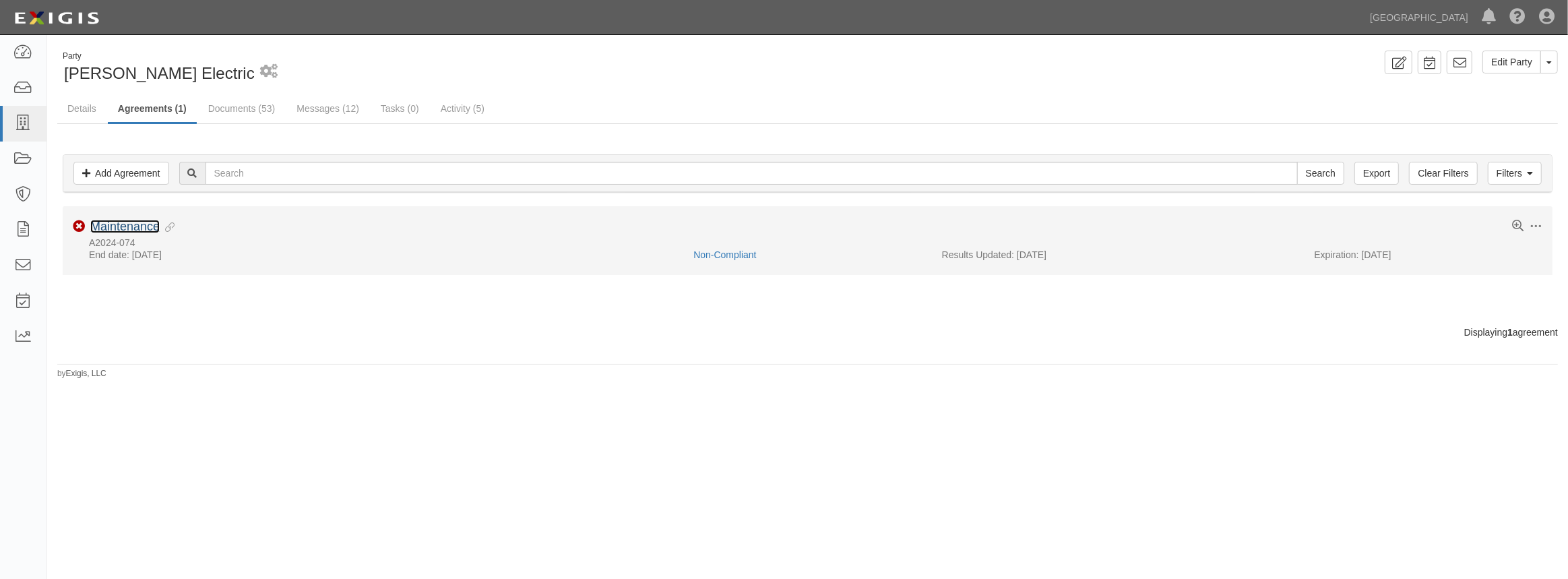
click at [135, 225] on link "Maintenance" at bounding box center [125, 226] width 69 height 14
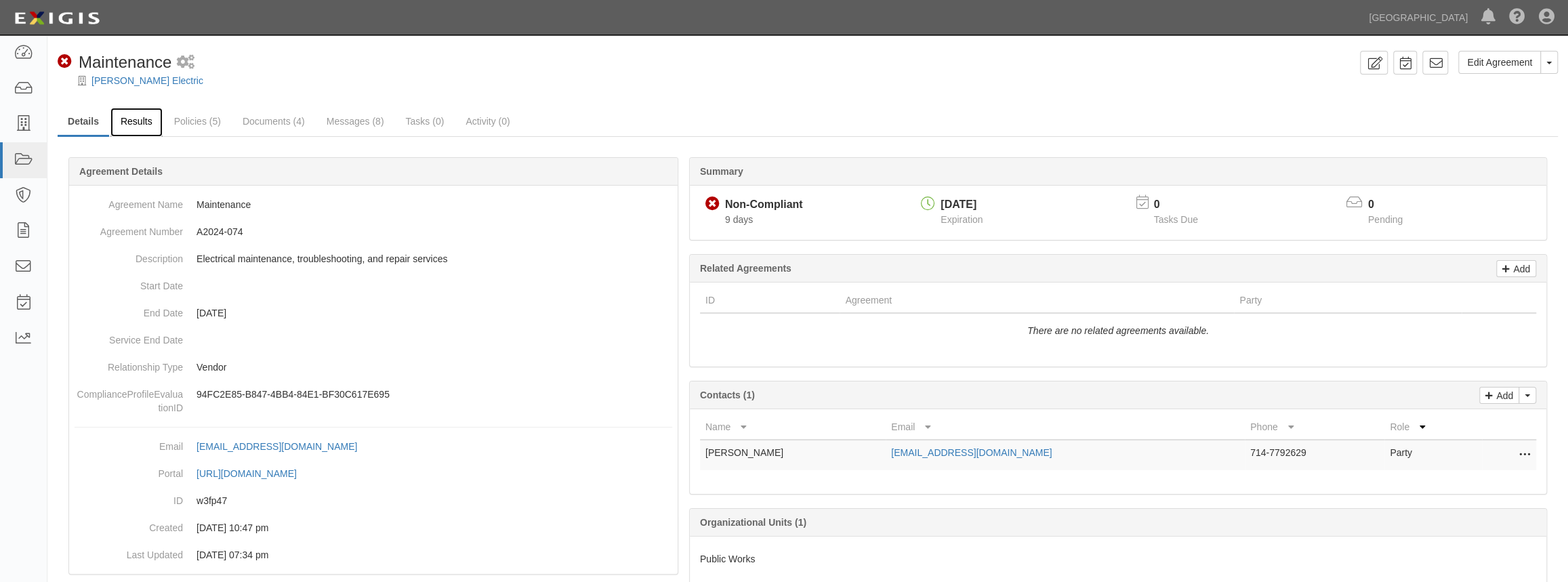
click at [138, 122] on link "Results" at bounding box center [137, 123] width 52 height 29
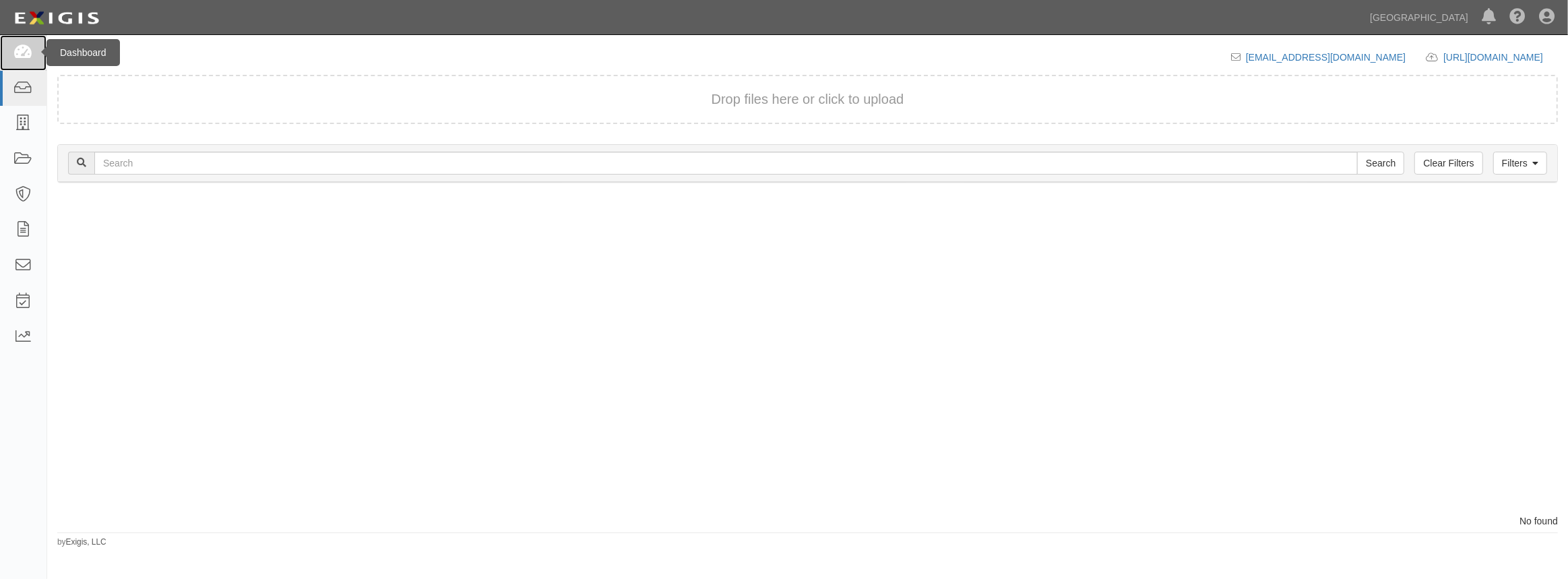
click at [32, 43] on link at bounding box center [23, 53] width 47 height 36
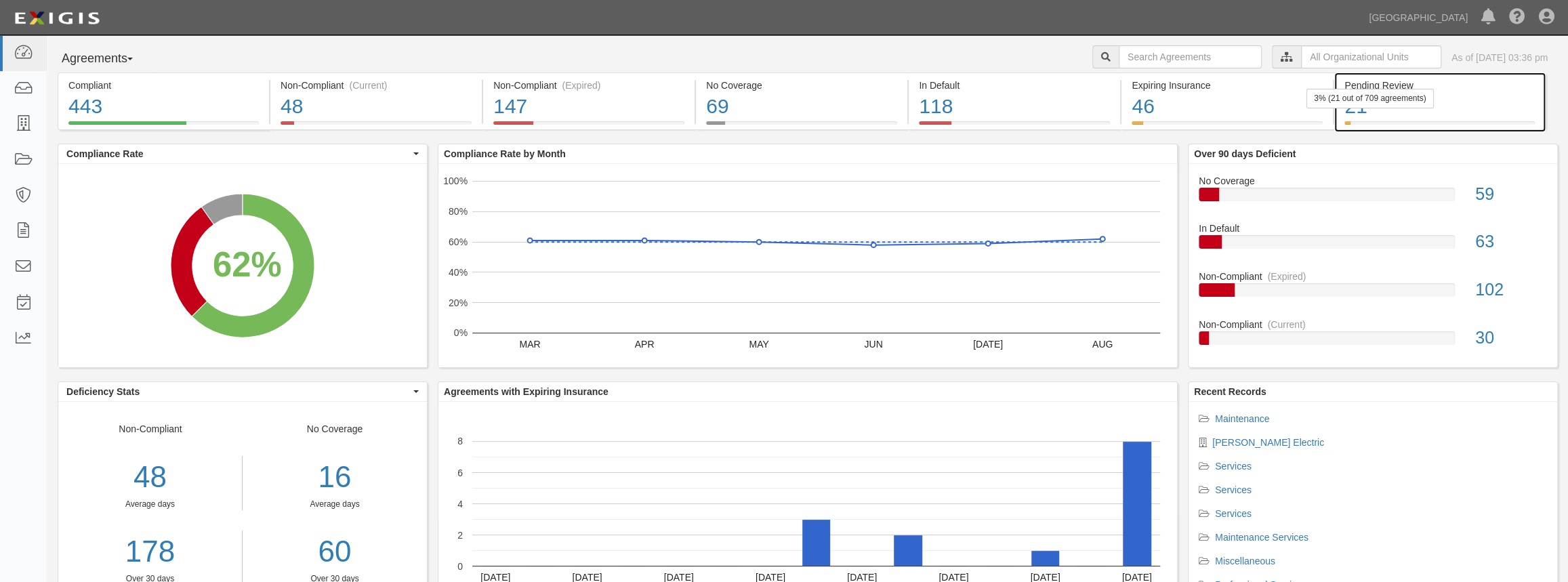
click at [1465, 116] on div "21" at bounding box center [1439, 106] width 191 height 29
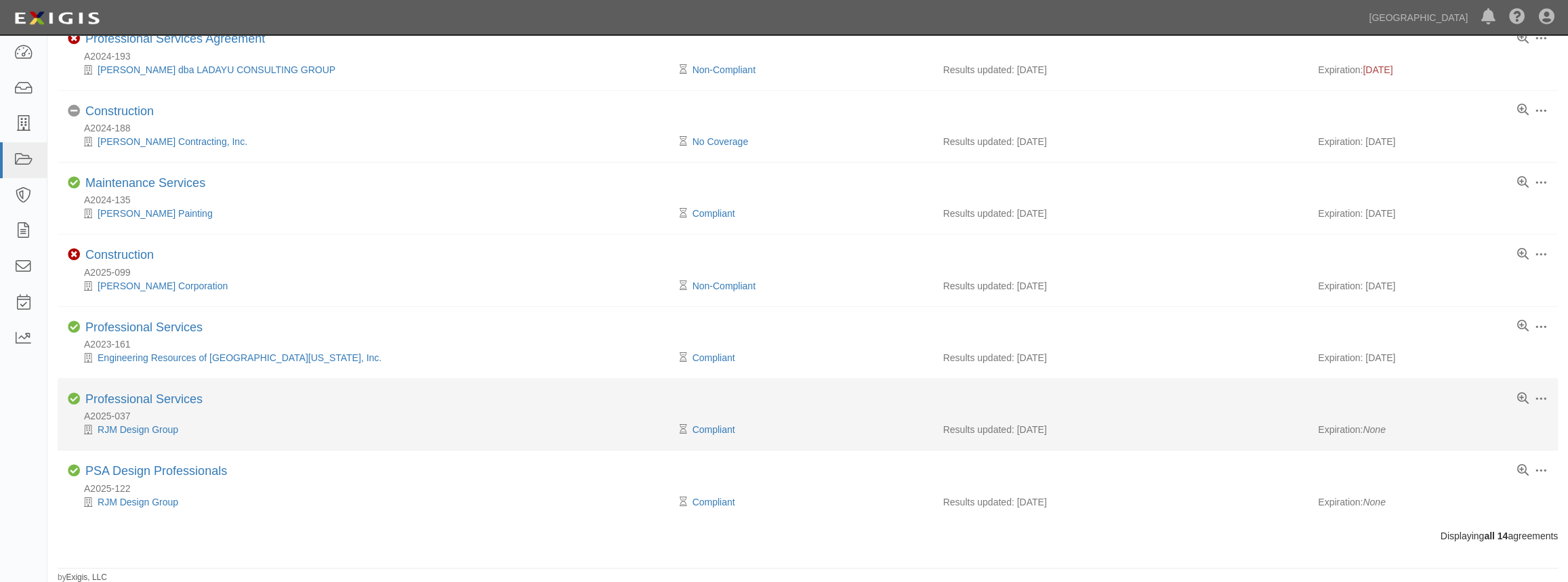
scroll to position [627, 0]
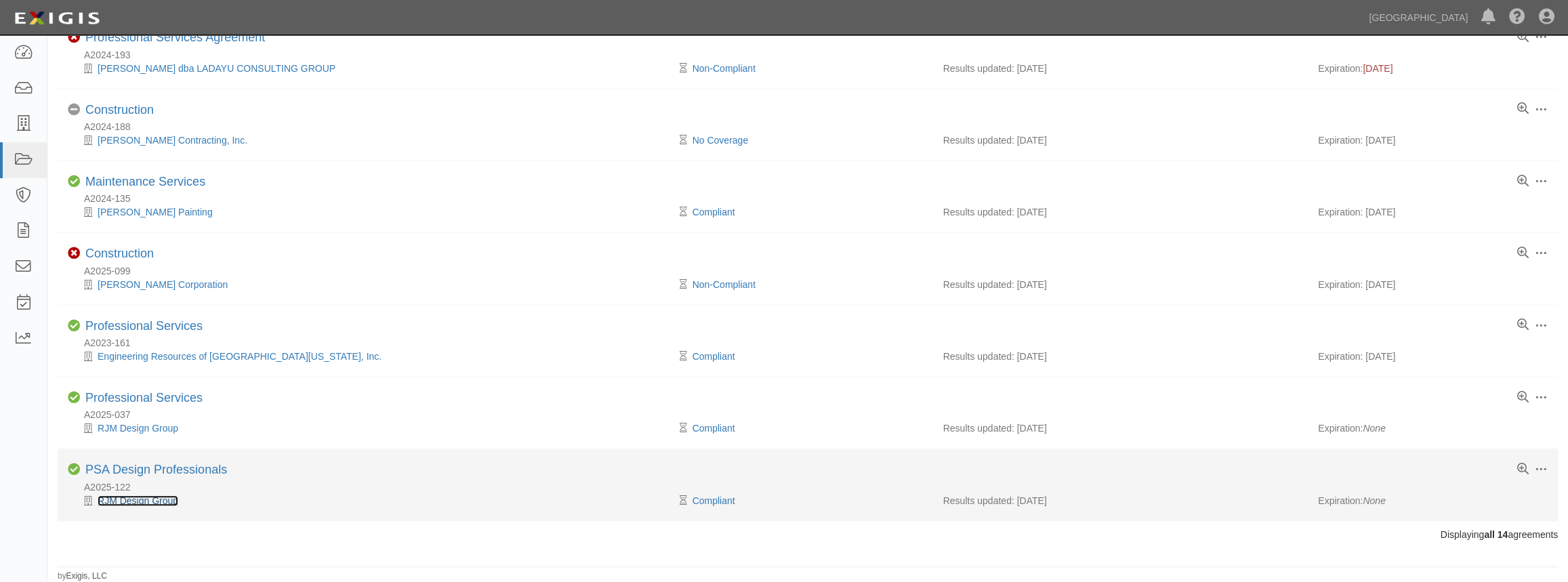
click at [148, 502] on link "RJM Design Group" at bounding box center [138, 500] width 81 height 11
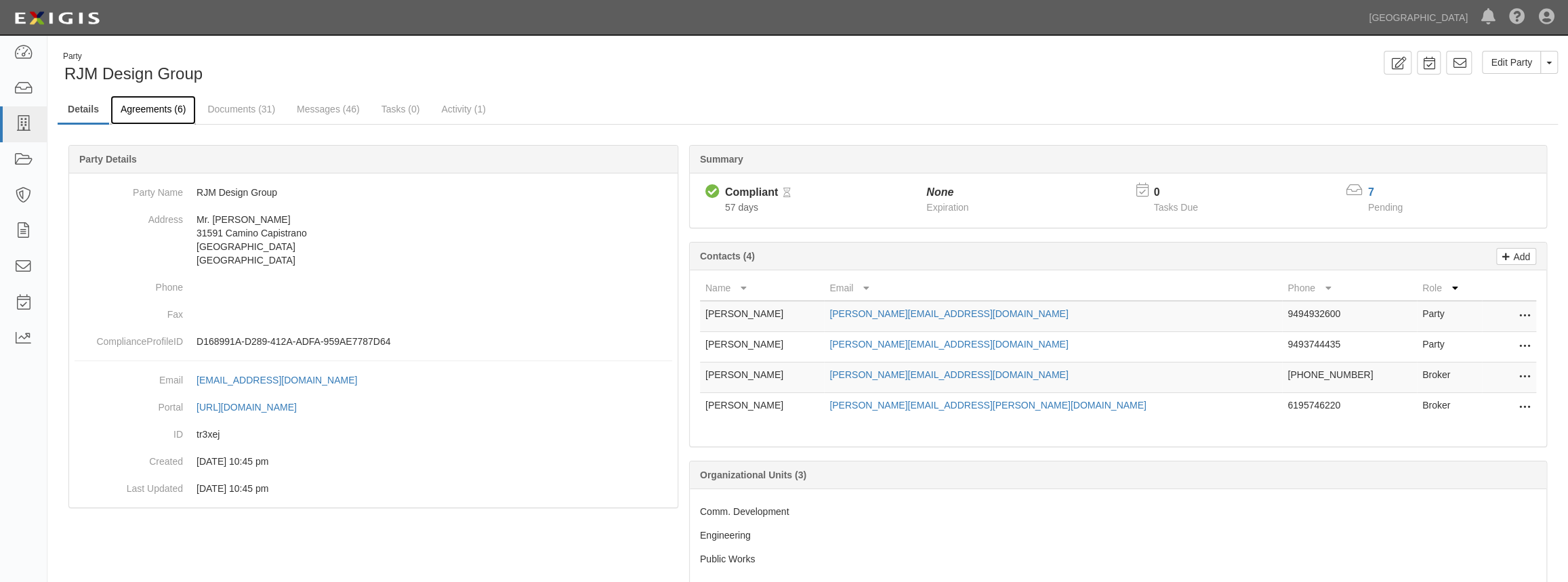
click at [153, 102] on link "Agreements (6)" at bounding box center [153, 110] width 86 height 29
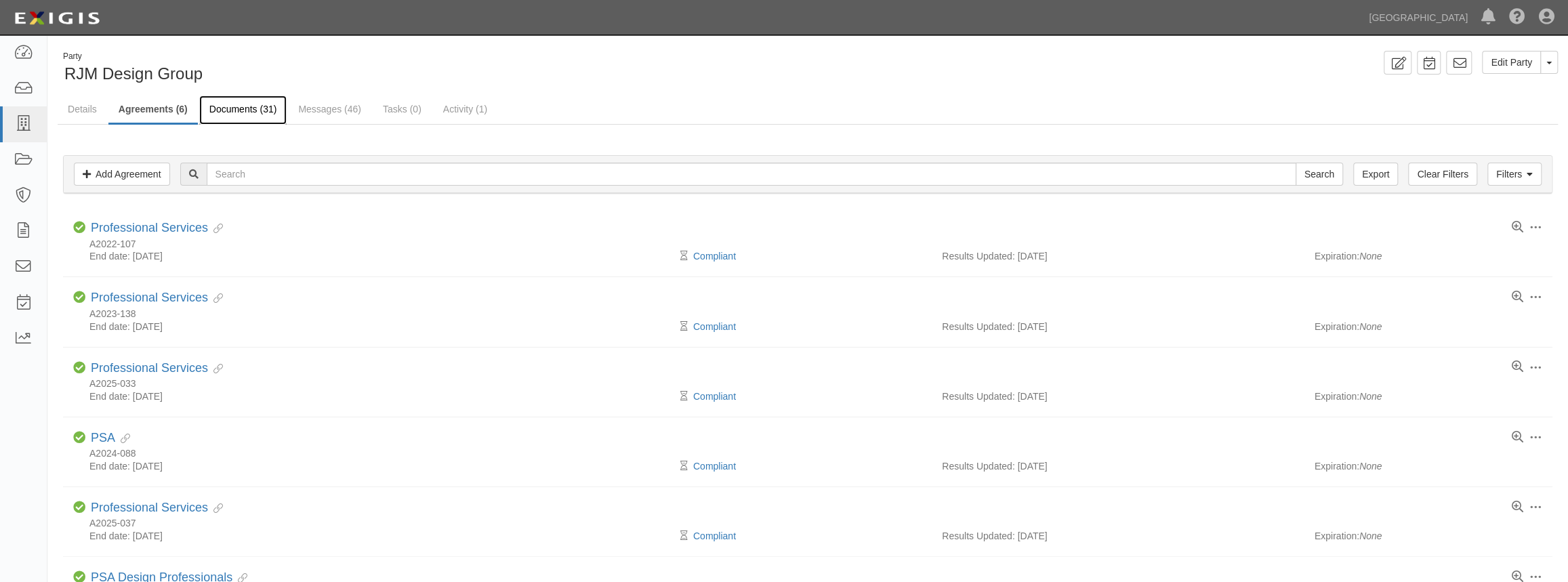
click at [258, 114] on link "Documents (31)" at bounding box center [243, 110] width 88 height 29
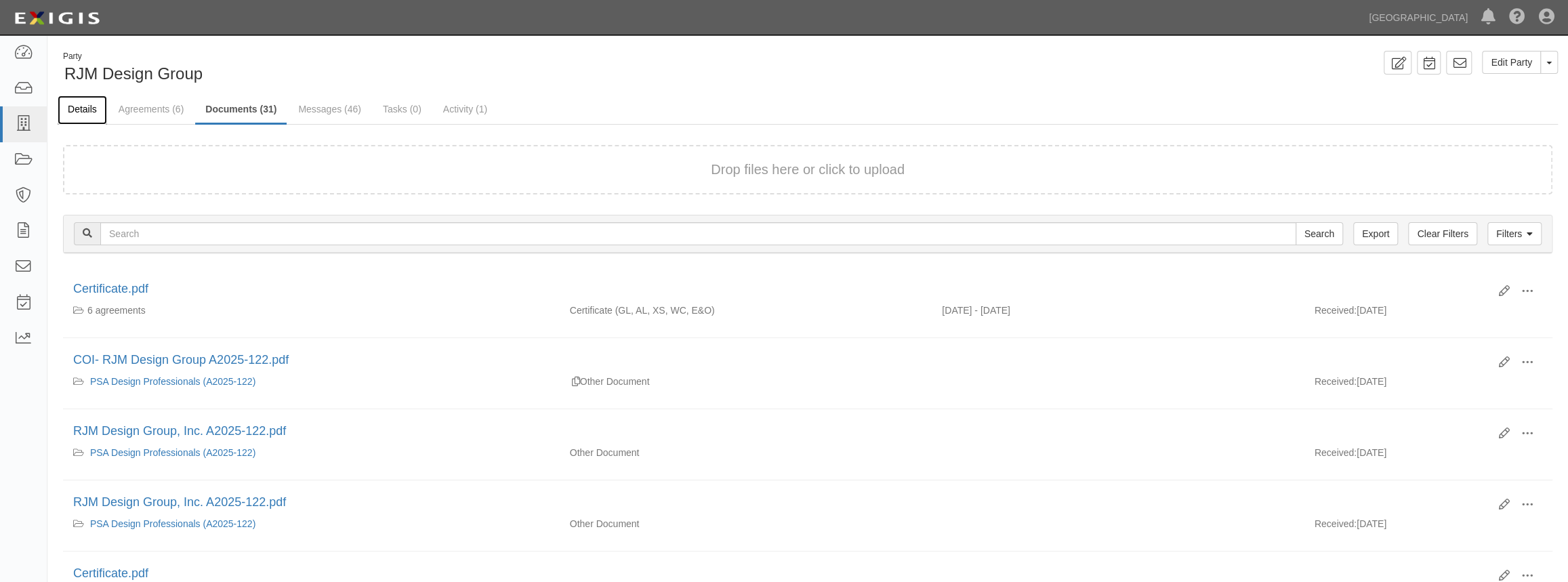
click at [89, 107] on link "Details" at bounding box center [83, 110] width 49 height 29
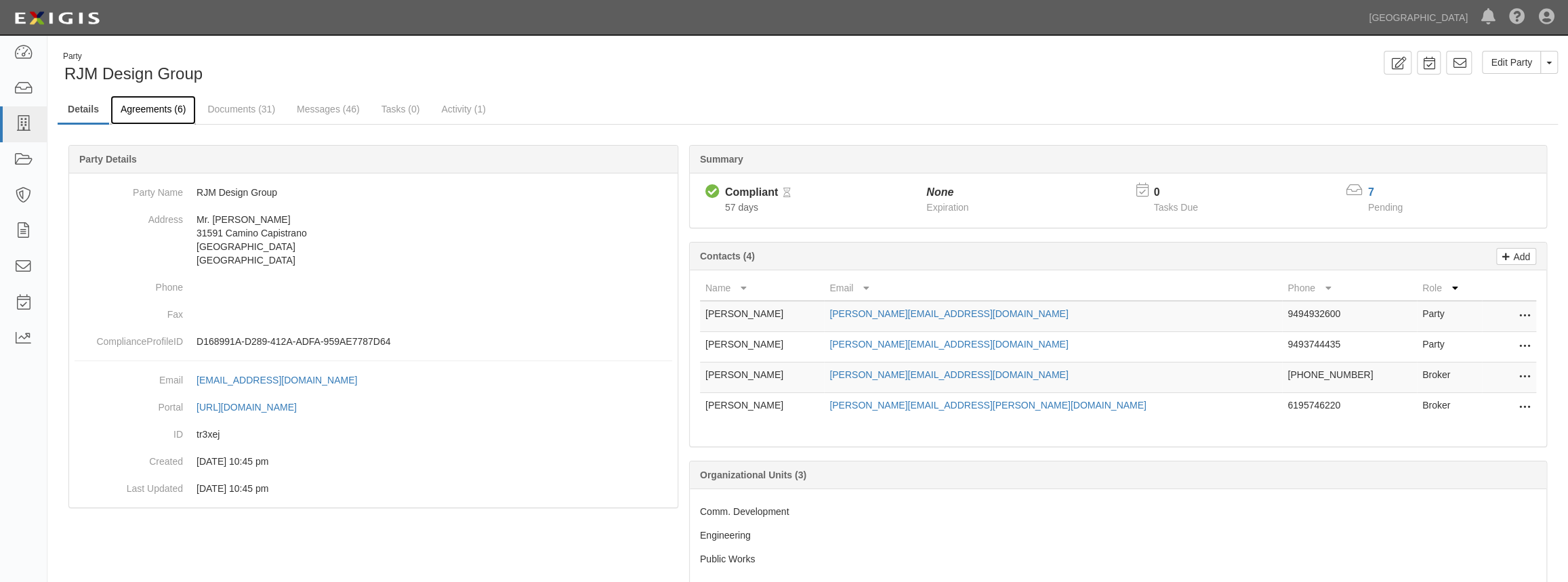
click at [165, 119] on link "Agreements (6)" at bounding box center [153, 110] width 86 height 29
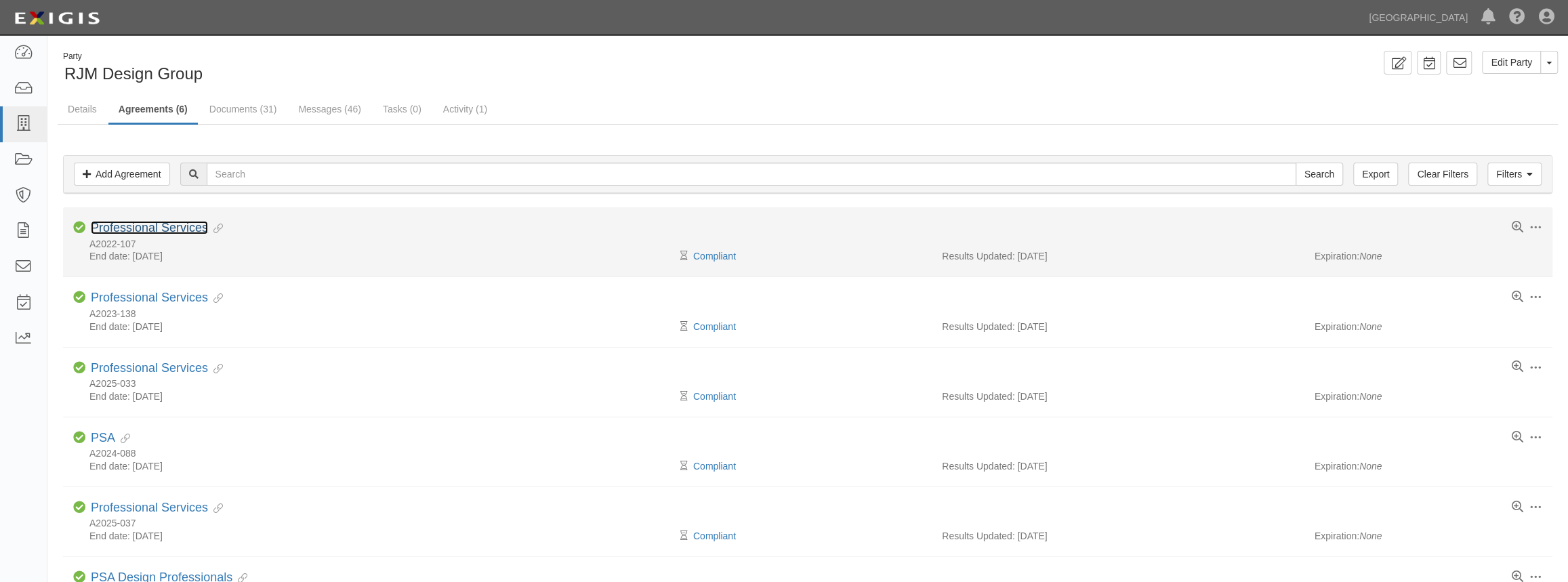
click at [187, 226] on link "Professional Services" at bounding box center [150, 227] width 117 height 14
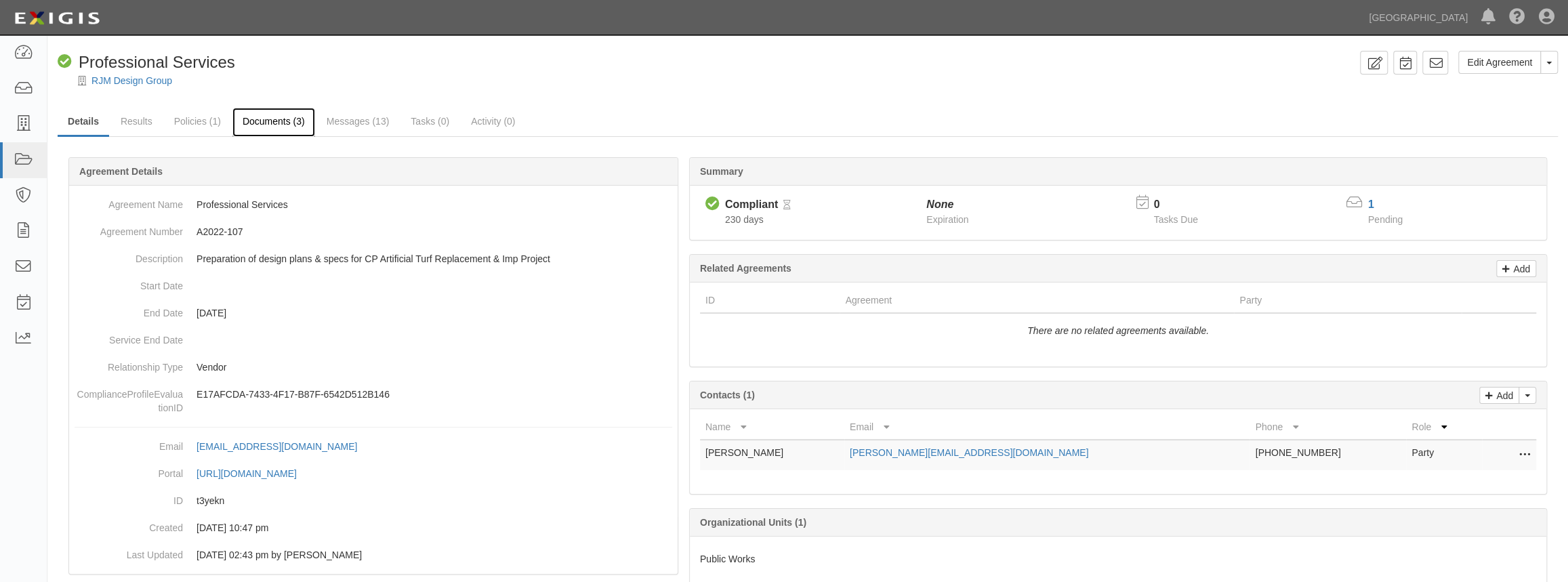
click at [258, 119] on link "Documents (3)" at bounding box center [273, 123] width 83 height 29
